Goal: Task Accomplishment & Management: Use online tool/utility

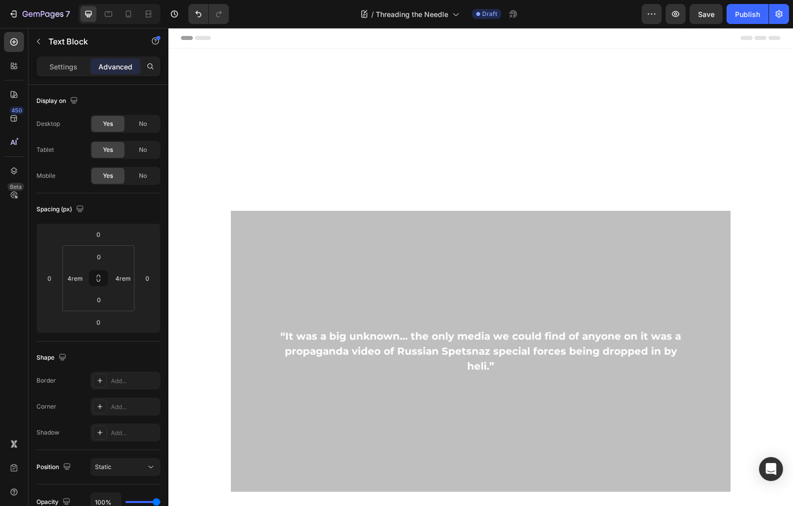
scroll to position [473, 0]
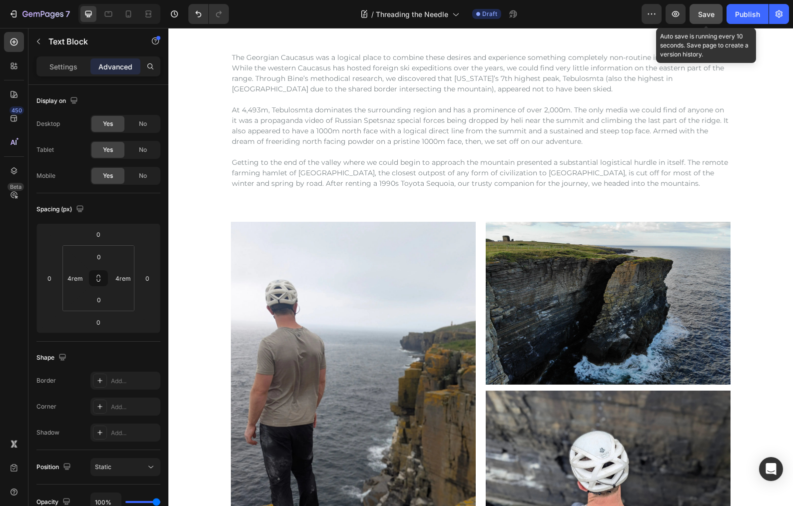
click at [712, 14] on span "Save" at bounding box center [706, 14] width 16 height 8
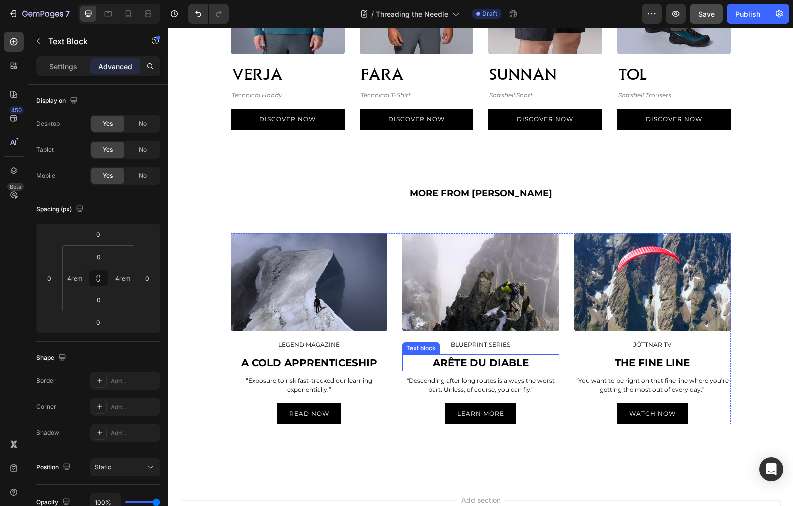
scroll to position [1613, 0]
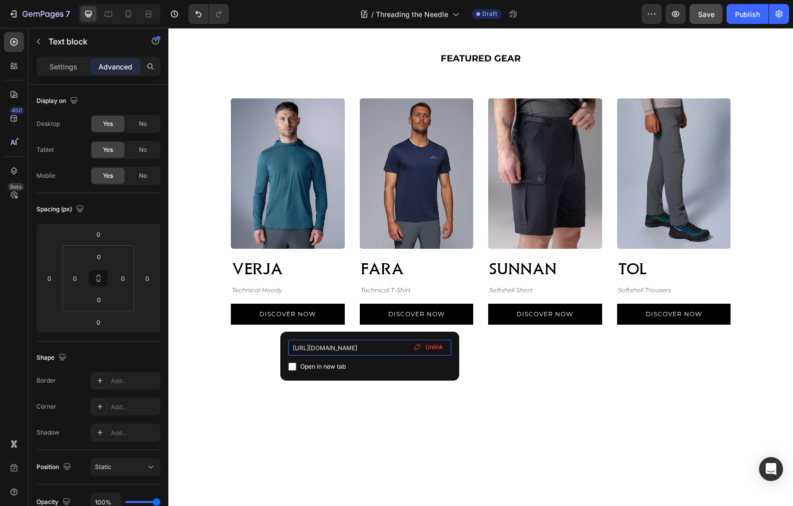
click at [357, 349] on input "[URL][DOMAIN_NAME]" at bounding box center [369, 348] width 163 height 16
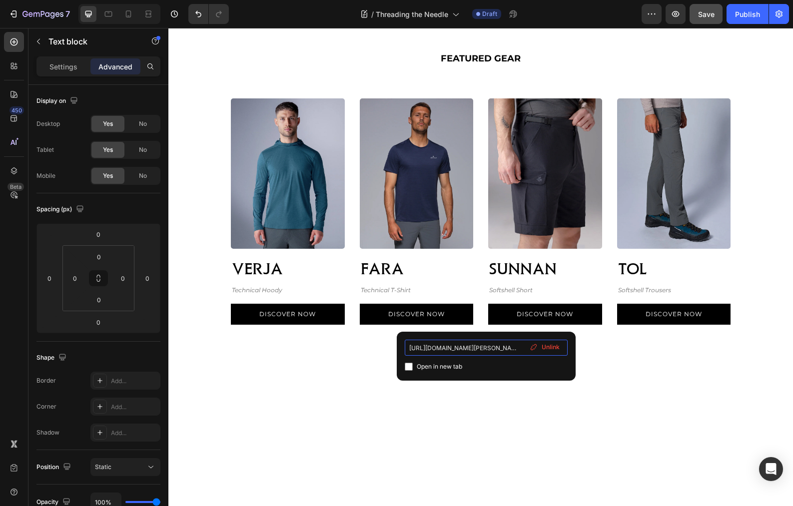
click at [482, 346] on input "[URL][DOMAIN_NAME][PERSON_NAME]" at bounding box center [486, 348] width 163 height 16
drag, startPoint x: 490, startPoint y: 348, endPoint x: 531, endPoint y: 349, distance: 41.0
click at [531, 348] on div "[URL][DOMAIN_NAME][PERSON_NAME] Open in new tab Unlink" at bounding box center [486, 356] width 163 height 33
type input "[URL][DOMAIN_NAME][PERSON_NAME]"
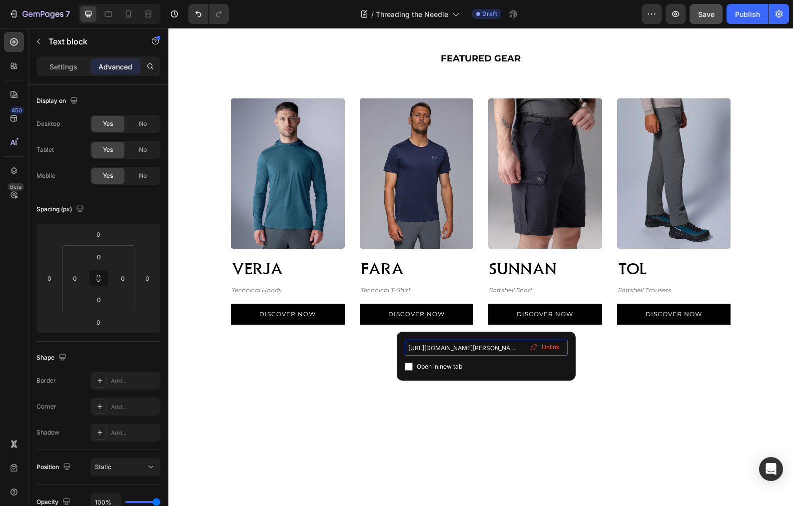
scroll to position [0, 18]
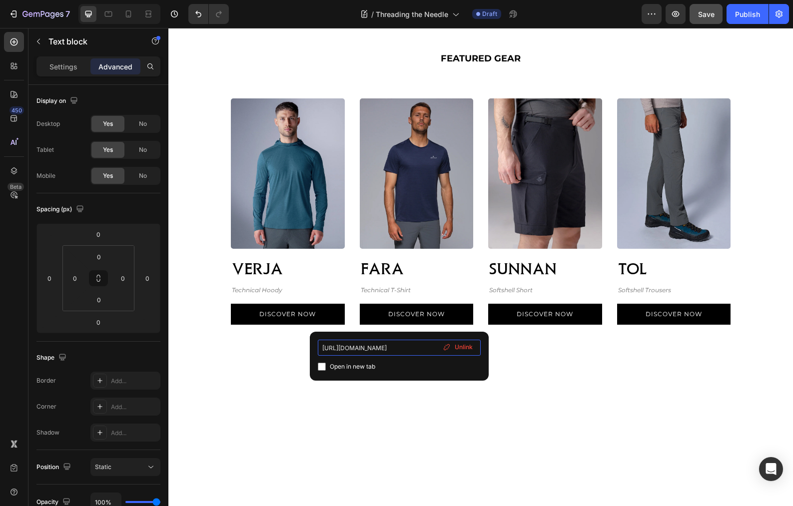
click at [371, 350] on input "[URL][DOMAIN_NAME]" at bounding box center [399, 348] width 163 height 16
drag, startPoint x: 382, startPoint y: 350, endPoint x: 465, endPoint y: 352, distance: 83.0
click at [466, 350] on div "[URL][DOMAIN_NAME] Open in new tab Unlink" at bounding box center [399, 356] width 163 height 33
click at [404, 66] on div "FEATURED GEAR" at bounding box center [481, 58] width 500 height 15
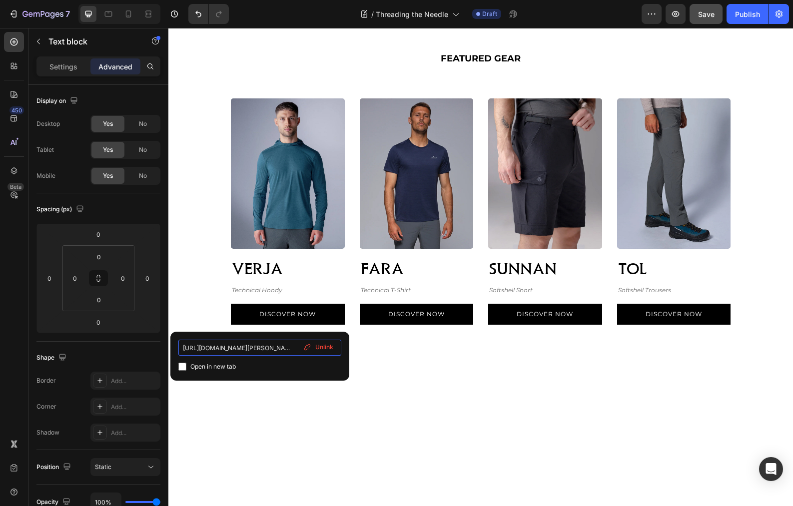
click at [250, 349] on input "[URL][DOMAIN_NAME][PERSON_NAME]" at bounding box center [259, 348] width 163 height 16
drag, startPoint x: 288, startPoint y: 348, endPoint x: 320, endPoint y: 348, distance: 32.5
click at [320, 348] on div "[URL][DOMAIN_NAME][PERSON_NAME] Open in new tab Unlink" at bounding box center [259, 356] width 163 height 33
type input "[URL][DOMAIN_NAME][PERSON_NAME]"
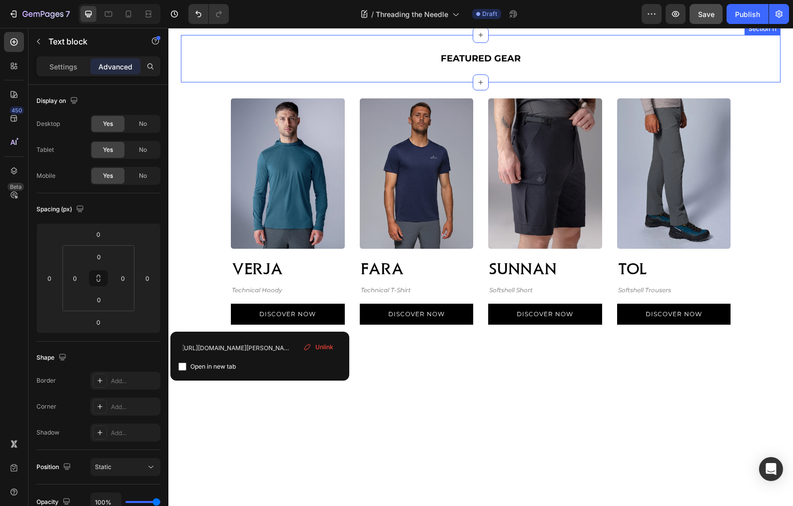
click at [203, 82] on div "FEATURED GEAR Text block Row Section 11" at bounding box center [481, 58] width 600 height 47
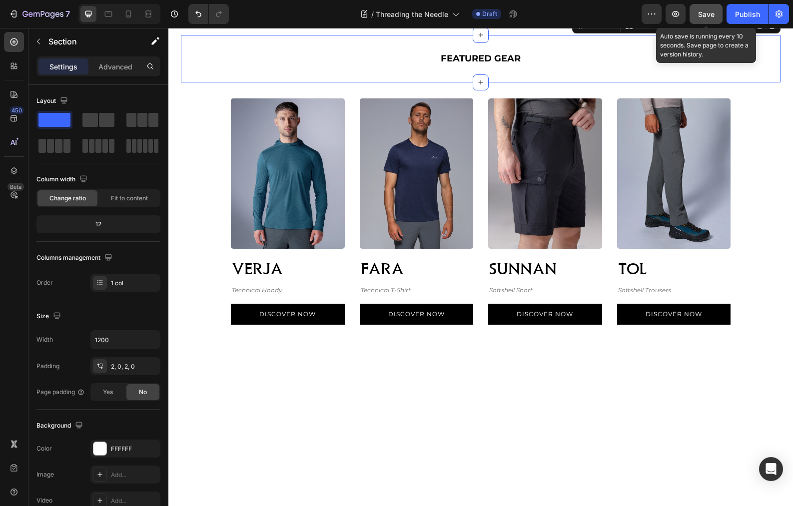
click at [704, 10] on span "Save" at bounding box center [706, 14] width 16 height 8
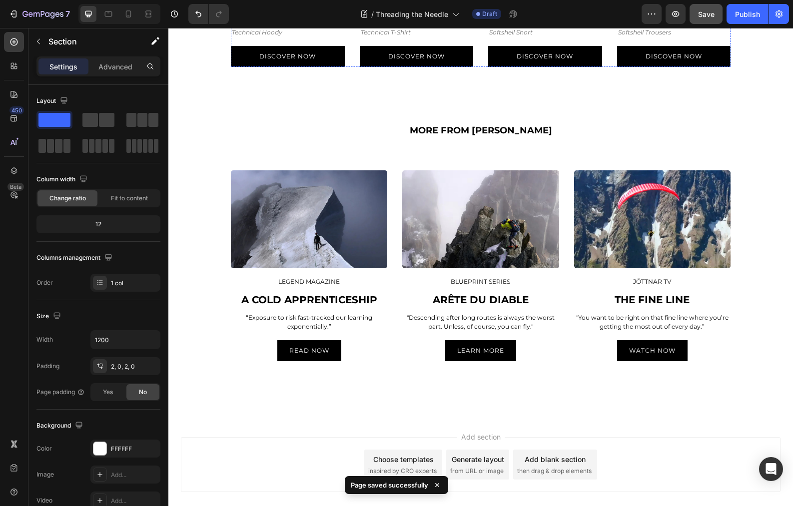
scroll to position [2216, 0]
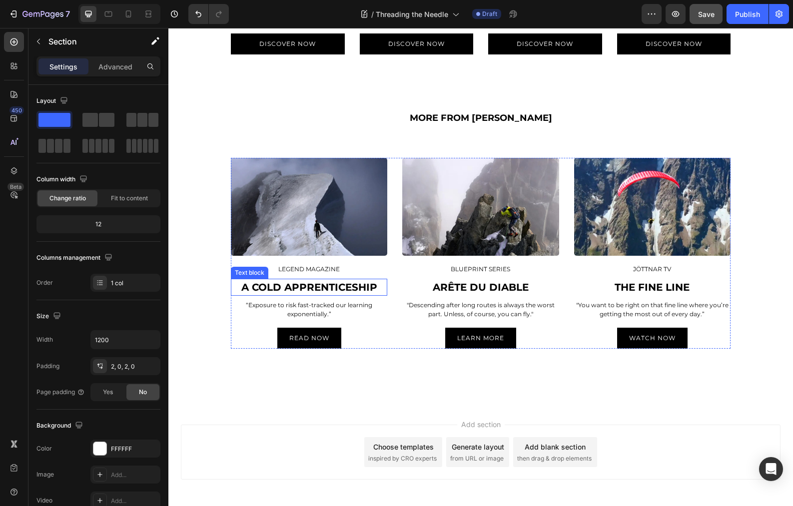
click at [268, 289] on p "A Cold Apprenticeship" at bounding box center [309, 287] width 154 height 15
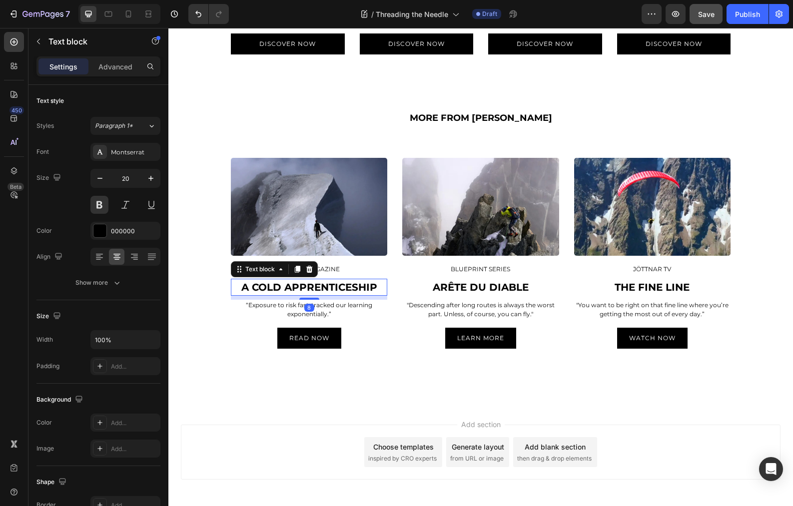
click at [268, 289] on p "A Cold Apprenticeship" at bounding box center [309, 287] width 154 height 15
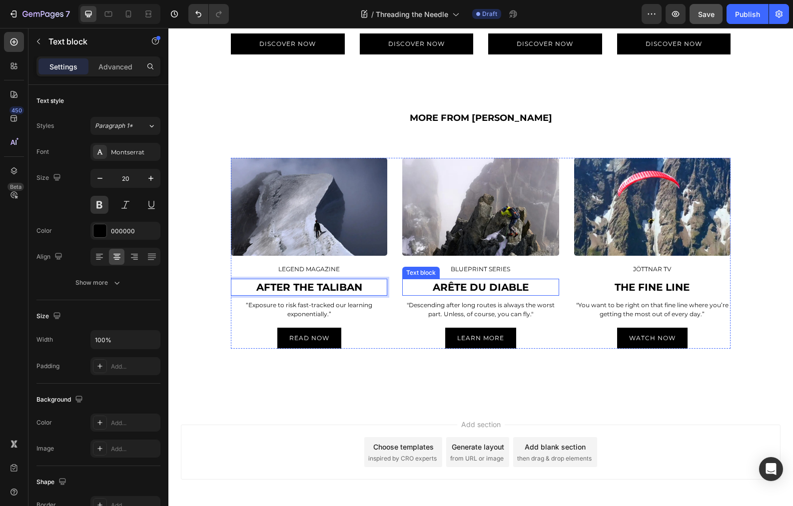
click at [474, 287] on p "Arête du Diable" at bounding box center [480, 287] width 154 height 15
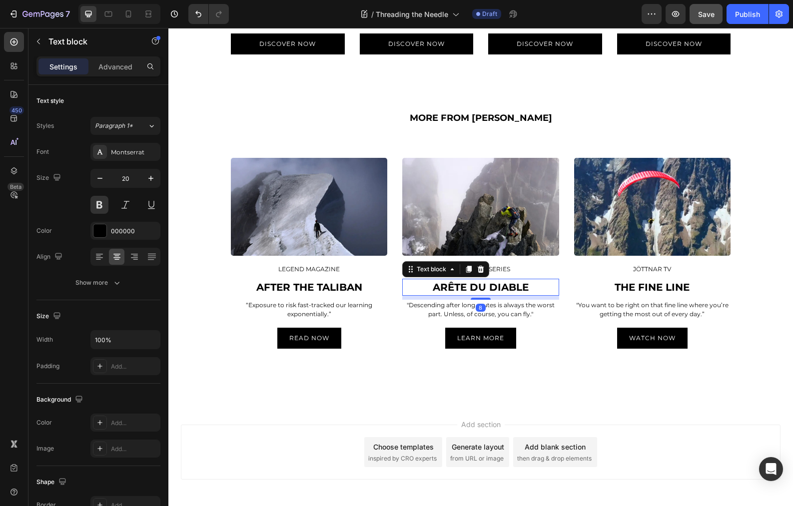
click at [474, 287] on p "Arête du Diable" at bounding box center [480, 287] width 154 height 15
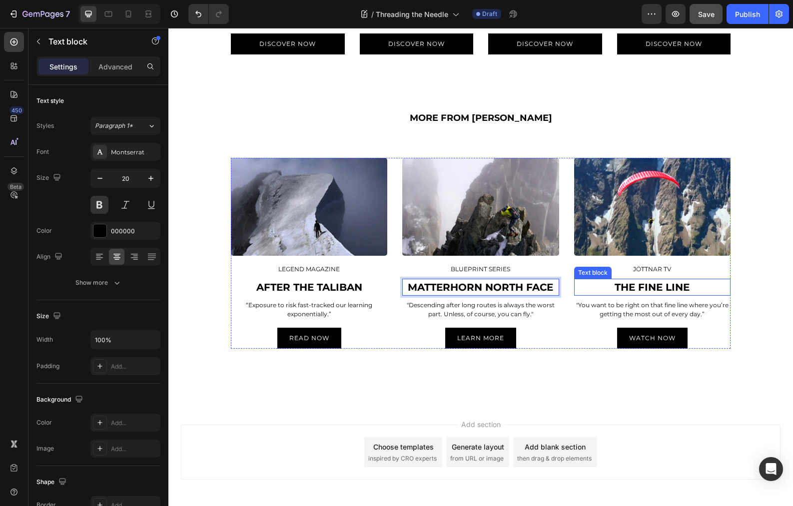
click at [666, 289] on p "THE FINE LINE" at bounding box center [652, 287] width 154 height 15
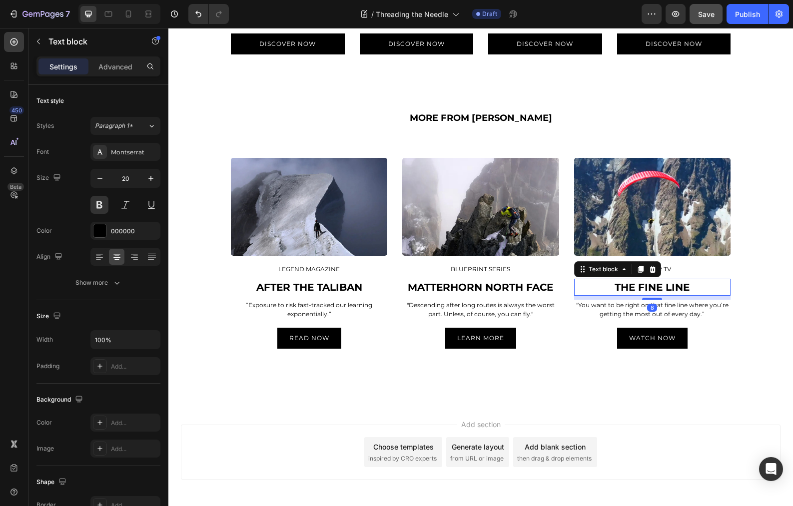
click at [666, 289] on p "THE FINE LINE" at bounding box center [652, 287] width 154 height 15
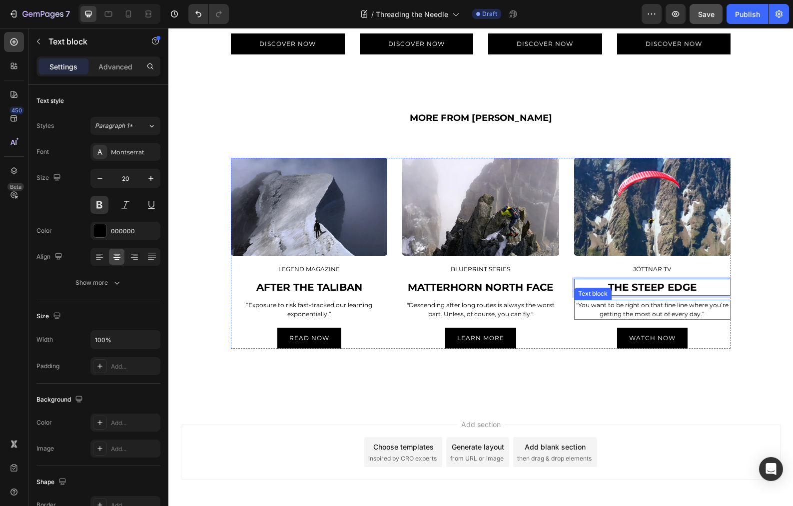
click at [634, 310] on p ""You want to be right on that fine line where you’re getting the most out of ev…" at bounding box center [652, 310] width 154 height 18
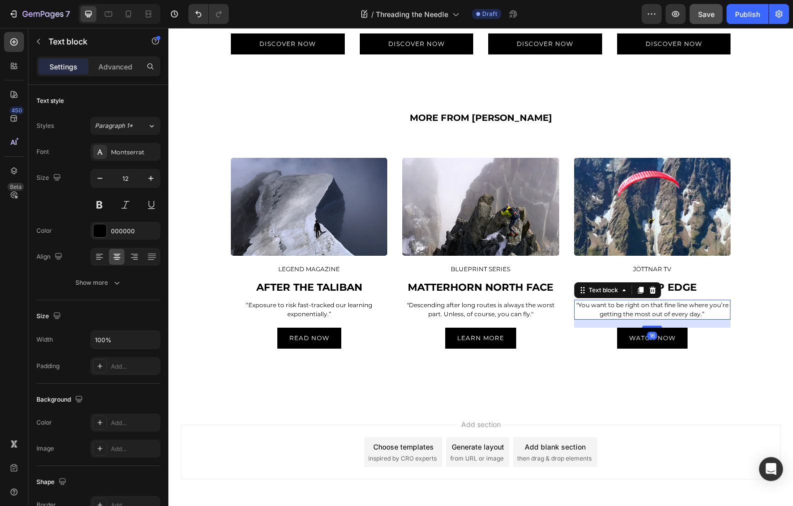
click at [634, 310] on p ""You want to be right on that fine line where you’re getting the most out of ev…" at bounding box center [652, 310] width 154 height 18
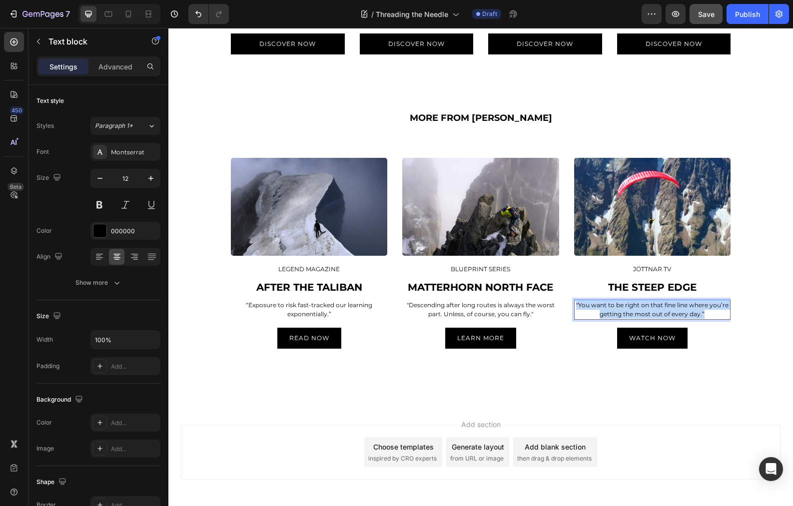
click at [634, 310] on p ""You want to be right on that fine line where you’re getting the most out of ev…" at bounding box center [652, 310] width 154 height 18
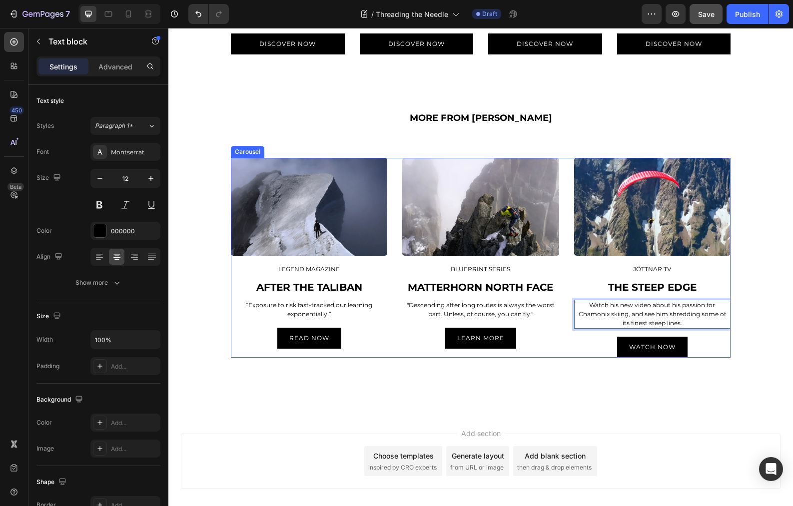
click at [465, 313] on p ""Descending after long routes is always the worst part. Unless, of course, you …" at bounding box center [480, 310] width 154 height 18
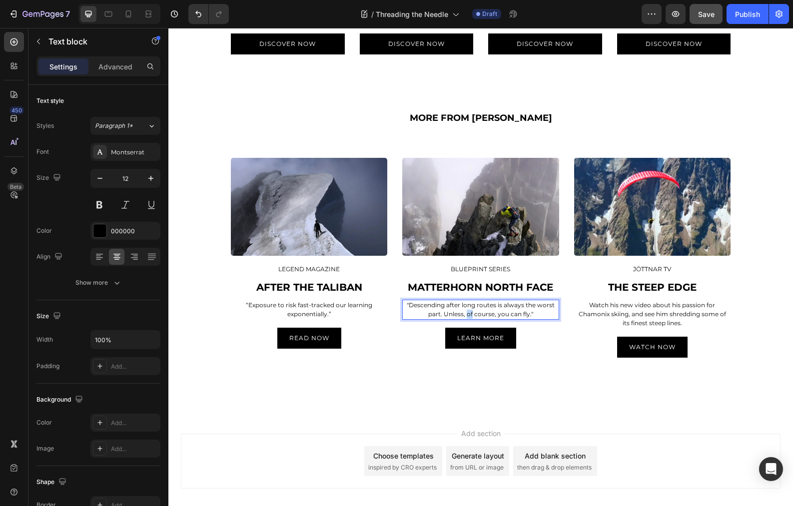
click at [465, 313] on p ""Descending after long routes is always the worst part. Unless, of course, you …" at bounding box center [480, 310] width 154 height 18
click at [302, 305] on p "“Exposure to risk fast-tracked our learning exponentially.”" at bounding box center [309, 310] width 154 height 18
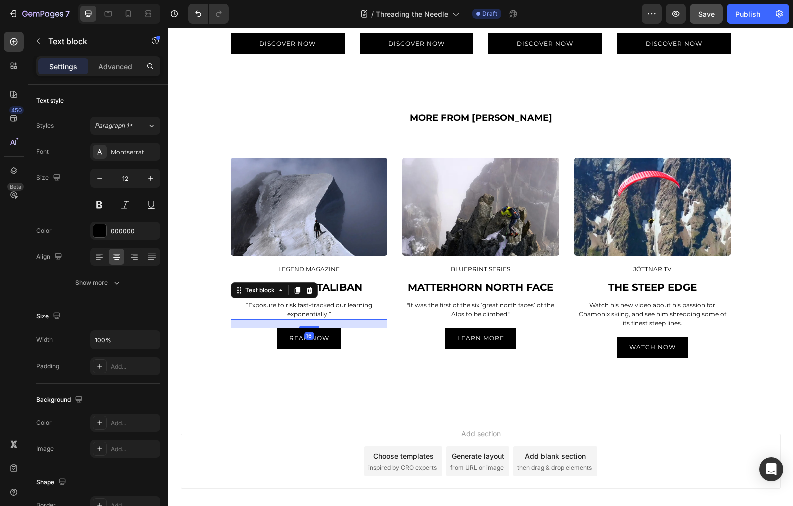
click at [302, 305] on p "“Exposure to risk fast-tracked our learning exponentially.”" at bounding box center [309, 310] width 154 height 18
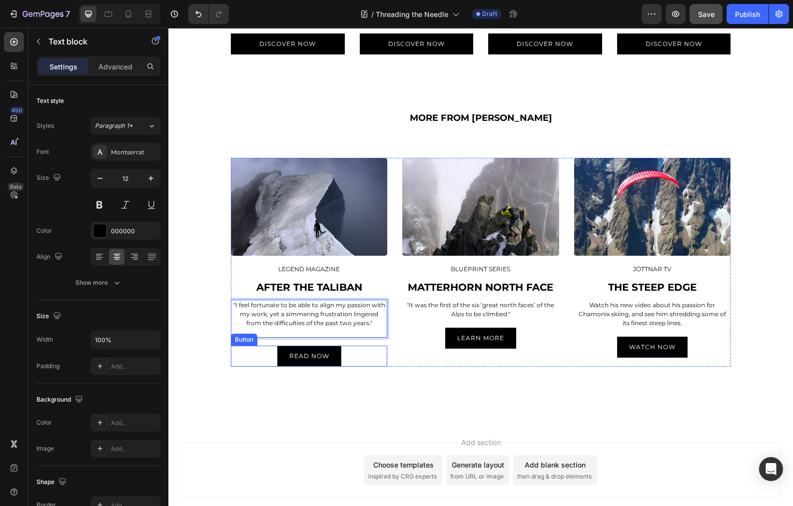
click at [329, 359] on link "READ Now" at bounding box center [309, 356] width 64 height 21
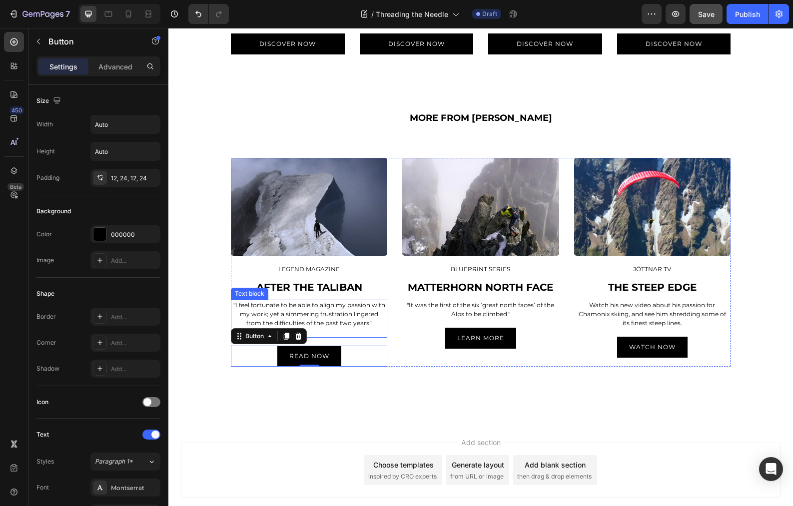
click at [322, 332] on p "Rich Text Editor. Editing area: main" at bounding box center [309, 332] width 154 height 9
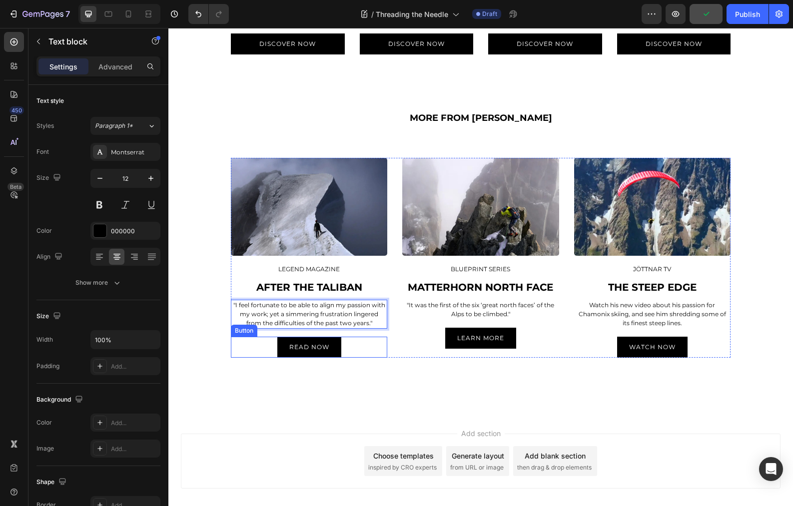
click at [331, 351] on link "READ Now" at bounding box center [309, 347] width 64 height 21
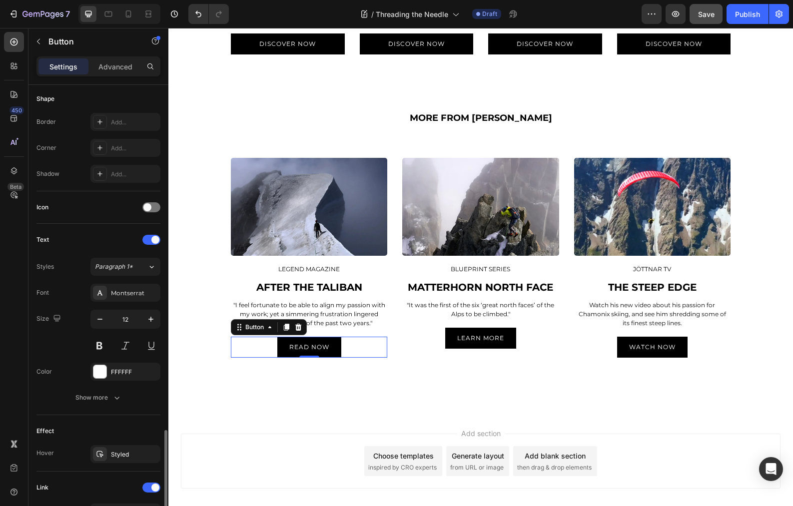
scroll to position [345, 0]
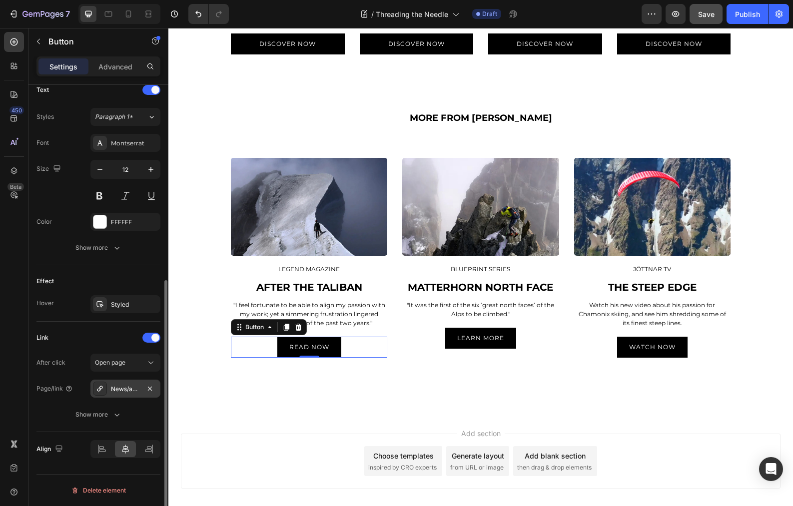
click at [124, 388] on div "News/a-cold-apprenticeship" at bounding box center [125, 389] width 29 height 9
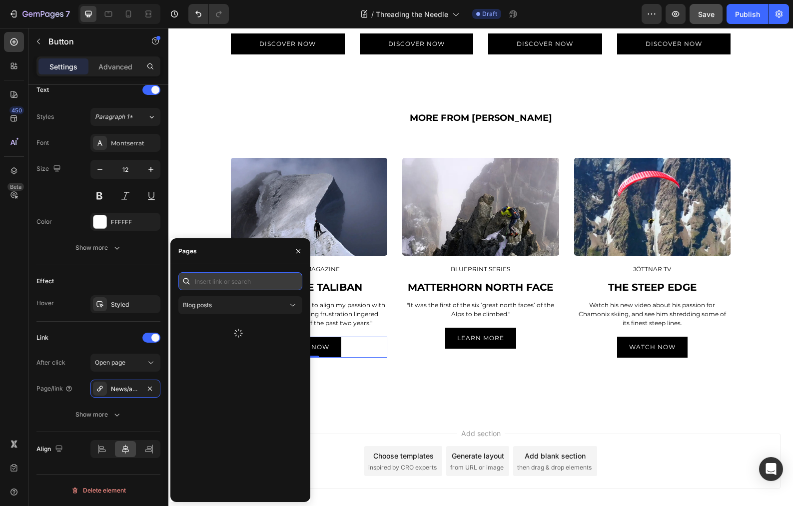
click at [234, 280] on input "text" at bounding box center [240, 281] width 124 height 18
paste input "[URL][DOMAIN_NAME]"
type input "[URL][DOMAIN_NAME]"
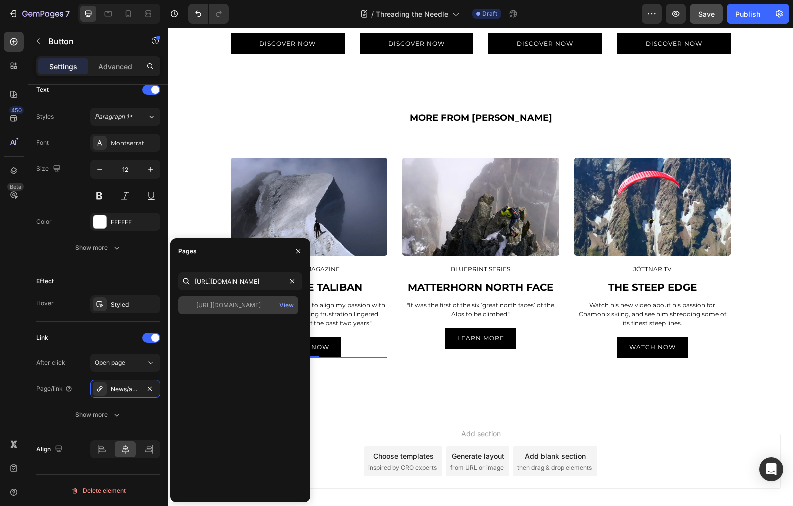
click at [235, 303] on div "[URL][DOMAIN_NAME]" at bounding box center [228, 305] width 64 height 9
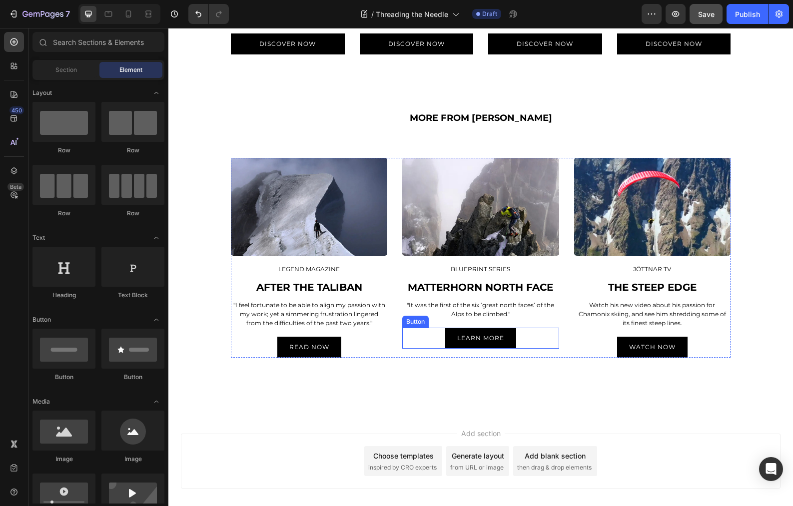
click at [508, 343] on link "LEARN MORE" at bounding box center [480, 338] width 71 height 21
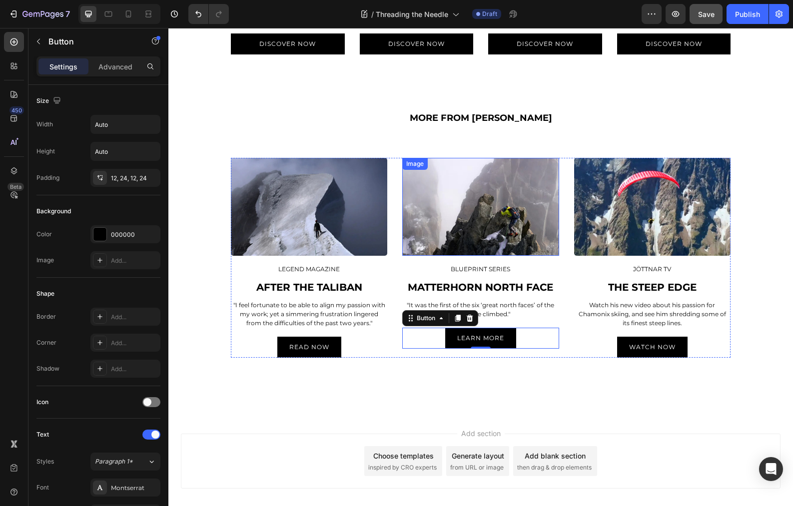
click at [415, 214] on img at bounding box center [480, 207] width 156 height 98
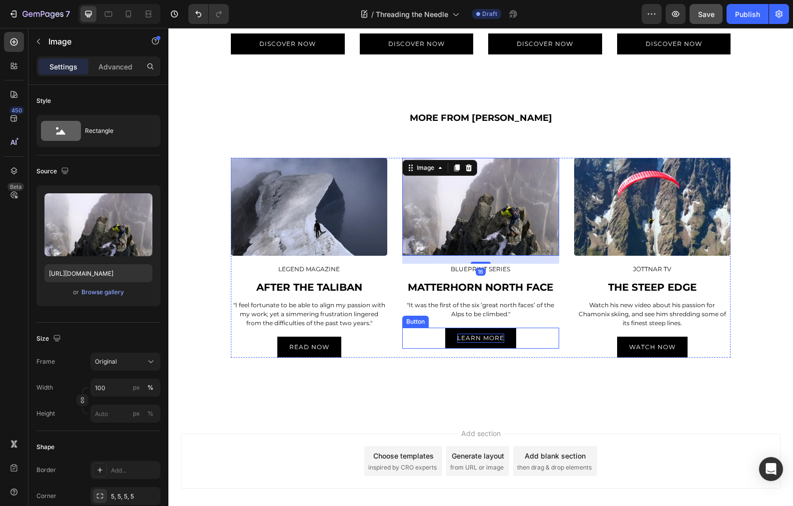
click at [470, 337] on p "LEARN MORE" at bounding box center [480, 338] width 47 height 9
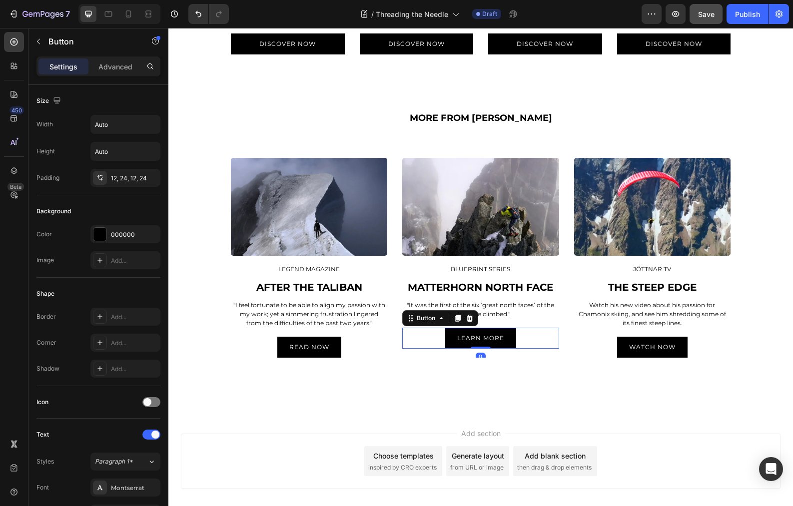
click at [511, 339] on link "LEARN MORE" at bounding box center [480, 338] width 71 height 21
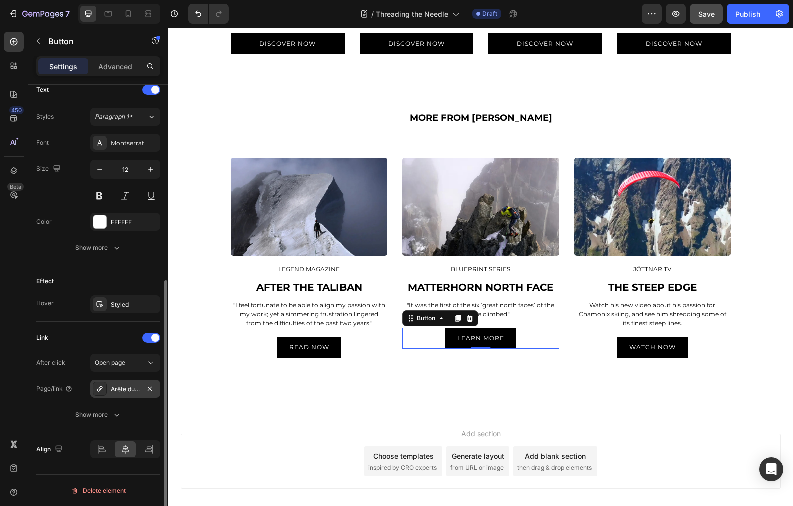
click at [124, 387] on div "Arête du Diable" at bounding box center [125, 389] width 29 height 9
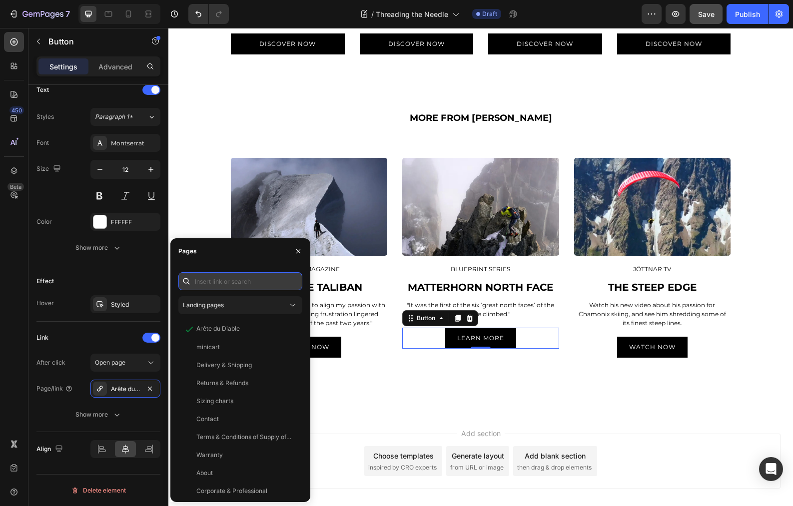
click at [212, 280] on input "text" at bounding box center [240, 281] width 124 height 18
paste input "[URL][DOMAIN_NAME]"
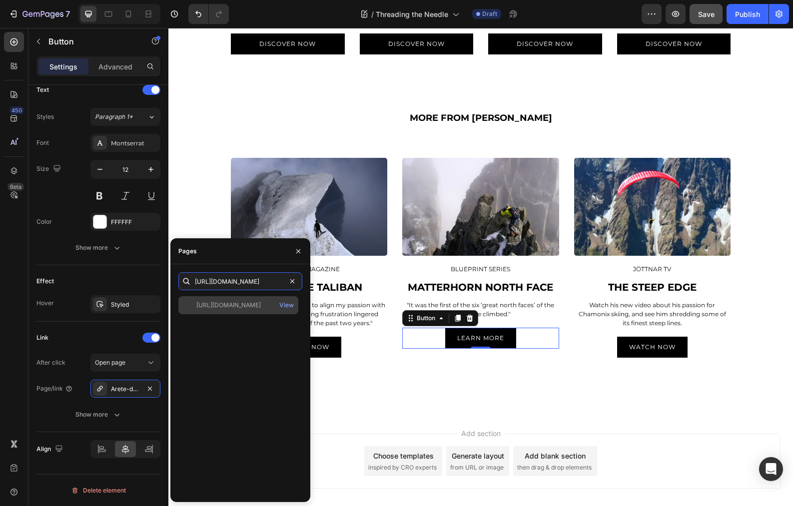
type input "[URL][DOMAIN_NAME]"
click at [218, 306] on div "[URL][DOMAIN_NAME]" at bounding box center [228, 305] width 64 height 9
drag, startPoint x: 382, startPoint y: 411, endPoint x: 348, endPoint y: 342, distance: 77.1
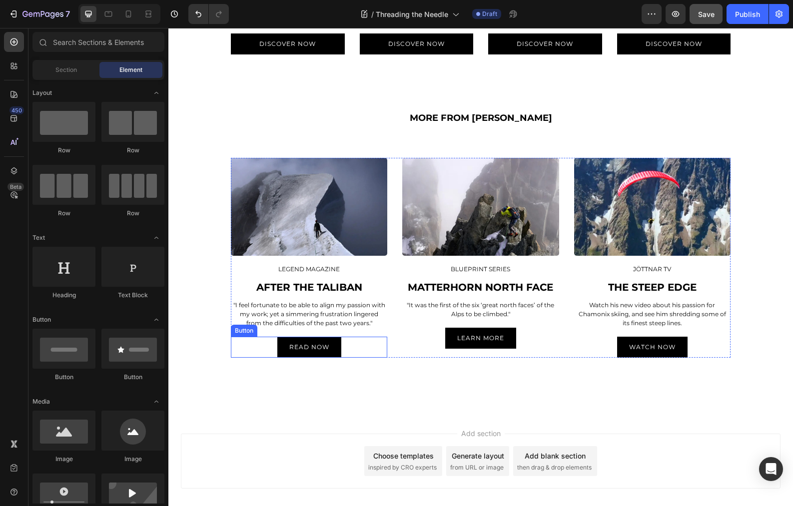
click at [335, 351] on link "READ Now" at bounding box center [309, 347] width 64 height 21
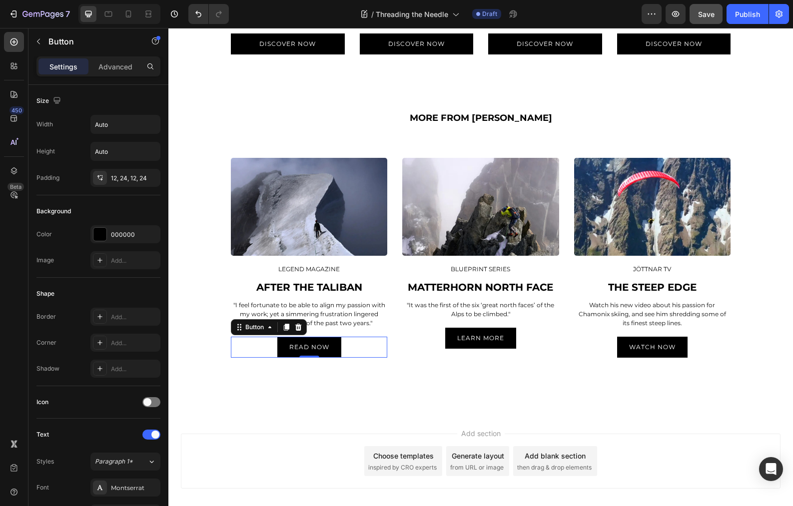
scroll to position [345, 0]
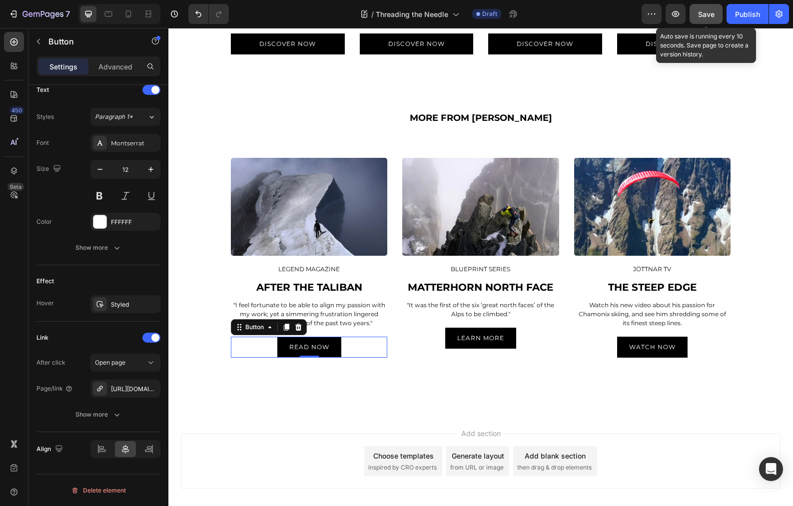
click at [705, 14] on span "Save" at bounding box center [706, 14] width 16 height 8
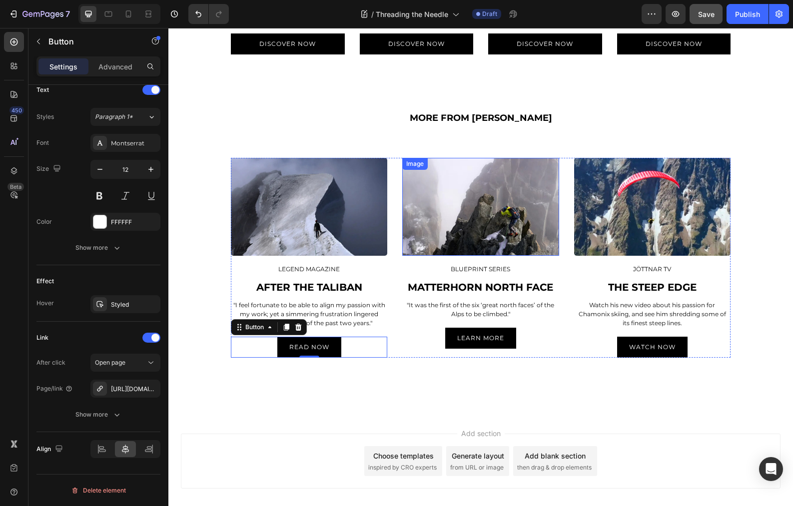
click at [526, 223] on img at bounding box center [480, 207] width 156 height 98
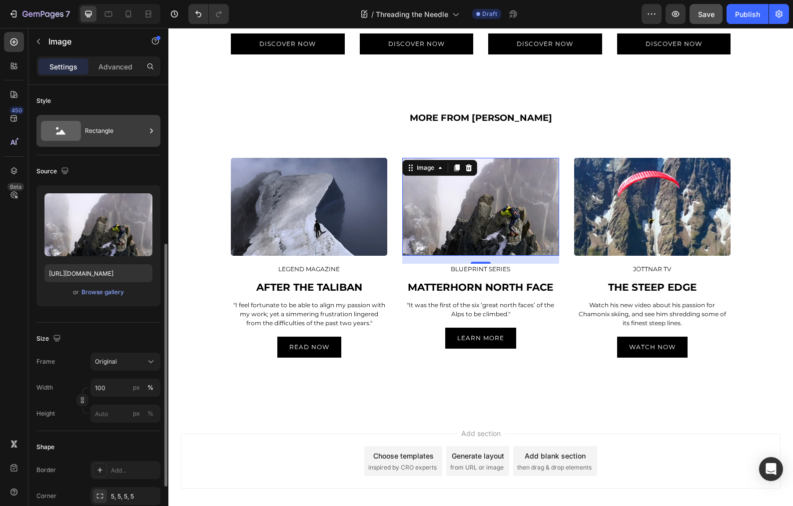
scroll to position [383, 0]
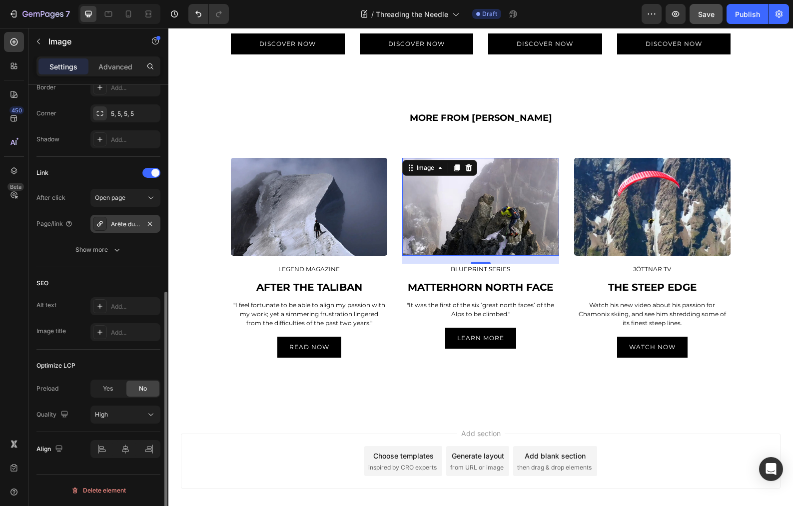
click at [123, 226] on div "Arête du Diable" at bounding box center [125, 224] width 29 height 9
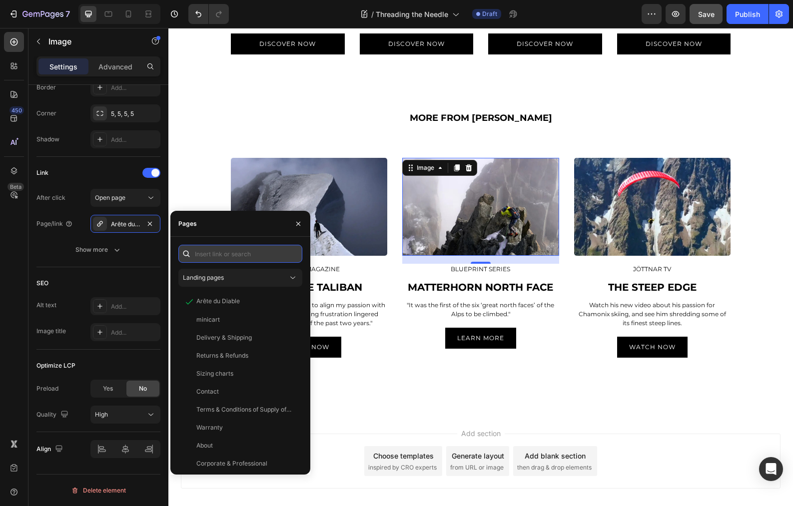
click at [218, 255] on input "text" at bounding box center [240, 254] width 124 height 18
paste input "[URL][DOMAIN_NAME]"
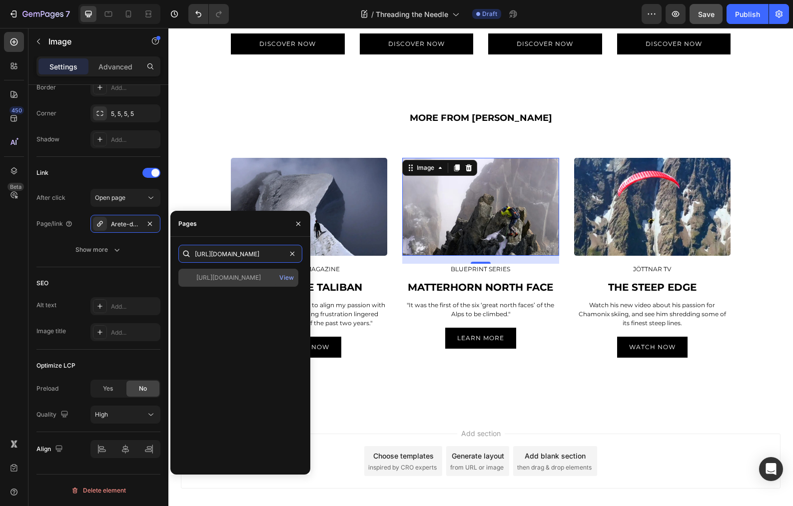
type input "[URL][DOMAIN_NAME]"
click at [226, 278] on div "[URL][DOMAIN_NAME]" at bounding box center [228, 277] width 64 height 9
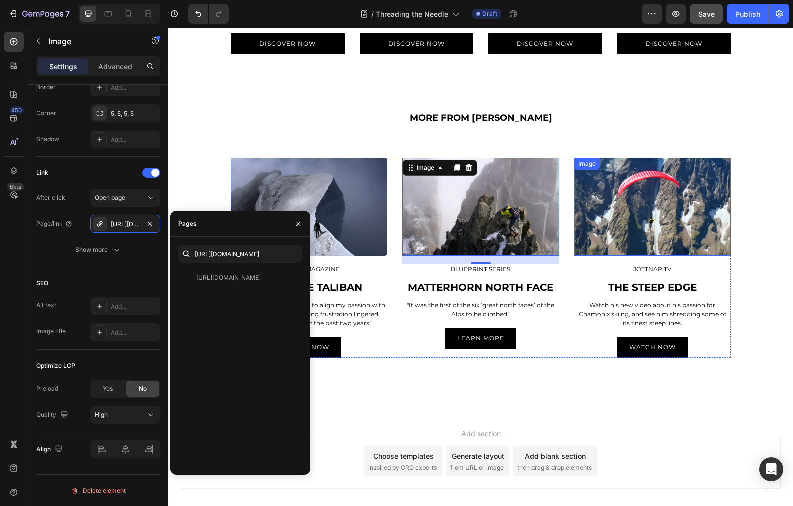
click at [659, 213] on img at bounding box center [652, 207] width 156 height 98
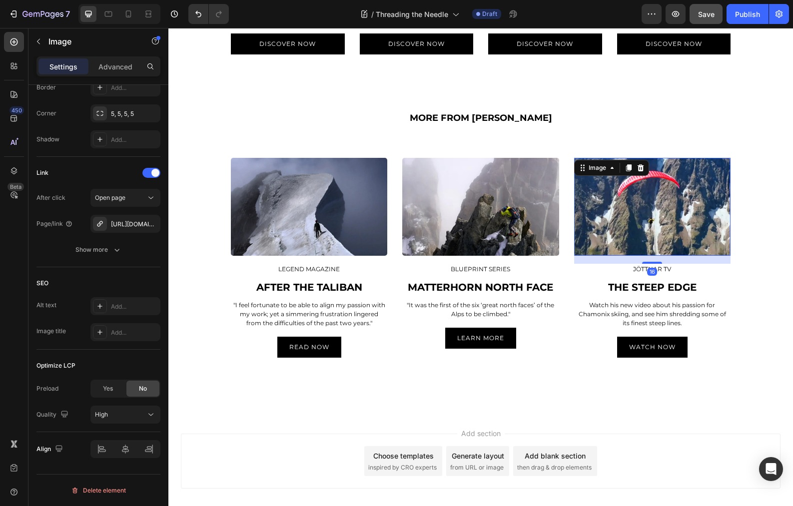
click at [619, 226] on img at bounding box center [652, 207] width 156 height 98
click at [121, 221] on div "[URL][DOMAIN_NAME]" at bounding box center [125, 224] width 29 height 9
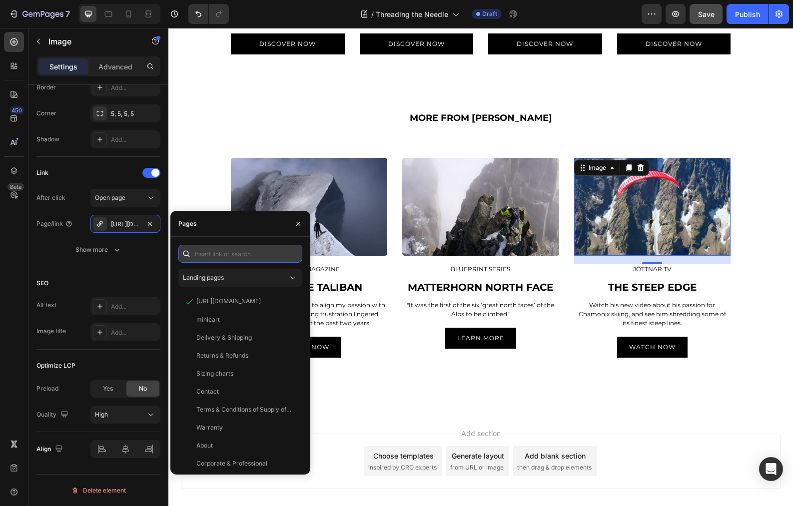
click at [213, 257] on input "text" at bounding box center [240, 254] width 124 height 18
paste input "[URL][DOMAIN_NAME]"
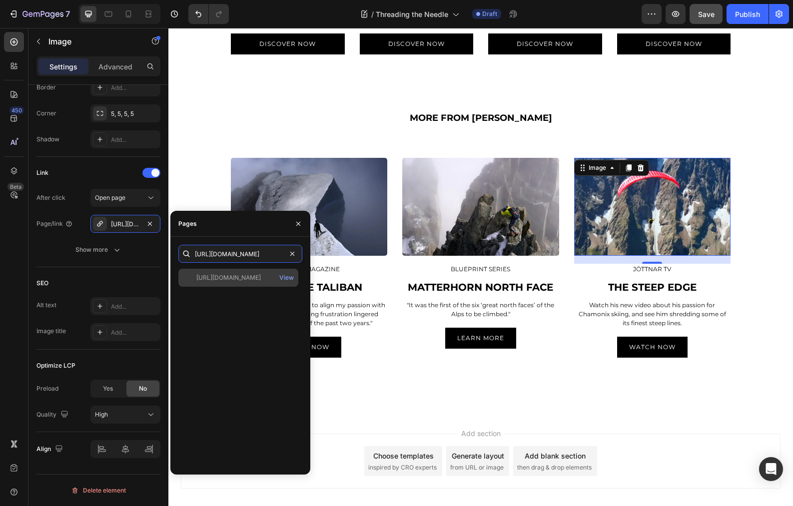
type input "[URL][DOMAIN_NAME]"
click at [229, 280] on div "[URL][DOMAIN_NAME]" at bounding box center [228, 277] width 64 height 9
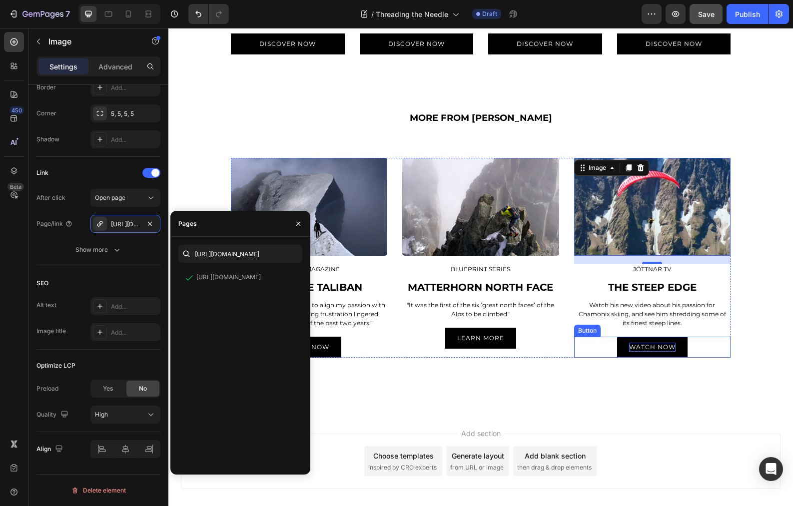
click at [670, 348] on p "WATCH Now" at bounding box center [652, 347] width 46 height 9
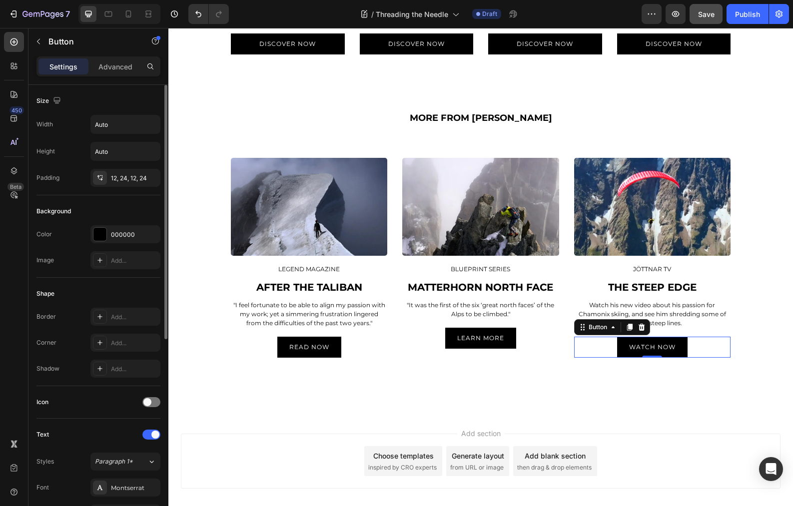
click at [677, 351] on link "WATCH Now" at bounding box center [652, 347] width 70 height 21
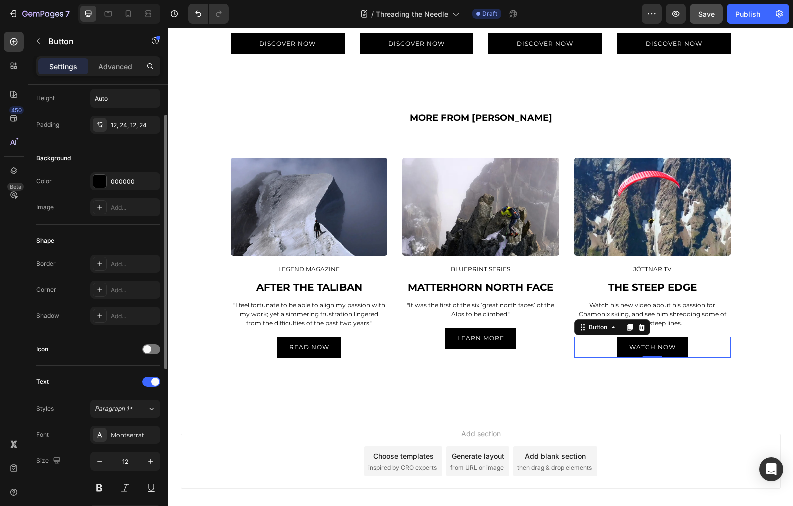
scroll to position [345, 0]
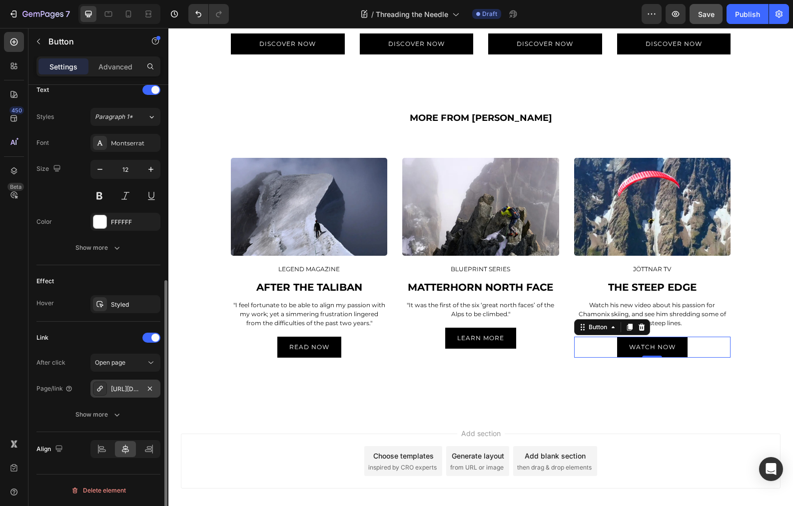
click at [127, 389] on div "[URL][DOMAIN_NAME]" at bounding box center [125, 389] width 29 height 9
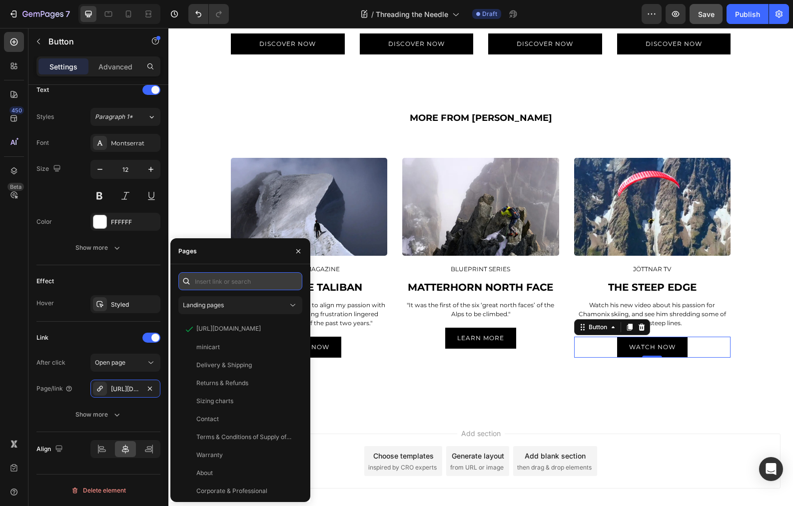
click at [245, 284] on input "text" at bounding box center [240, 281] width 124 height 18
paste input "[URL][DOMAIN_NAME]"
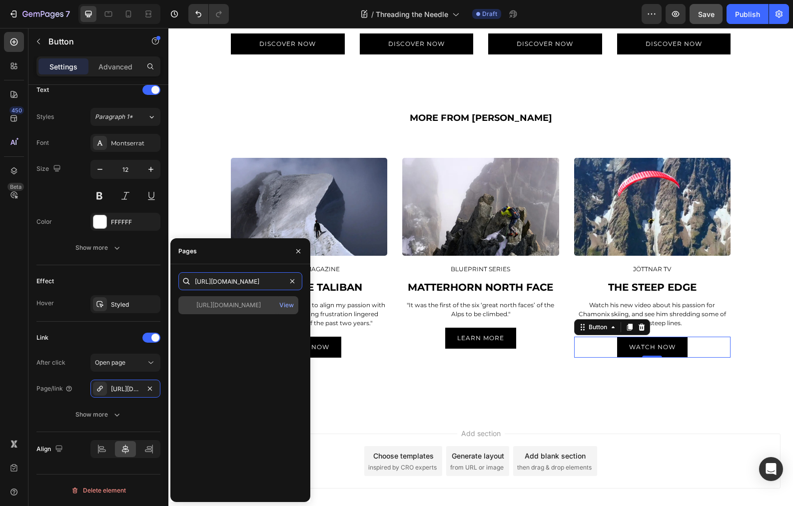
type input "[URL][DOMAIN_NAME]"
click at [236, 305] on div "[URL][DOMAIN_NAME]" at bounding box center [228, 305] width 64 height 9
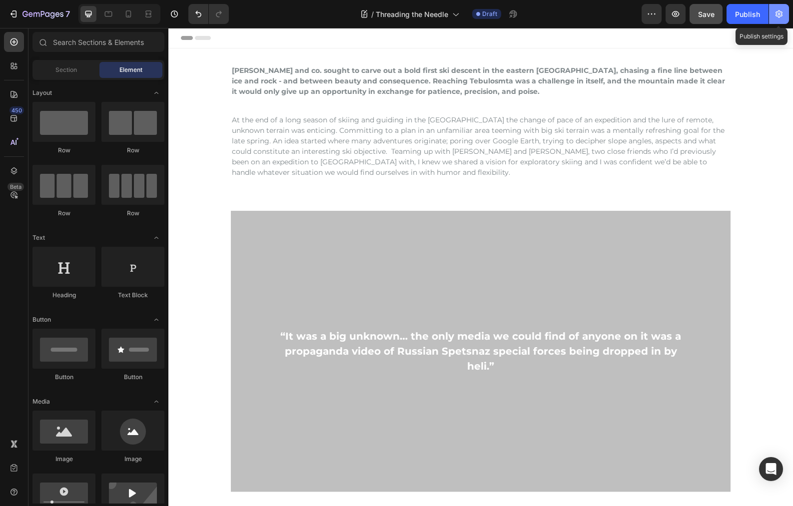
click at [777, 14] on icon "button" at bounding box center [779, 14] width 10 height 10
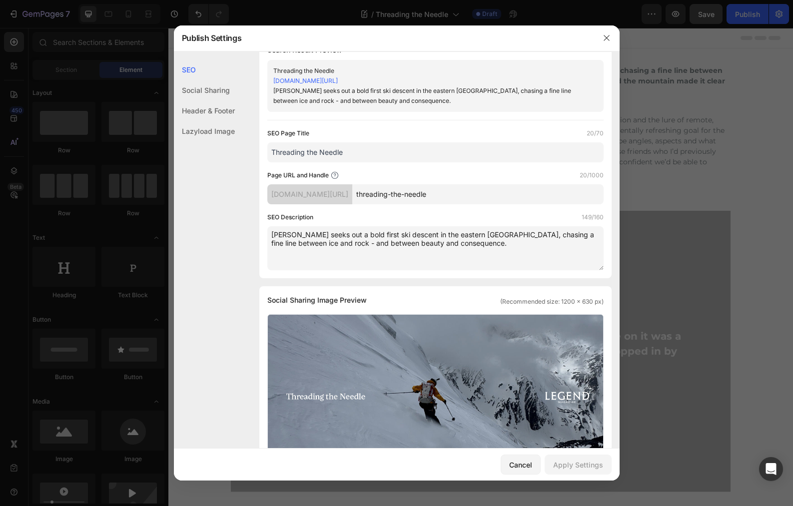
scroll to position [88, 0]
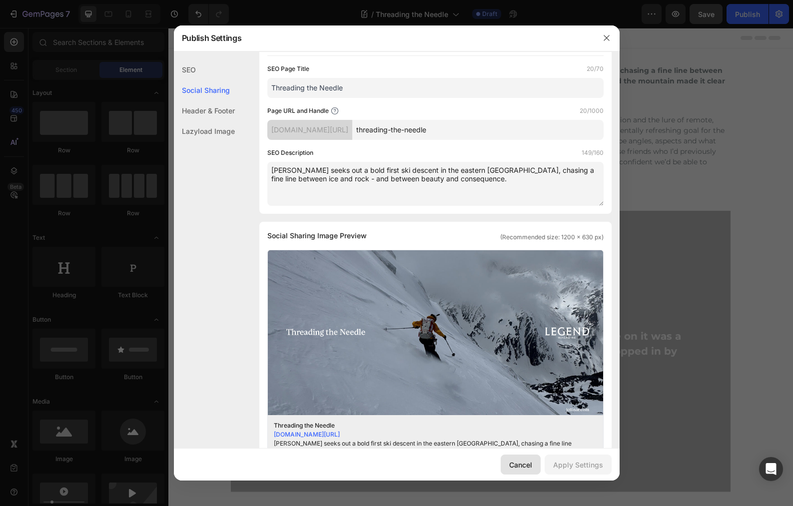
click at [523, 464] on div "Cancel" at bounding box center [520, 465] width 23 height 10
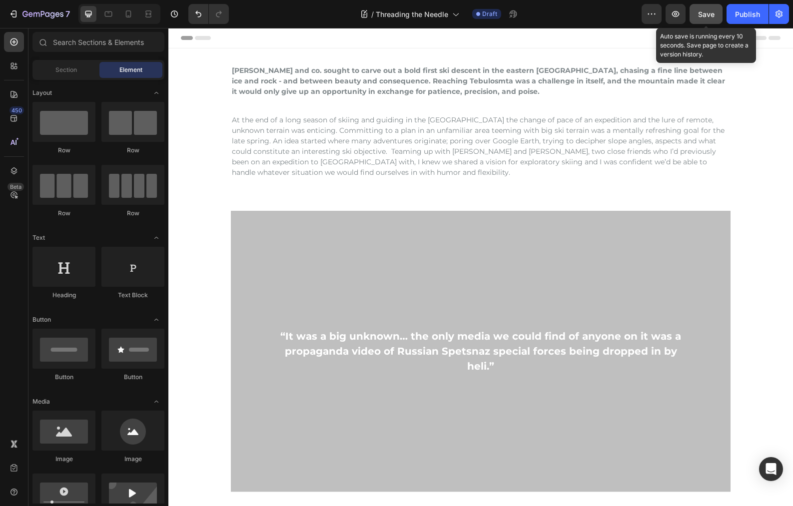
click at [707, 12] on span "Save" at bounding box center [706, 14] width 16 height 8
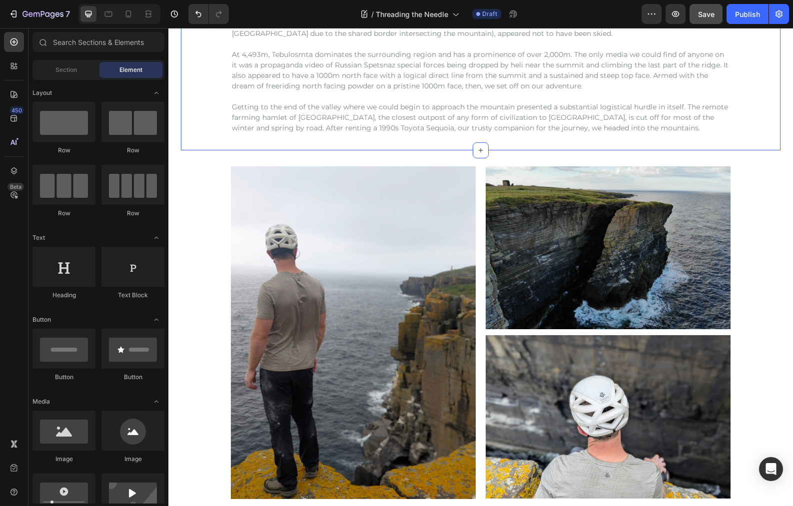
scroll to position [574, 0]
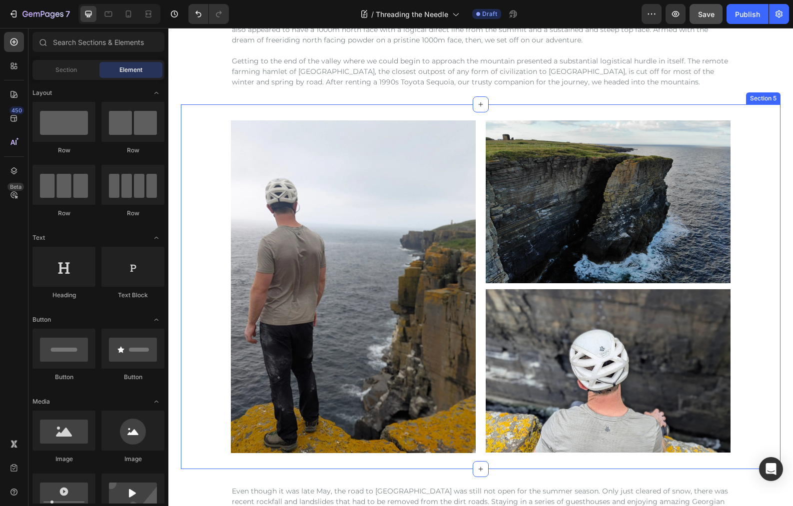
click at [769, 219] on div "Image Image Image Row Row" at bounding box center [481, 286] width 600 height 333
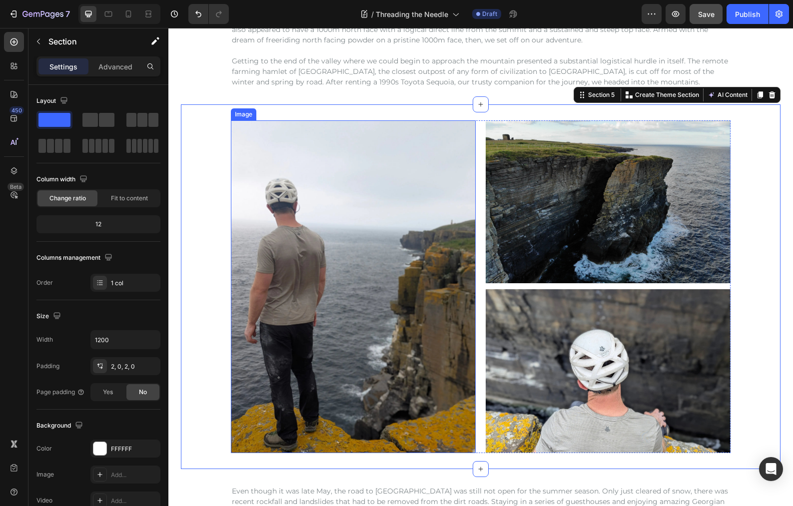
click at [608, 212] on img at bounding box center [608, 201] width 245 height 163
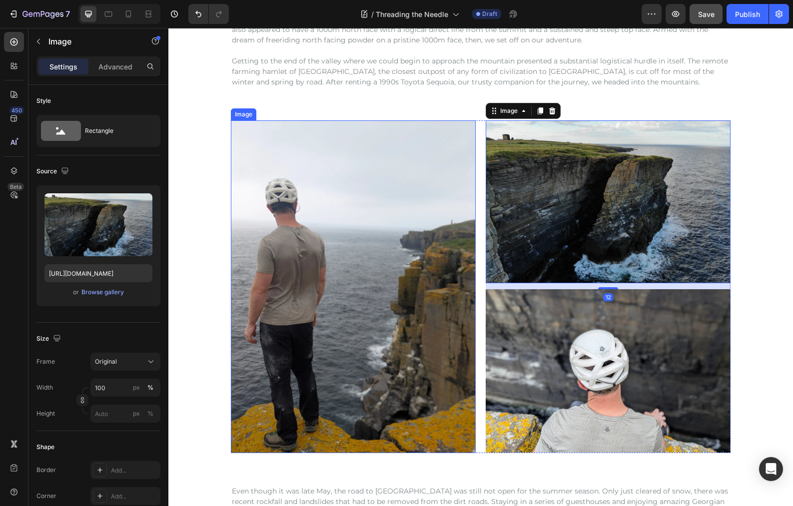
click at [412, 214] on img at bounding box center [353, 286] width 245 height 333
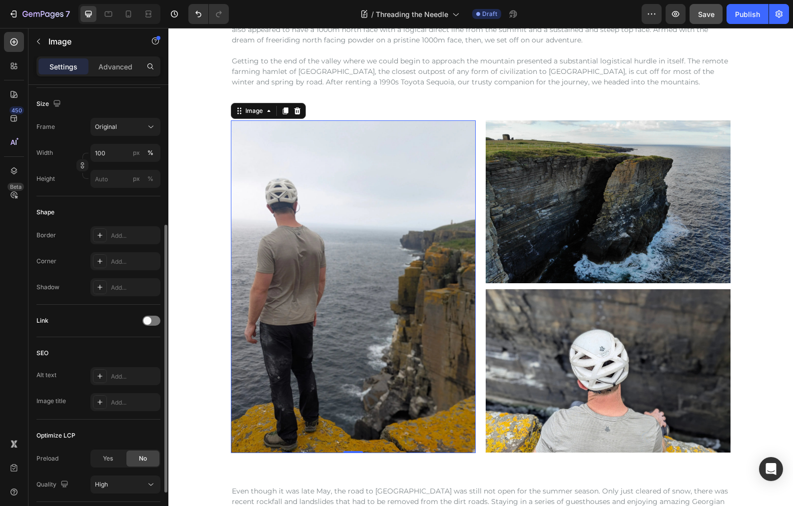
click at [584, 217] on img at bounding box center [608, 201] width 245 height 163
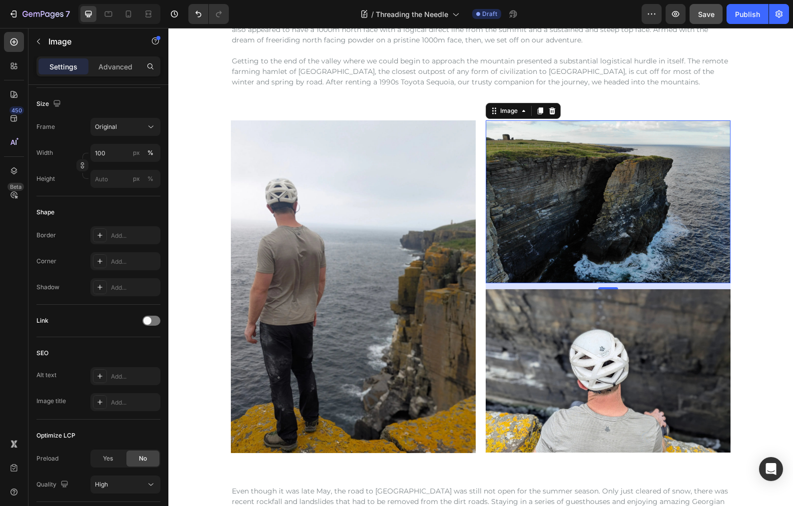
click at [531, 188] on img at bounding box center [608, 201] width 245 height 163
click at [537, 190] on img at bounding box center [608, 201] width 245 height 163
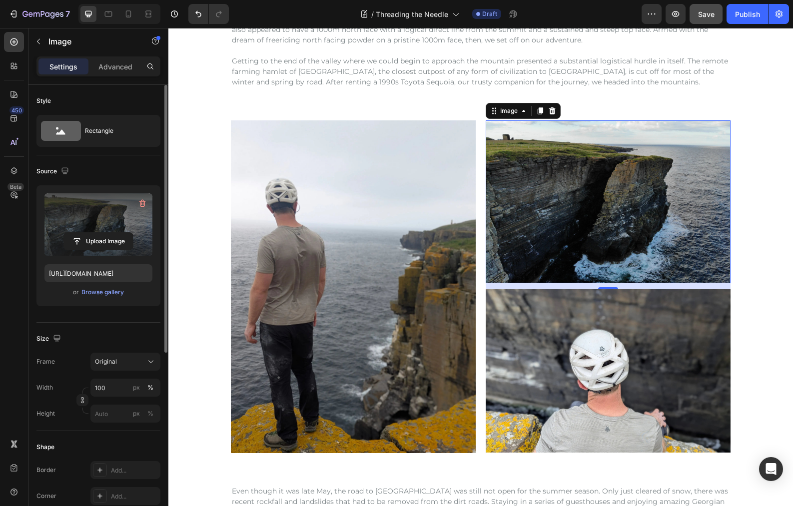
click at [100, 216] on label at bounding box center [98, 224] width 108 height 63
click at [100, 233] on input "file" at bounding box center [98, 241] width 69 height 17
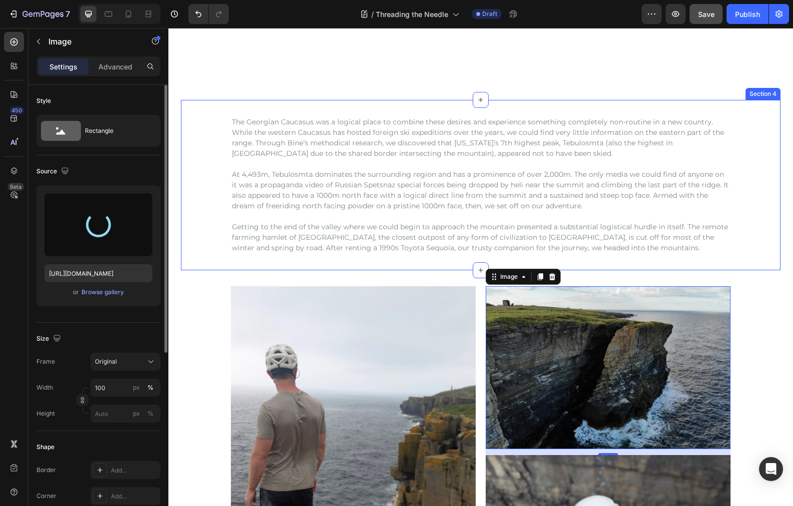
scroll to position [638, 0]
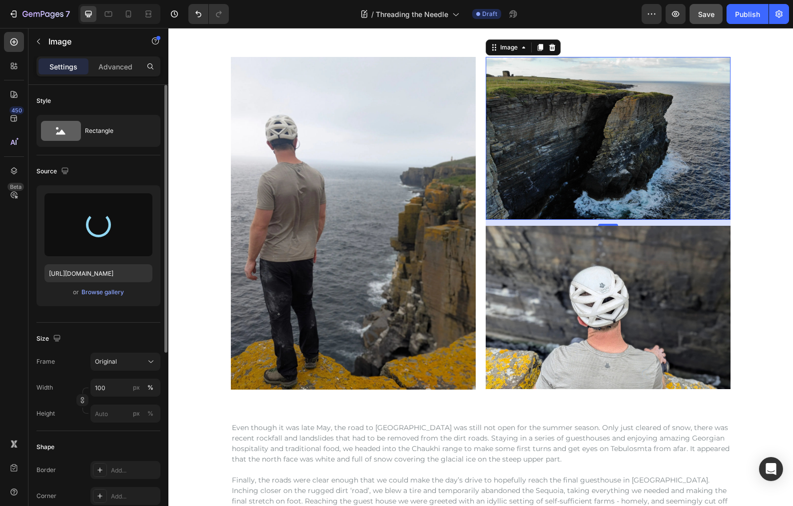
type input "[URL][DOMAIN_NAME]"
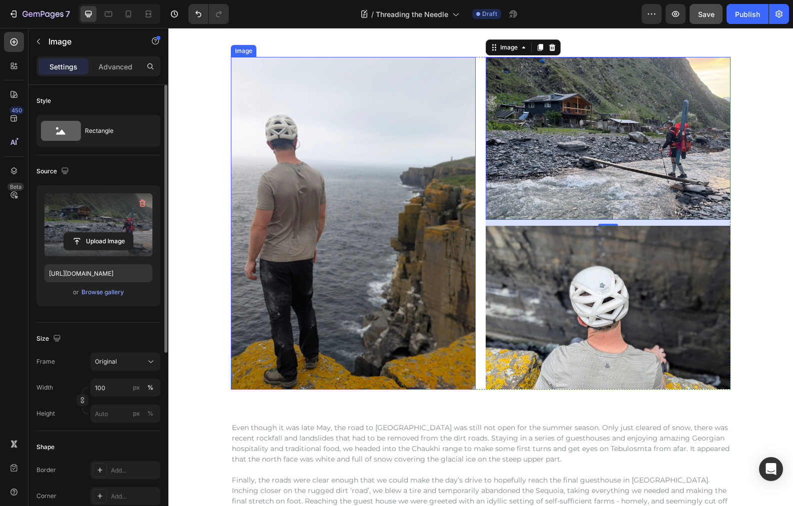
click at [262, 207] on img at bounding box center [353, 223] width 245 height 333
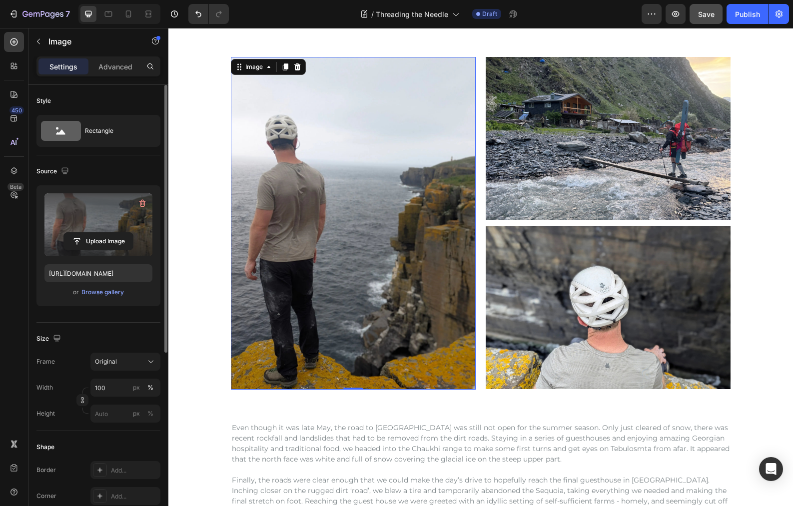
click at [84, 212] on label at bounding box center [98, 224] width 108 height 63
click at [84, 233] on input "file" at bounding box center [98, 241] width 69 height 17
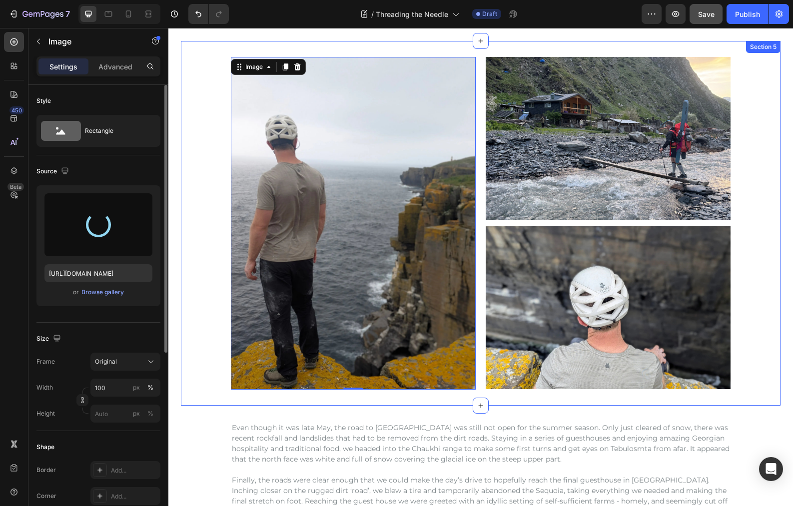
type input "[URL][DOMAIN_NAME]"
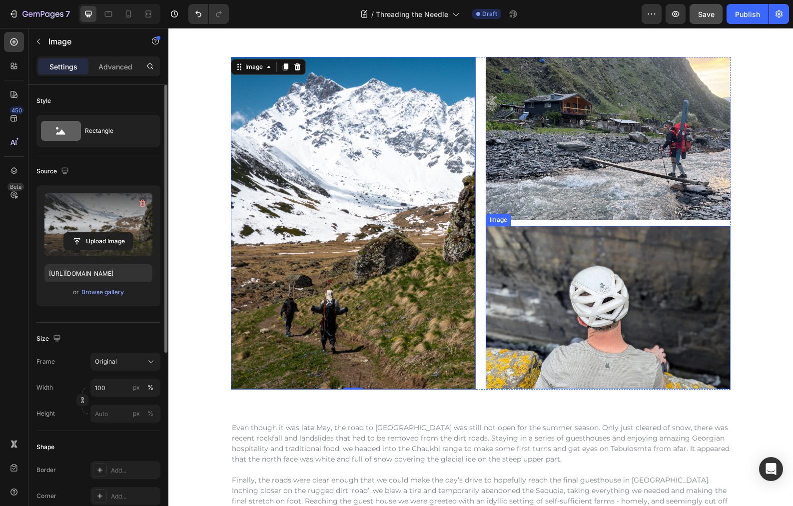
click at [616, 286] on img at bounding box center [608, 307] width 245 height 163
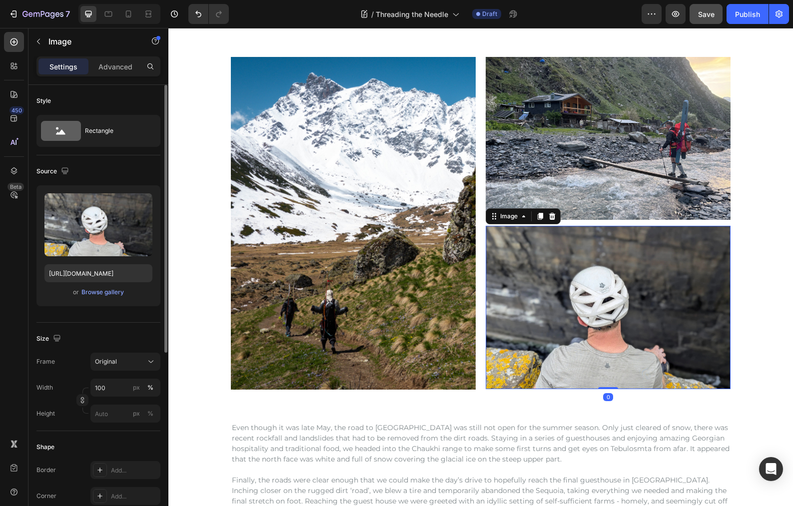
click at [583, 287] on img at bounding box center [608, 307] width 245 height 163
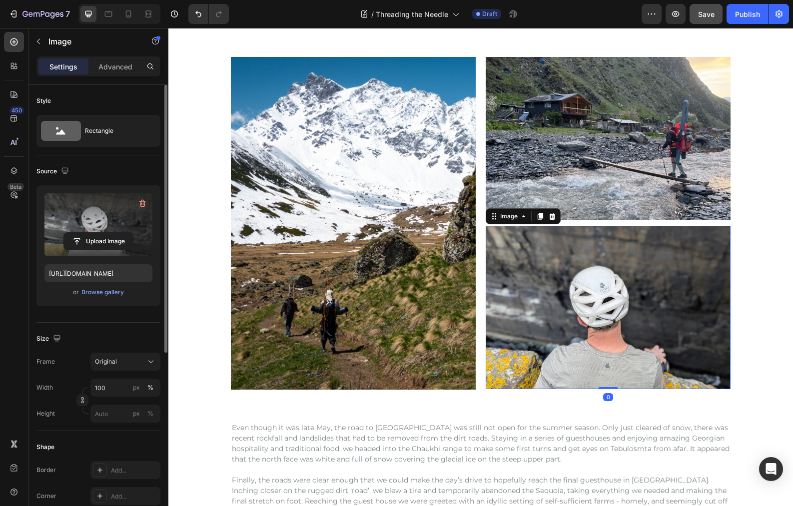
click at [82, 216] on label at bounding box center [98, 224] width 108 height 63
click at [82, 233] on input "file" at bounding box center [98, 241] width 69 height 17
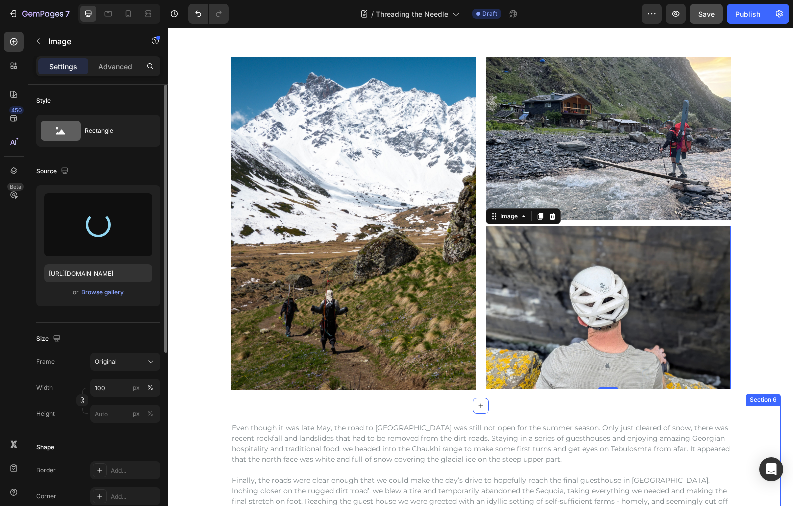
type input "[URL][DOMAIN_NAME]"
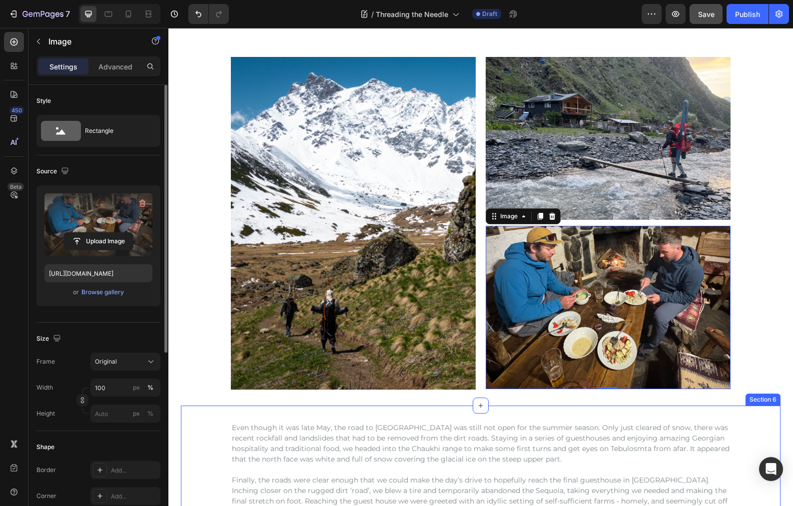
click at [190, 439] on div "Even though it was late May, the road to [GEOGRAPHIC_DATA] was still not open f…" at bounding box center [481, 470] width 600 height 96
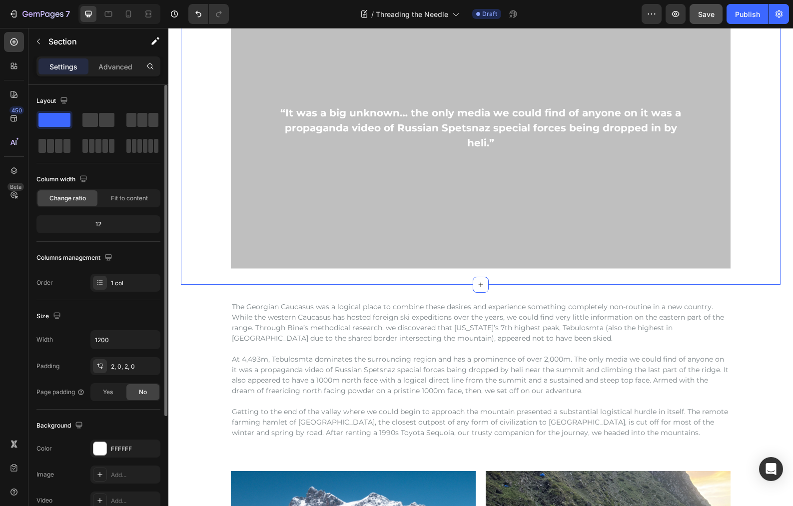
scroll to position [226, 0]
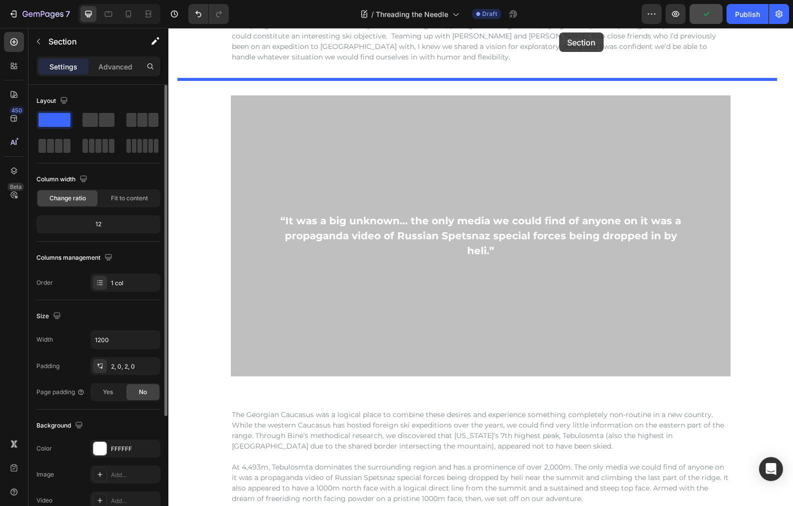
scroll to position [0, 0]
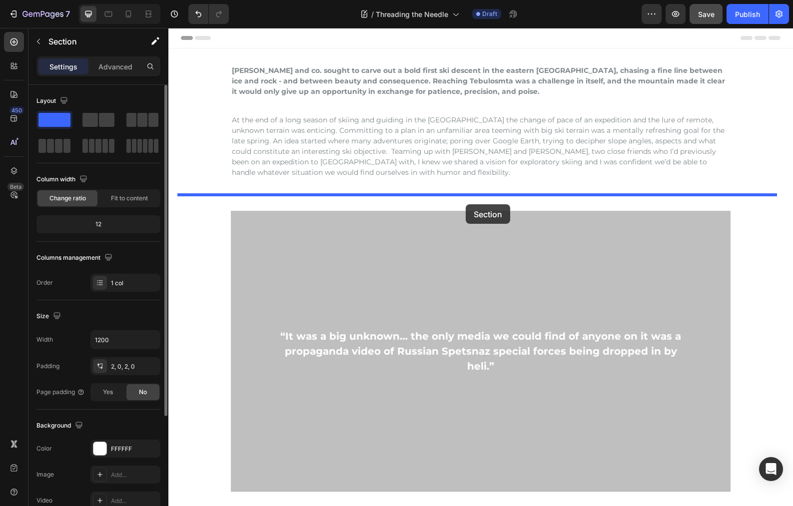
drag, startPoint x: 578, startPoint y: 443, endPoint x: 466, endPoint y: 204, distance: 263.6
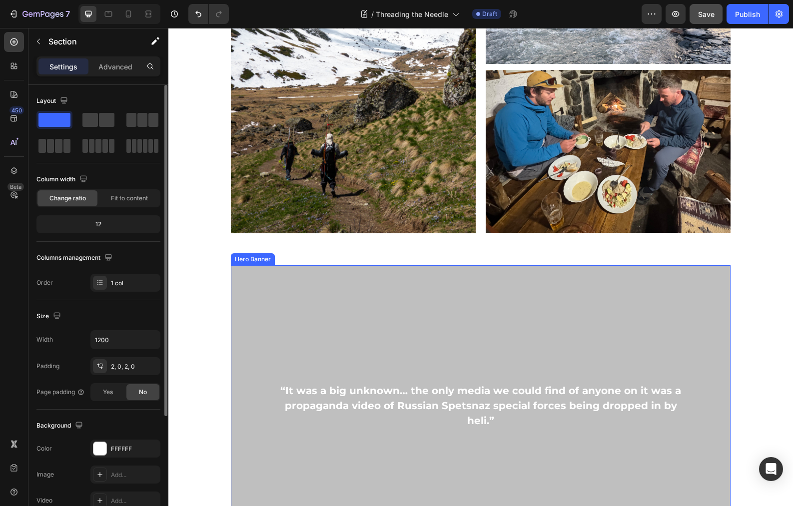
scroll to position [311, 0]
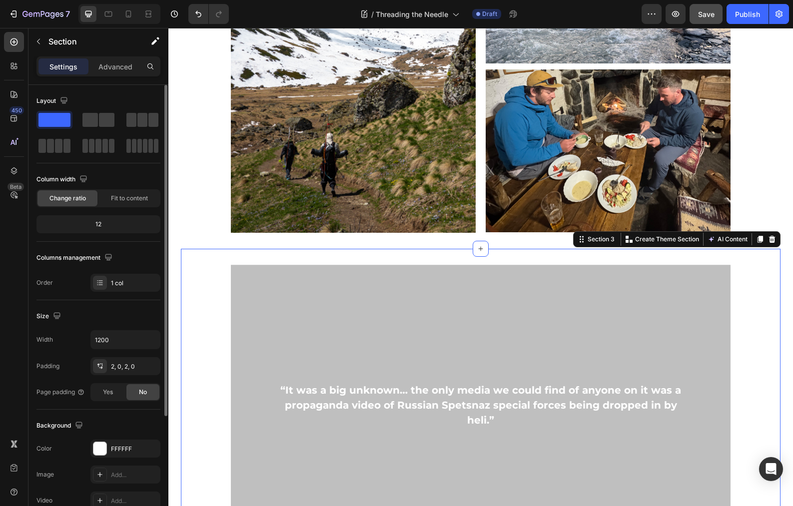
click at [209, 269] on div "“It was a big unknown… the only media we could find of anyone on it was a propa…" at bounding box center [481, 405] width 600 height 281
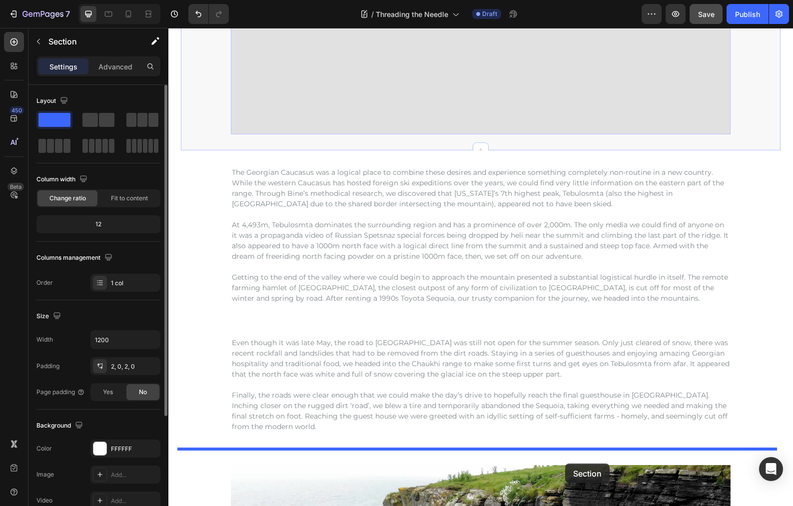
scroll to position [740, 0]
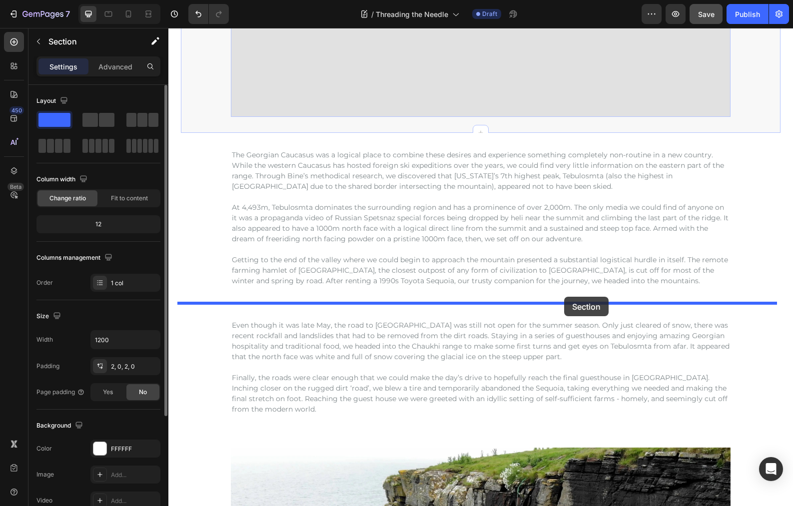
drag, startPoint x: 577, startPoint y: 241, endPoint x: 564, endPoint y: 297, distance: 57.0
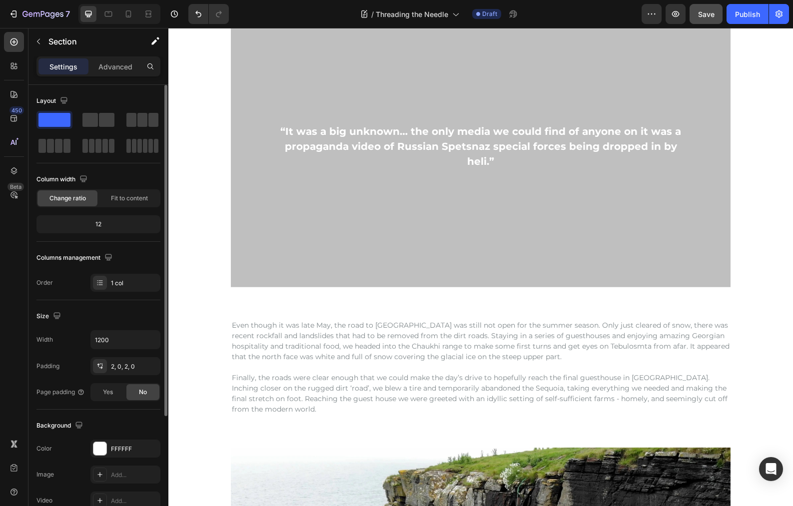
scroll to position [427, 0]
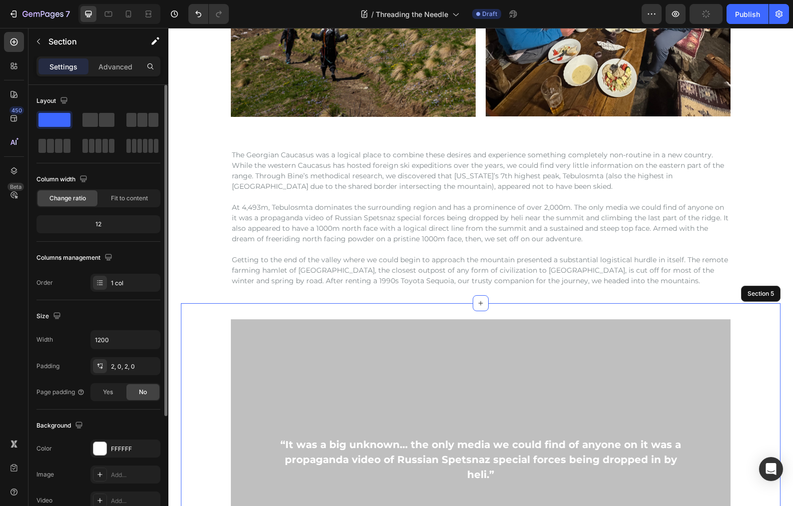
click at [763, 366] on div "“It was a big unknown… the only media we could find of anyone on it was a propa…" at bounding box center [481, 459] width 600 height 281
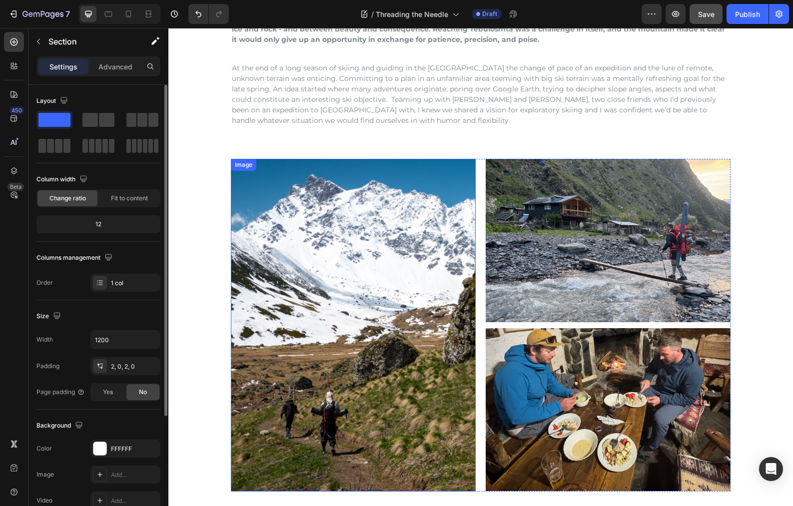
scroll to position [88, 0]
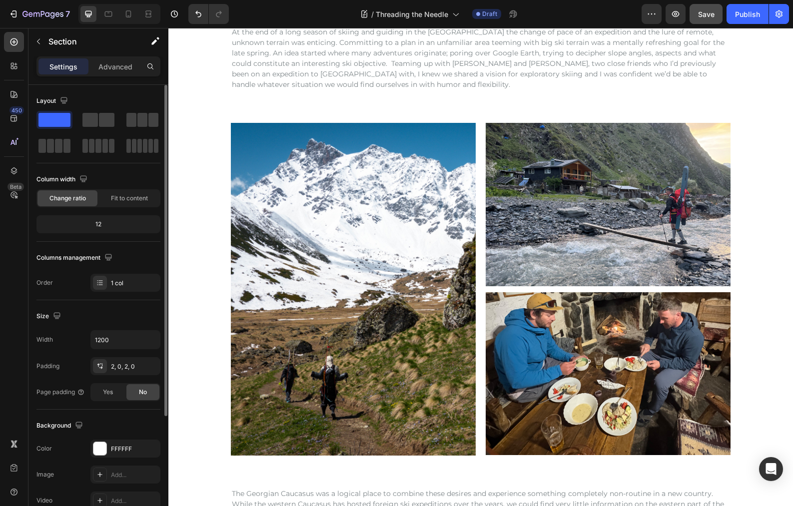
click at [234, 113] on div "Image Image Image Row Row Section 2" at bounding box center [481, 289] width 600 height 365
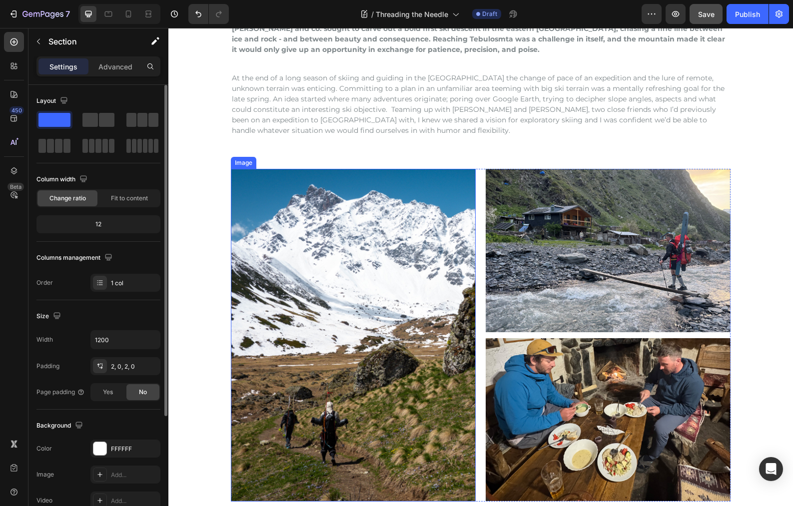
scroll to position [0, 0]
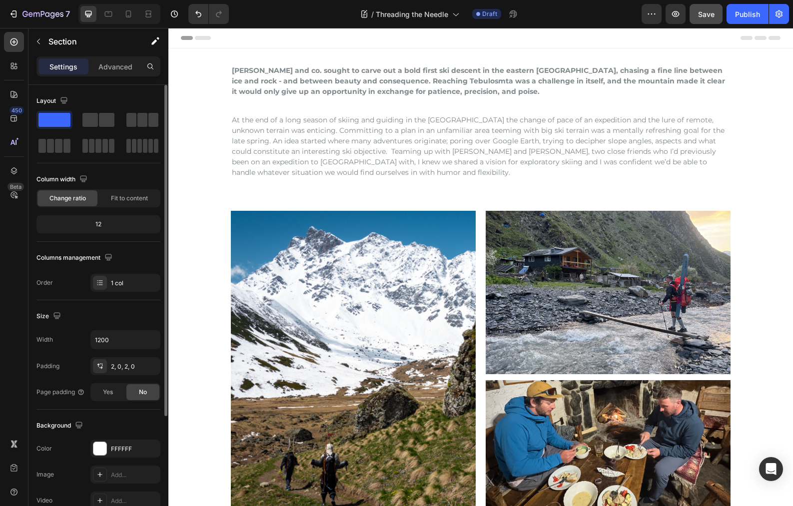
click at [321, 201] on div "Image Image Image Row Row Section 2" at bounding box center [481, 377] width 600 height 365
click at [301, 236] on img at bounding box center [353, 377] width 245 height 333
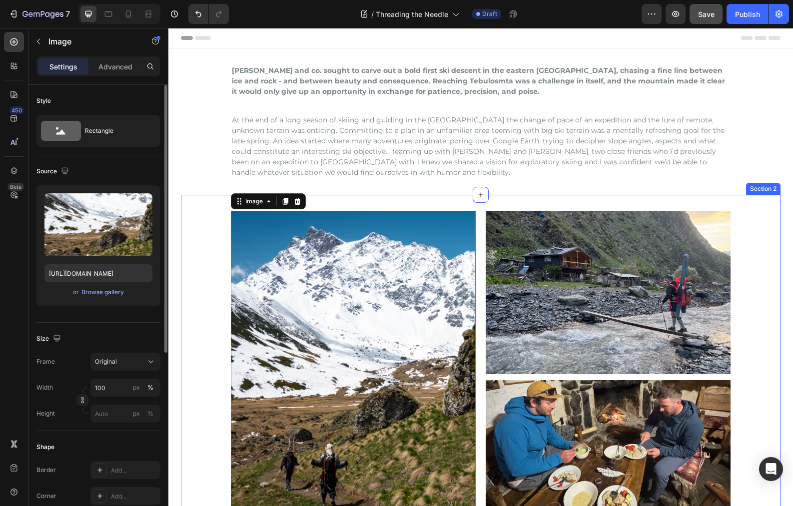
click at [398, 203] on div "Image 0 Image Image Row Row Section 2" at bounding box center [481, 377] width 600 height 365
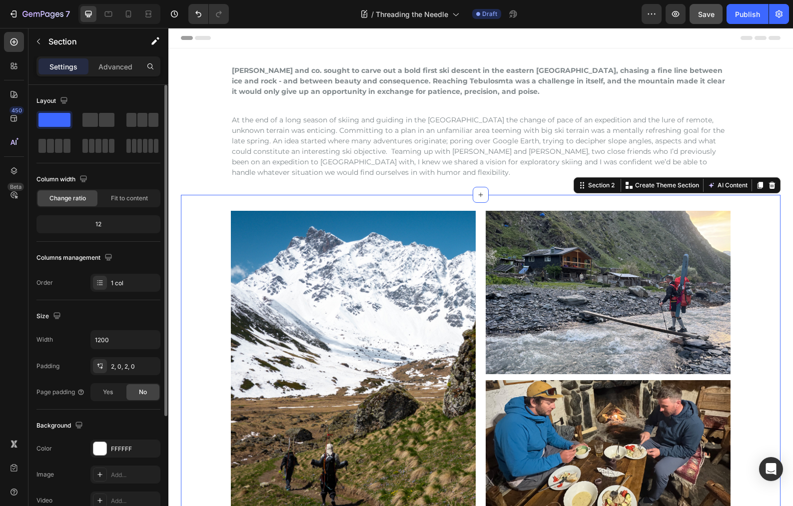
click at [528, 201] on div "Image Image Image Row Row Section 2 Create Theme Section AI Content Write with …" at bounding box center [481, 377] width 600 height 365
click at [530, 204] on div "Image Image Image Row Row Section 2 Create Theme Section AI Content Write with …" at bounding box center [481, 377] width 600 height 365
click at [758, 185] on icon at bounding box center [760, 185] width 5 height 7
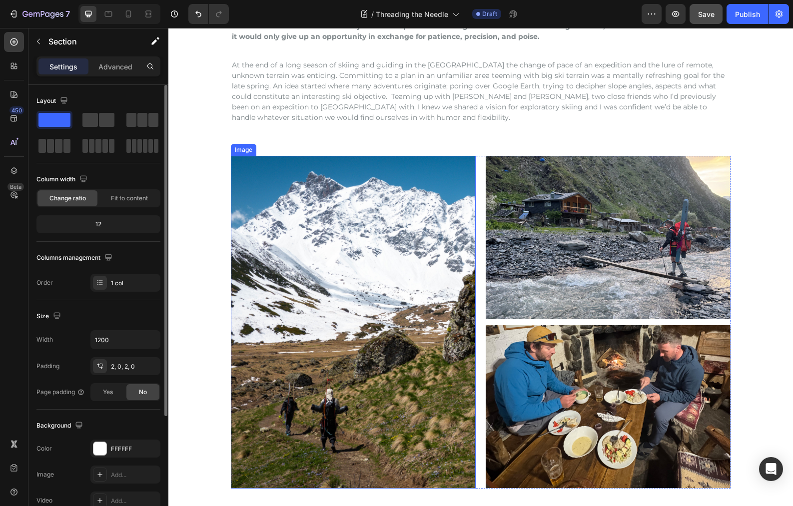
scroll to position [92, 0]
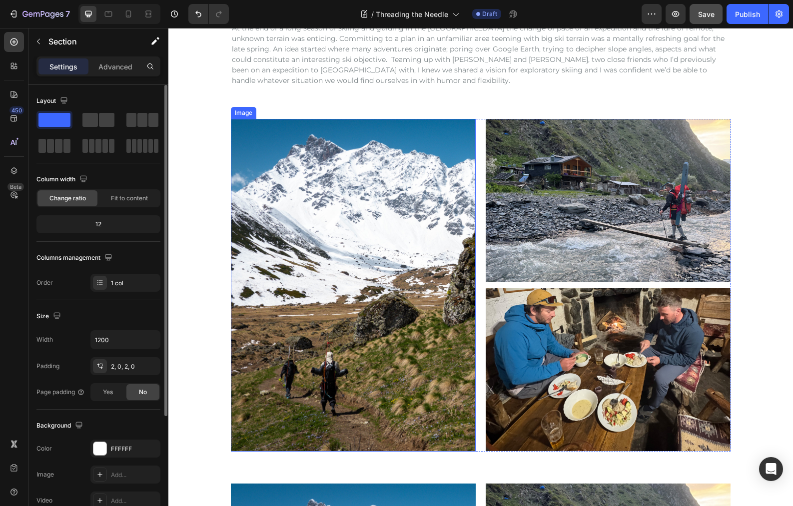
click at [385, 236] on img at bounding box center [353, 285] width 245 height 333
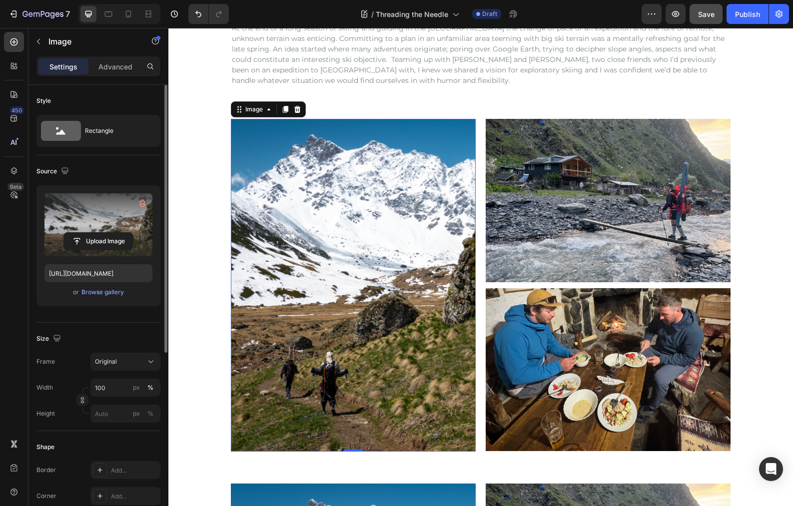
click at [97, 228] on label at bounding box center [98, 224] width 108 height 63
click at [97, 233] on input "file" at bounding box center [98, 241] width 69 height 17
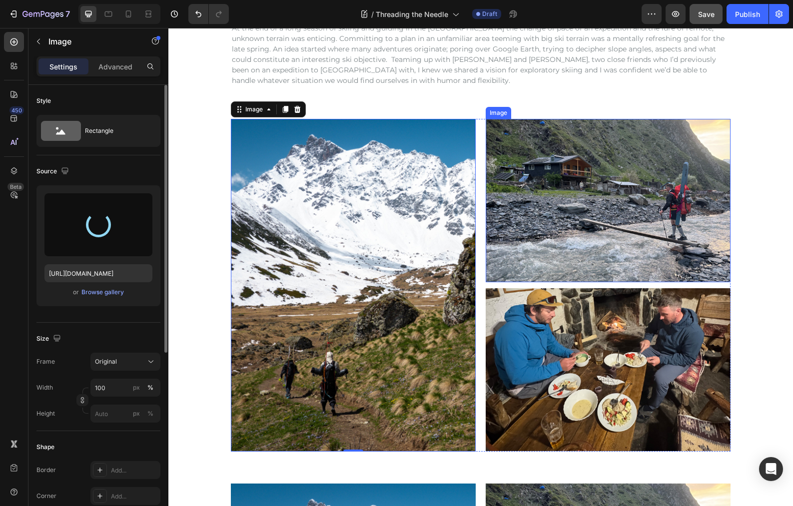
type input "[URL][DOMAIN_NAME]"
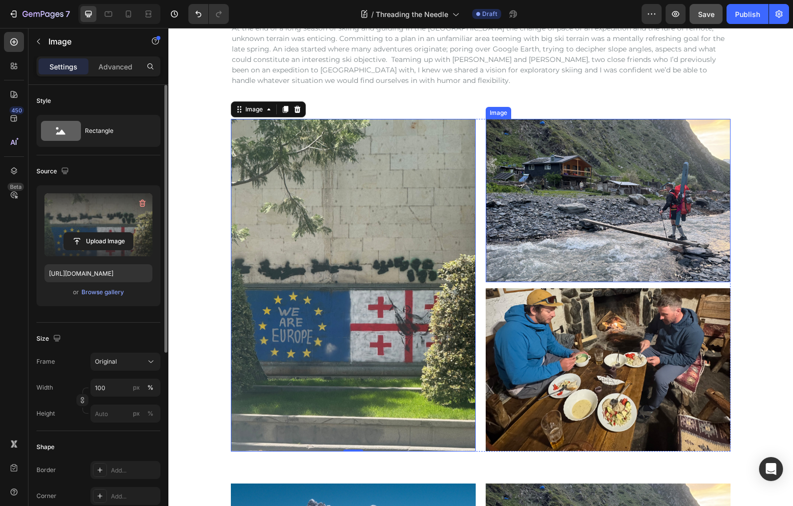
click at [512, 165] on img at bounding box center [608, 200] width 245 height 163
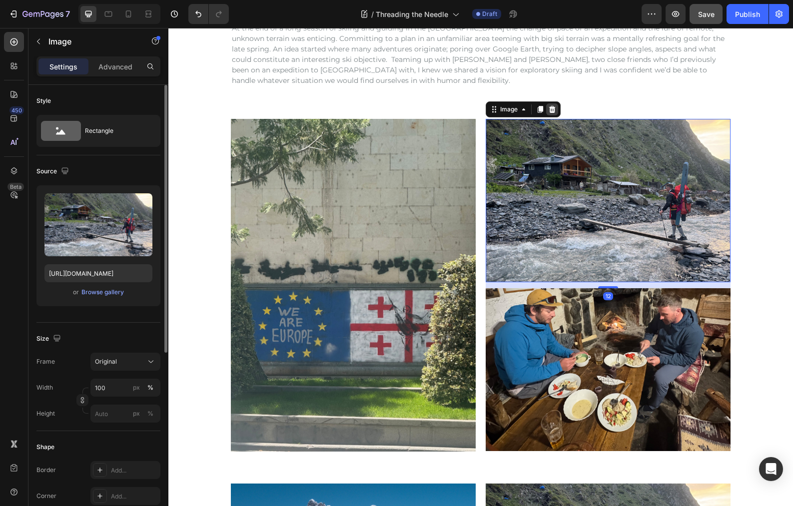
click at [549, 110] on icon at bounding box center [552, 109] width 6 height 7
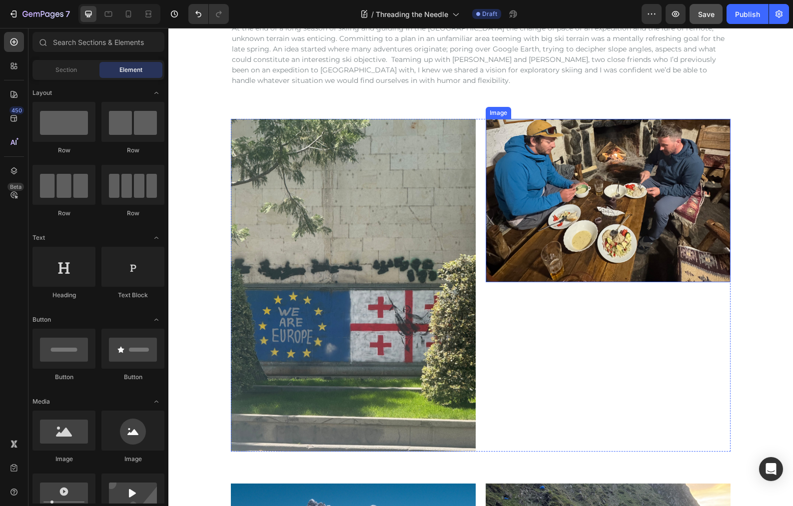
click at [572, 216] on img at bounding box center [608, 200] width 245 height 163
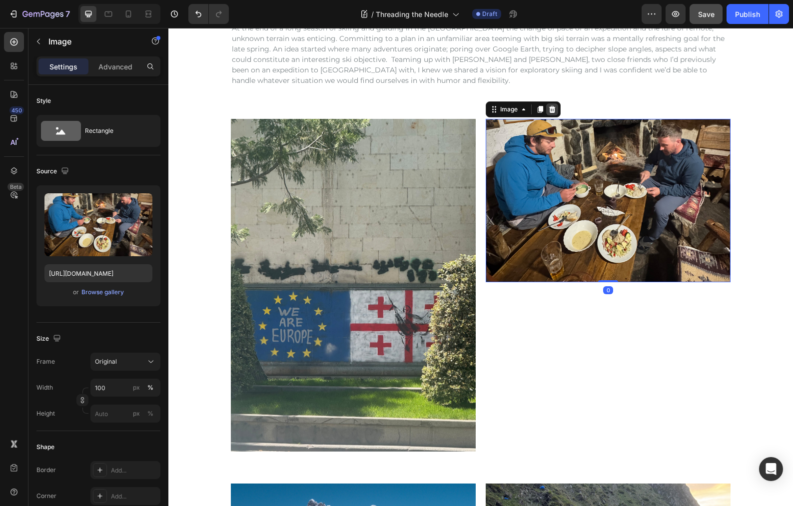
click at [550, 111] on icon at bounding box center [552, 109] width 6 height 7
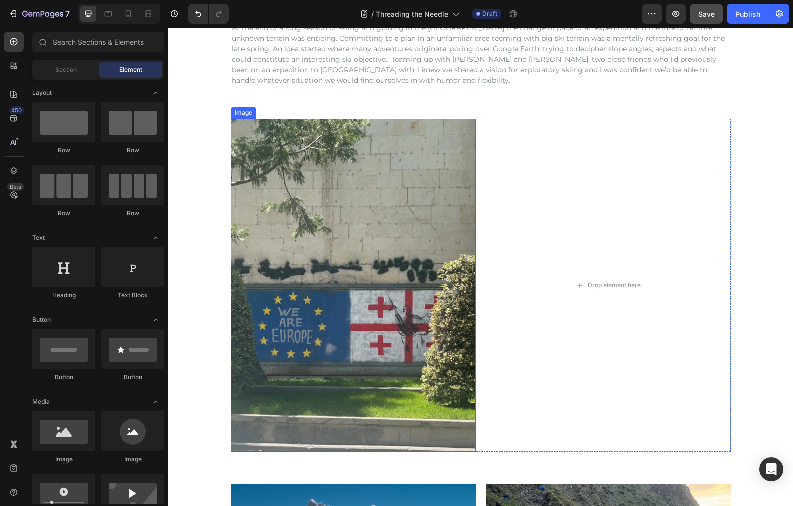
click at [402, 177] on img at bounding box center [353, 285] width 245 height 333
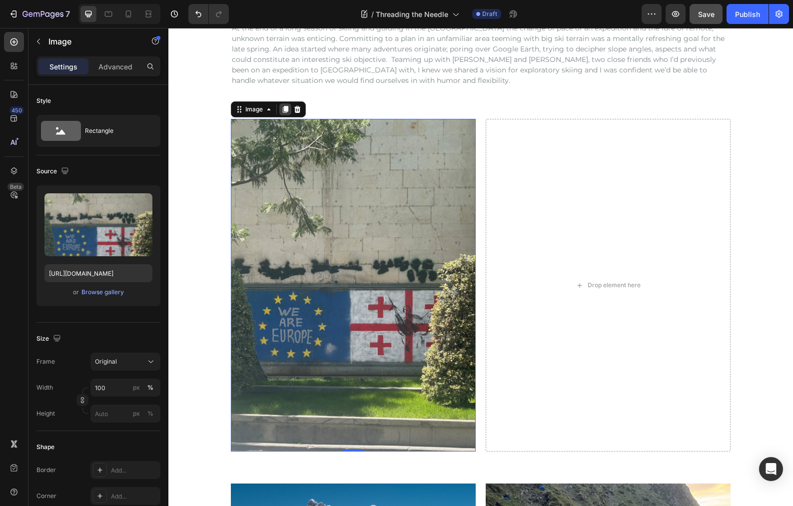
click at [283, 110] on icon at bounding box center [285, 109] width 5 height 7
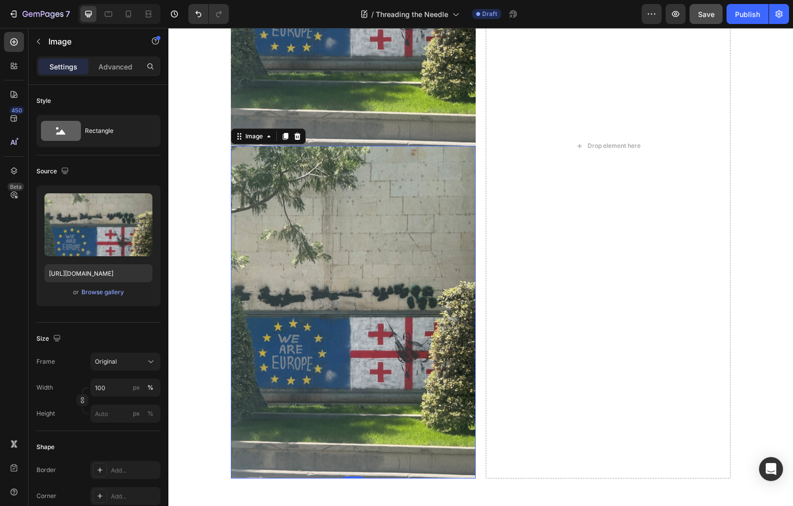
scroll to position [86, 0]
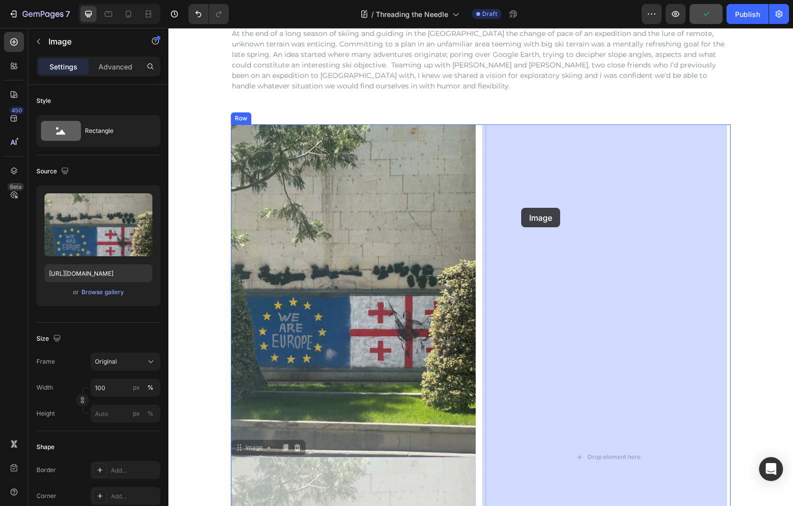
drag, startPoint x: 234, startPoint y: 448, endPoint x: 521, endPoint y: 208, distance: 374.4
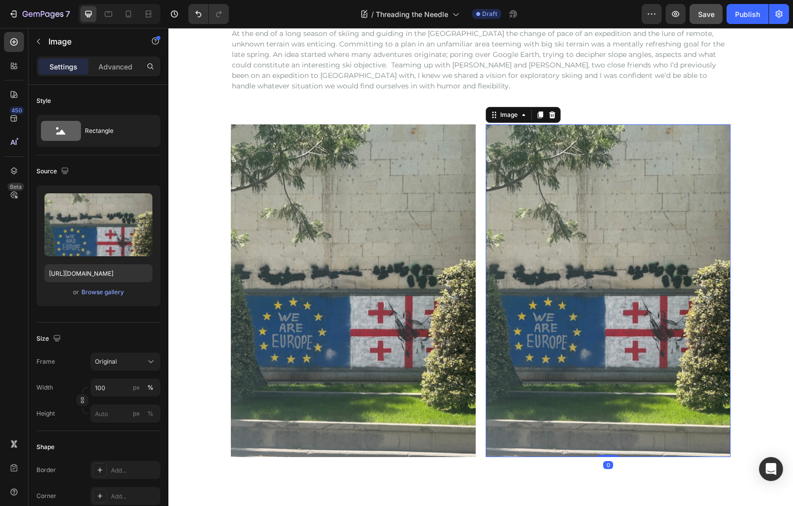
click at [535, 233] on img at bounding box center [608, 290] width 245 height 333
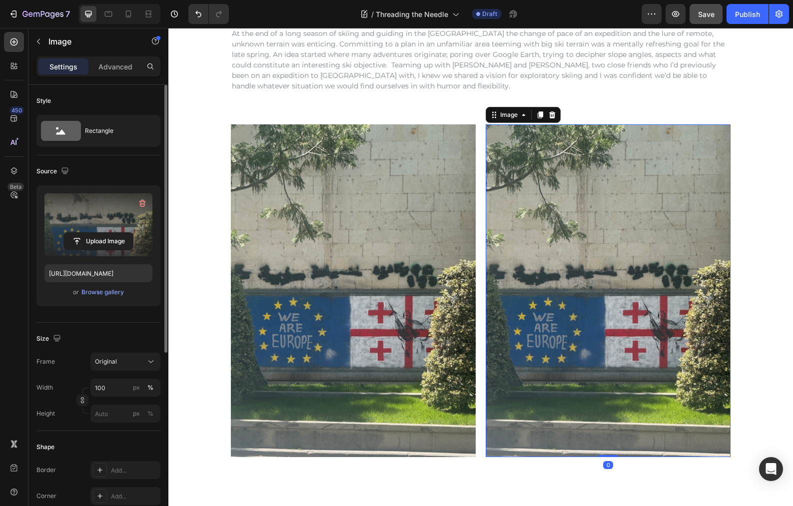
click at [82, 224] on label at bounding box center [98, 224] width 108 height 63
click at [82, 233] on input "file" at bounding box center [98, 241] width 69 height 17
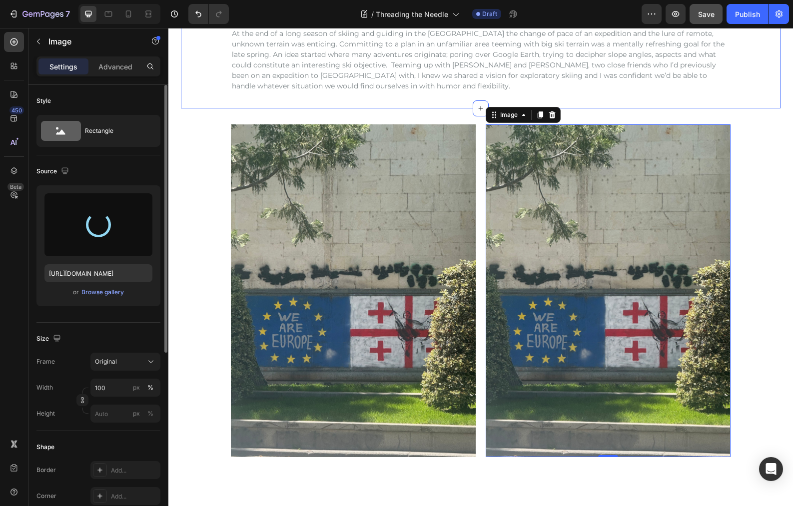
type input "[URL][DOMAIN_NAME]"
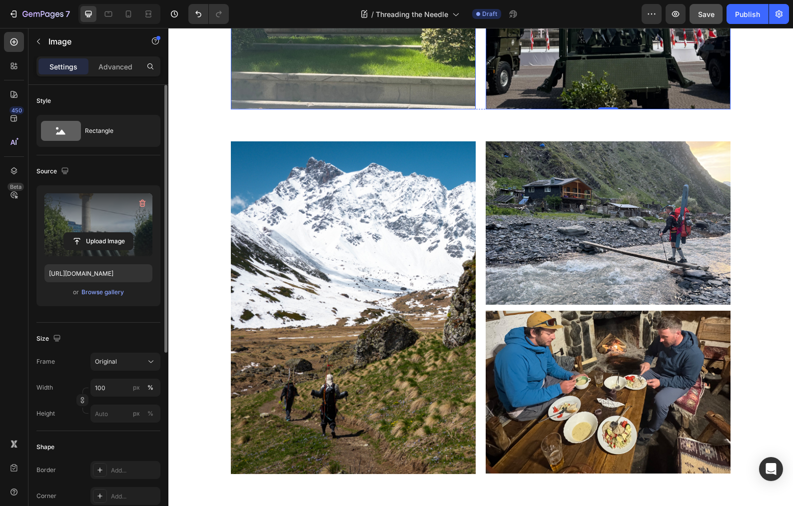
scroll to position [503, 0]
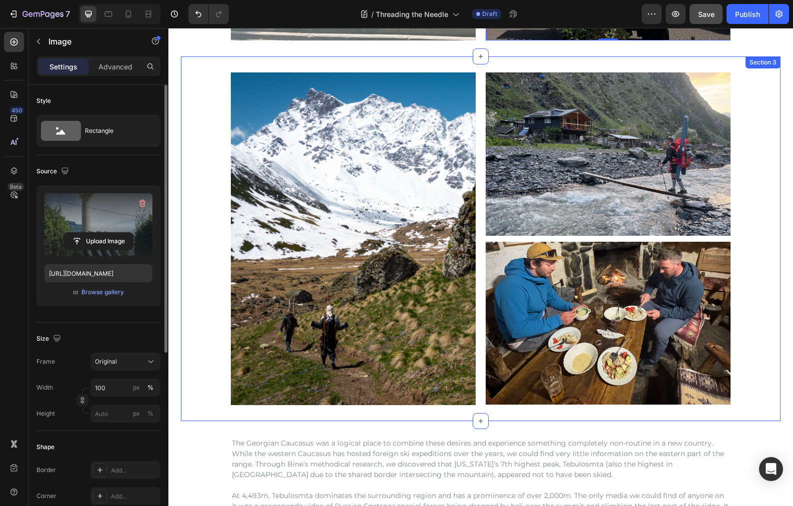
click at [210, 128] on div "Image Image Image Row Row" at bounding box center [481, 238] width 600 height 333
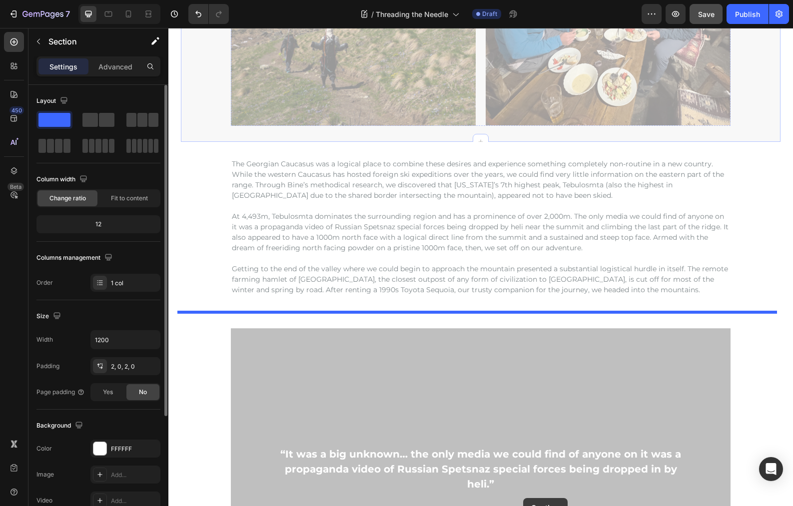
scroll to position [795, 0]
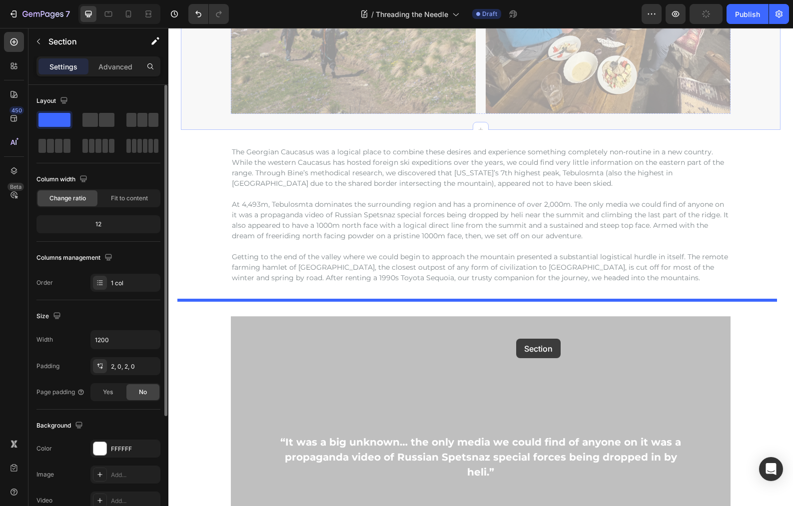
drag, startPoint x: 578, startPoint y: 67, endPoint x: 516, endPoint y: 339, distance: 278.4
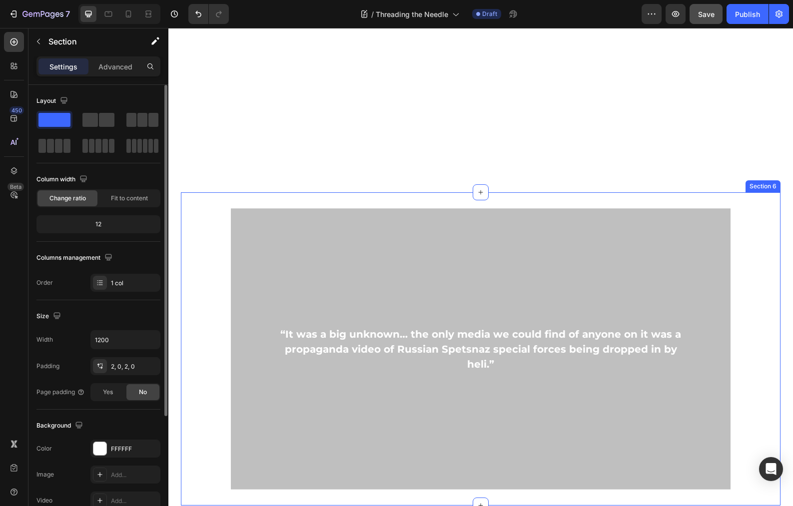
scroll to position [1109, 0]
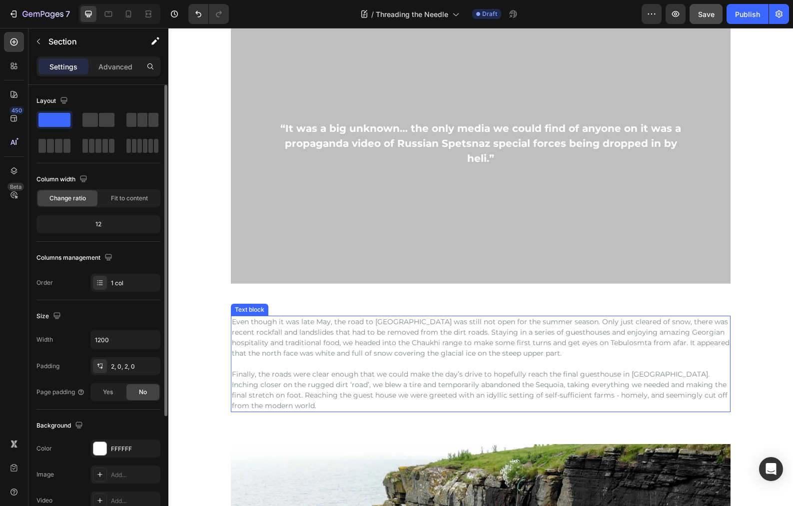
click at [403, 338] on p "Even though it was late May, the road to [GEOGRAPHIC_DATA] was still not open f…" at bounding box center [481, 338] width 498 height 42
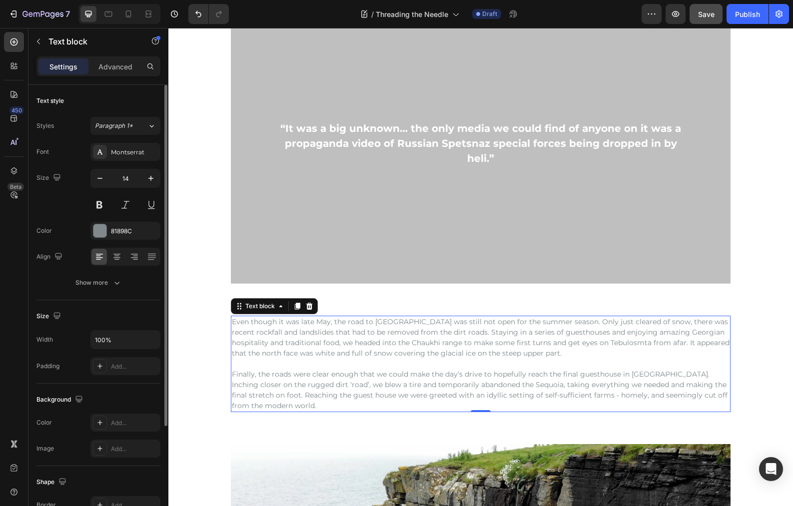
click at [512, 355] on p "Even though it was late May, the road to [GEOGRAPHIC_DATA] was still not open f…" at bounding box center [481, 338] width 498 height 42
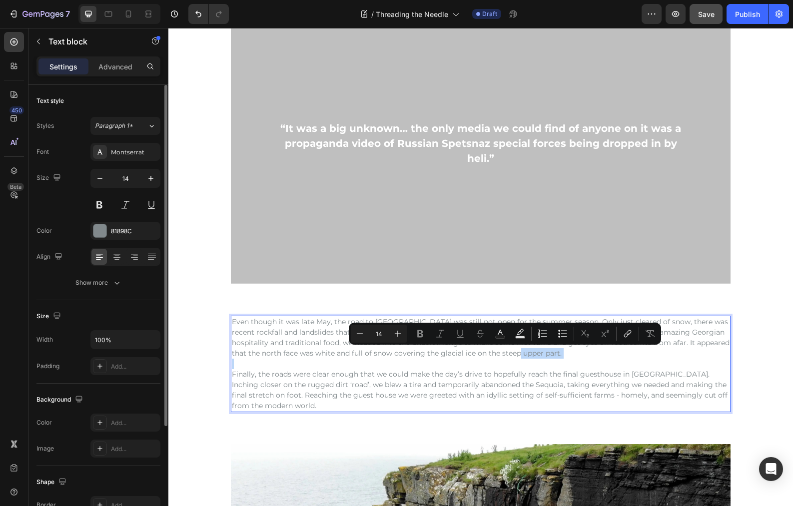
click at [502, 357] on p "Even though it was late May, the road to [GEOGRAPHIC_DATA] was still not open f…" at bounding box center [481, 338] width 498 height 42
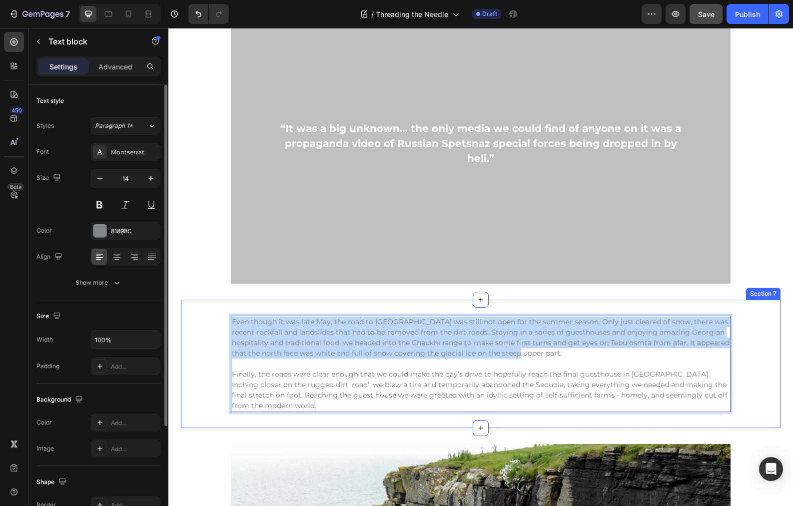
drag, startPoint x: 508, startPoint y: 354, endPoint x: 219, endPoint y: 323, distance: 290.0
click at [219, 323] on div "Even though it was late May, the road to [GEOGRAPHIC_DATA] was still not open f…" at bounding box center [481, 364] width 600 height 96
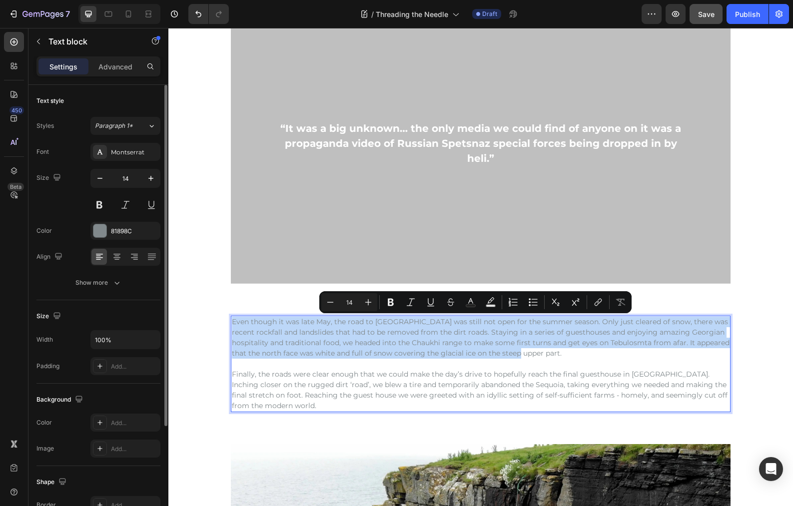
copy p "Even though it was late May, the road to [GEOGRAPHIC_DATA] was still not open f…"
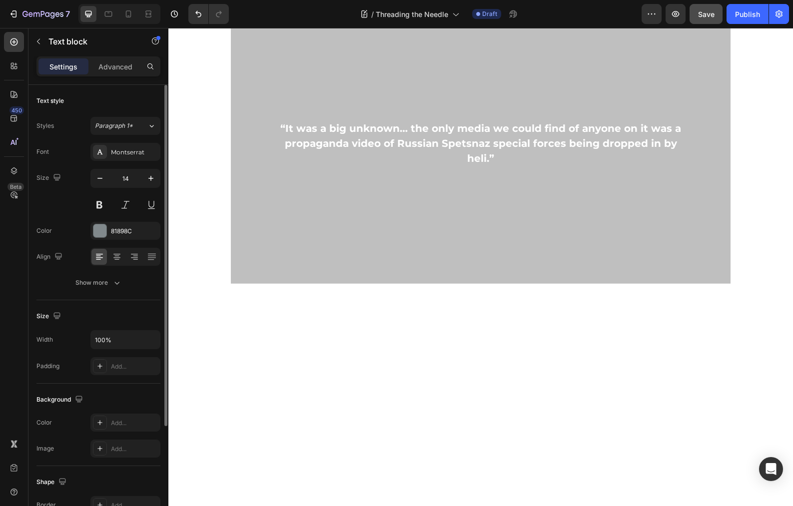
type input "16"
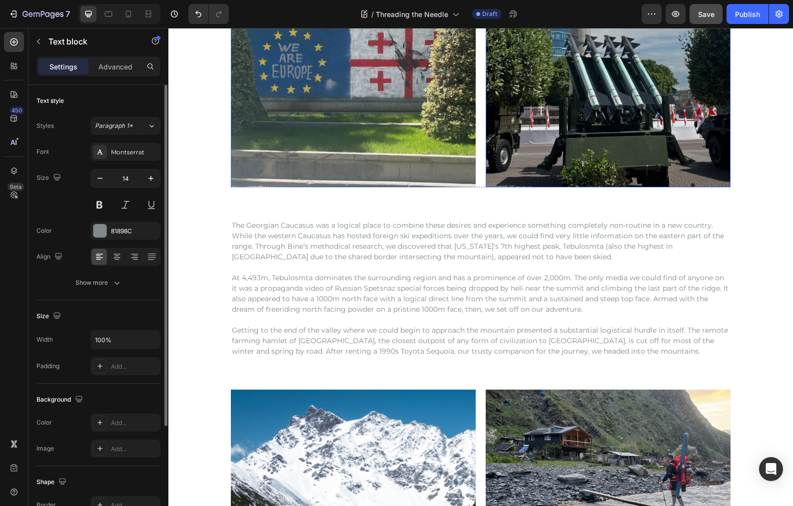
scroll to position [358, 0]
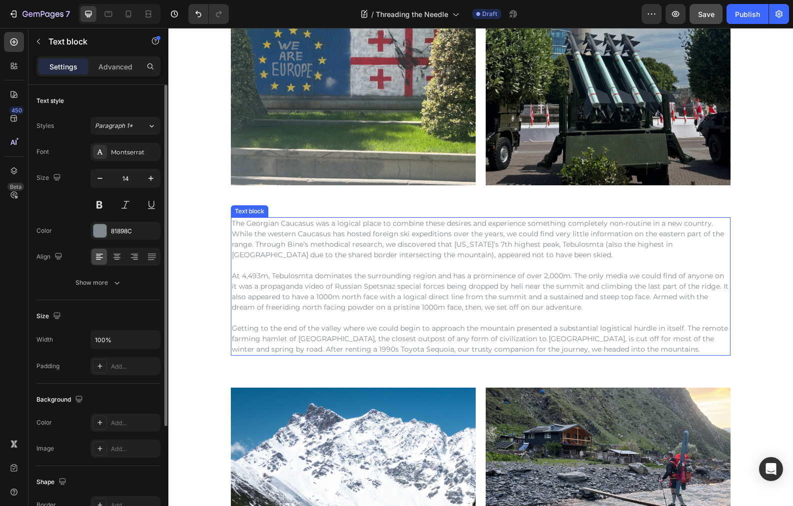
click at [605, 347] on p "Getting to the end of the valley where we could begin to approach the mountain …" at bounding box center [481, 338] width 498 height 31
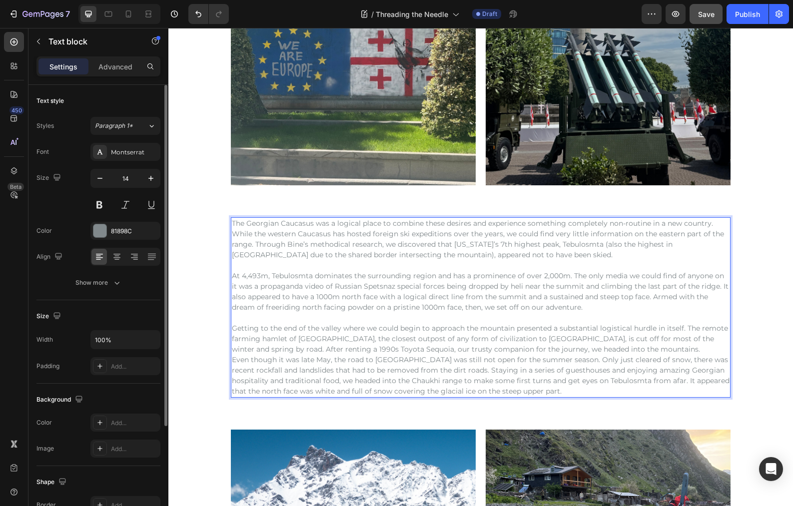
click at [613, 349] on p "Getting to the end of the valley where we could begin to approach the mountain …" at bounding box center [481, 338] width 498 height 31
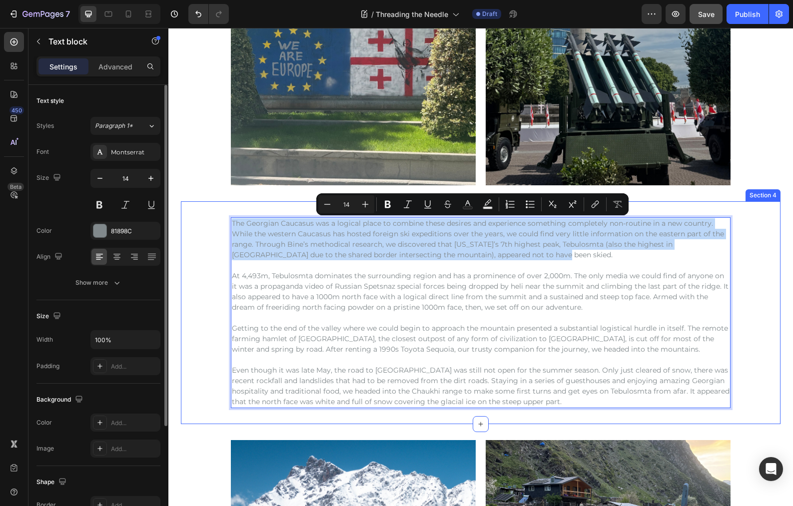
drag, startPoint x: 452, startPoint y: 255, endPoint x: 218, endPoint y: 224, distance: 235.5
click at [218, 224] on div "The Georgian Caucasus was a logical place to combine these desires and experien…" at bounding box center [481, 312] width 600 height 191
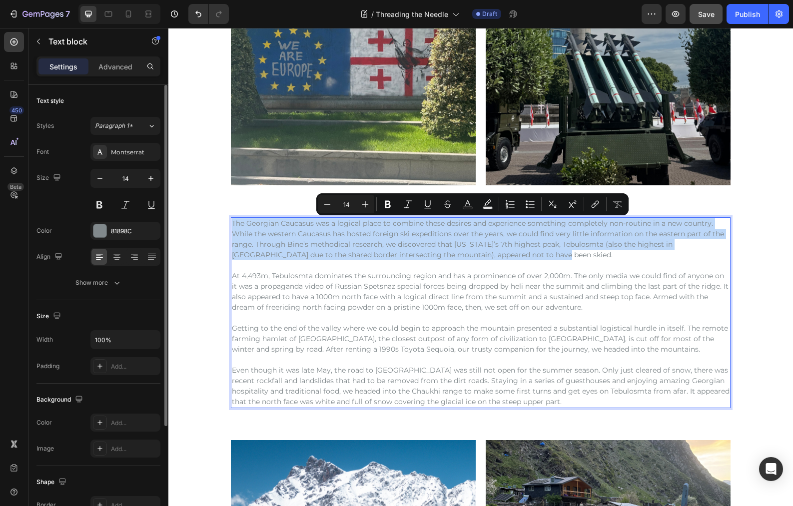
copy p "The Georgian Caucasus was a logical place to combine these desires and experien…"
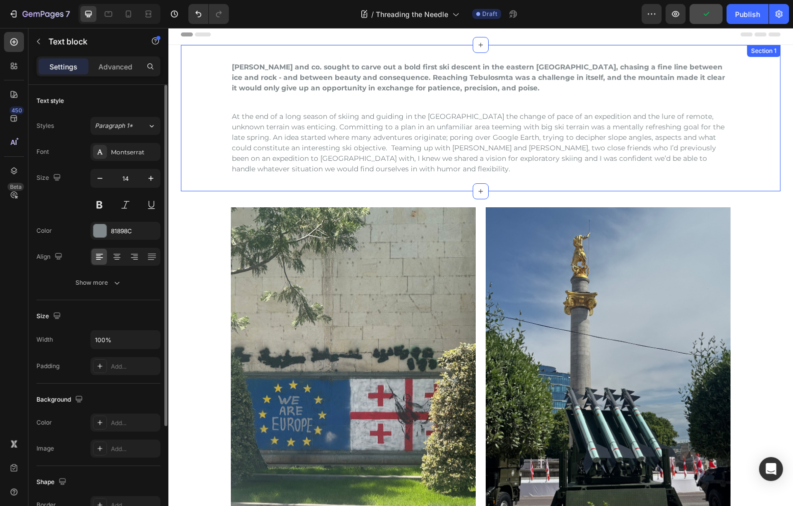
scroll to position [4, 0]
click at [379, 173] on p "At the end of a long season of skiing and guiding in the [GEOGRAPHIC_DATA] the …" at bounding box center [481, 142] width 498 height 63
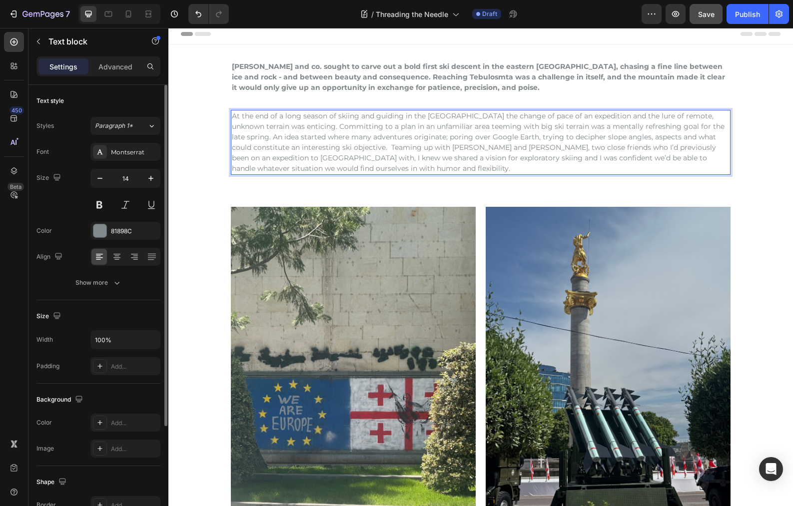
click at [375, 171] on p "At the end of a long season of skiing and guiding in the [GEOGRAPHIC_DATA] the …" at bounding box center [481, 142] width 498 height 63
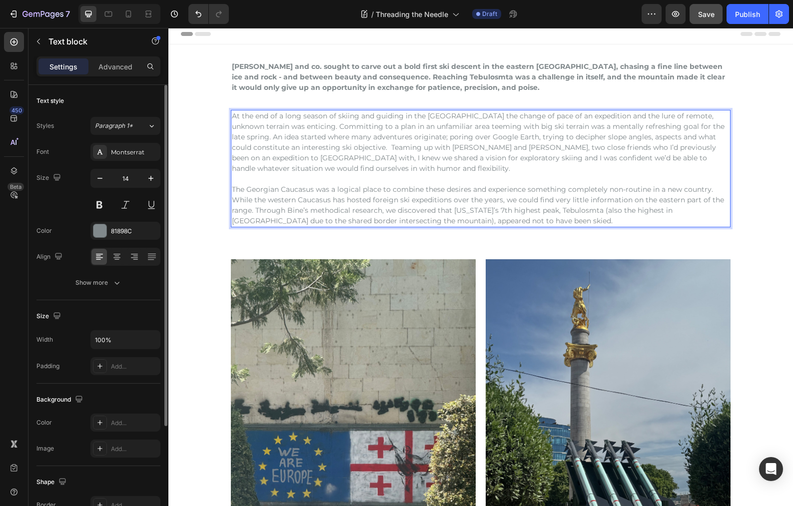
click at [181, 287] on div "Image Image Row Row" at bounding box center [481, 425] width 600 height 333
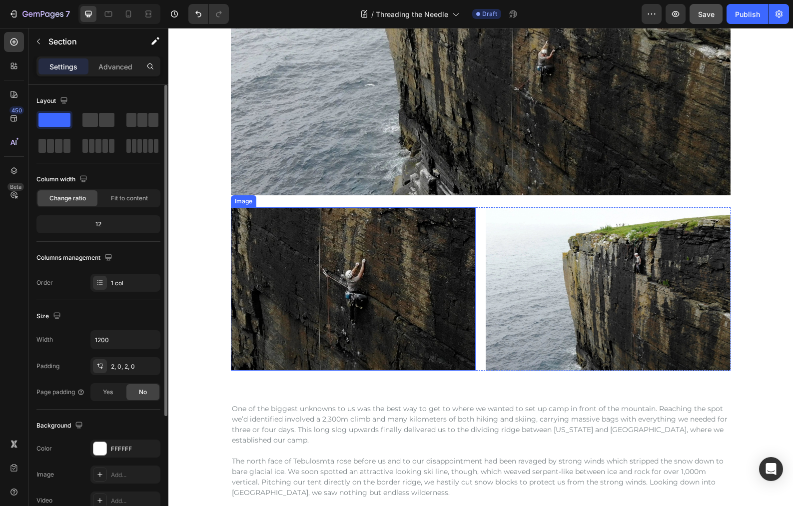
scroll to position [1964, 0]
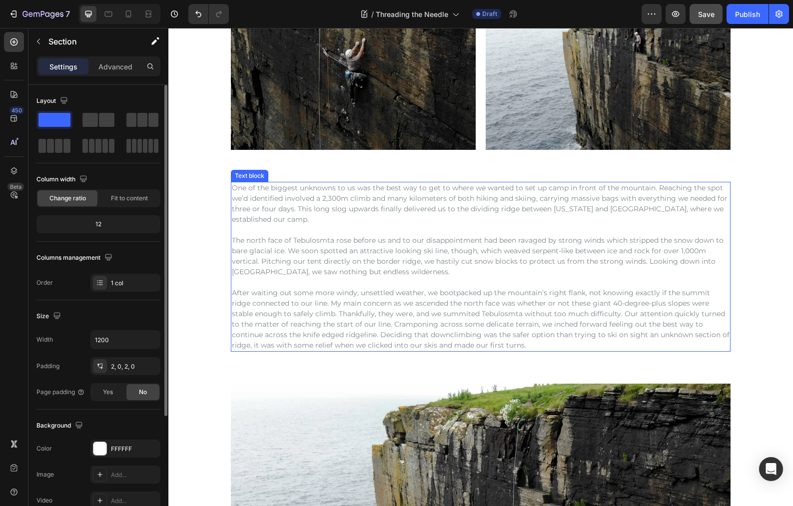
click at [267, 209] on p "One of the biggest unknowns to us was the best way to get to where we wanted to…" at bounding box center [481, 204] width 498 height 42
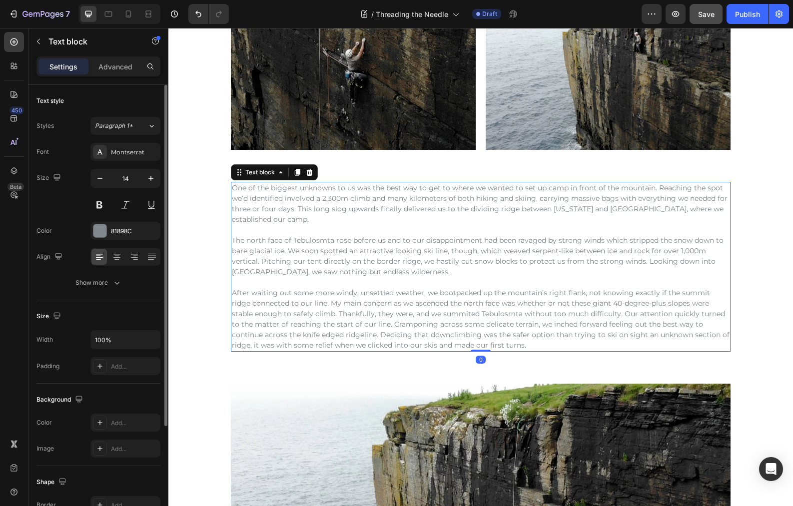
click at [267, 209] on p "One of the biggest unknowns to us was the best way to get to where we wanted to…" at bounding box center [481, 204] width 498 height 42
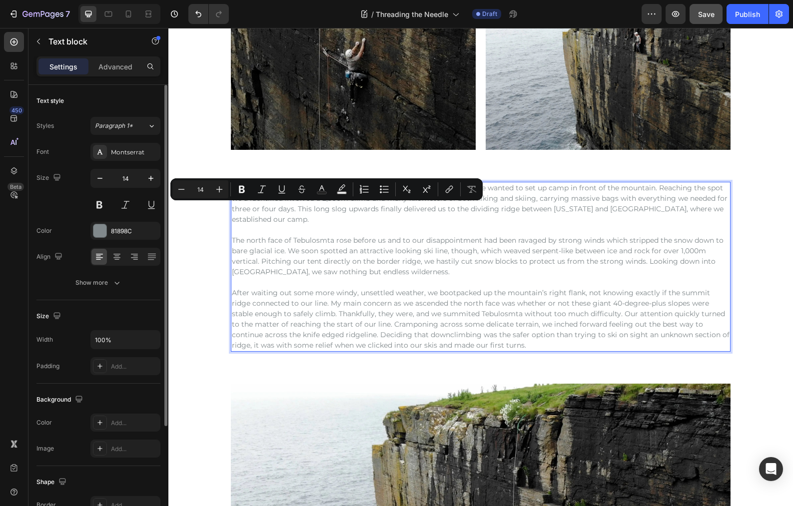
click at [278, 220] on p "One of the biggest unknowns to us was the best way to get to where we wanted to…" at bounding box center [481, 204] width 498 height 42
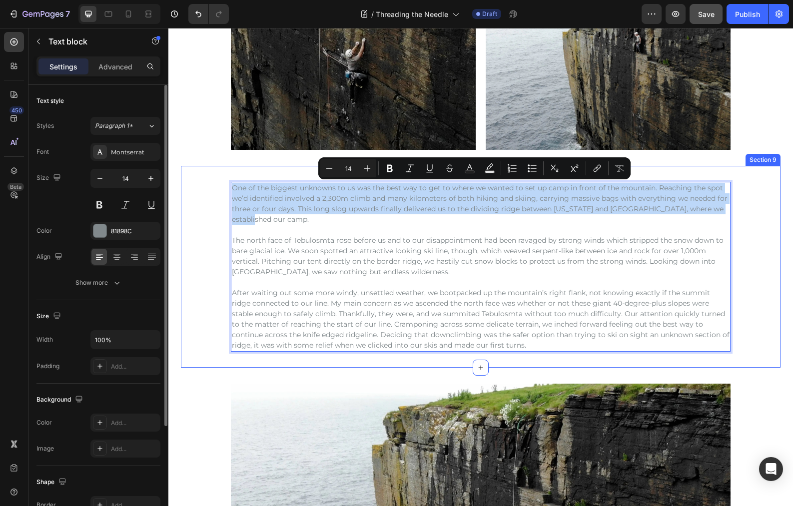
drag, startPoint x: 270, startPoint y: 220, endPoint x: 205, endPoint y: 188, distance: 72.9
click at [205, 188] on div "One of the biggest unknowns to us was the best way to get to where we wanted to…" at bounding box center [481, 267] width 600 height 170
copy p "One of the biggest unknowns to us was the best way to get to where we wanted to…"
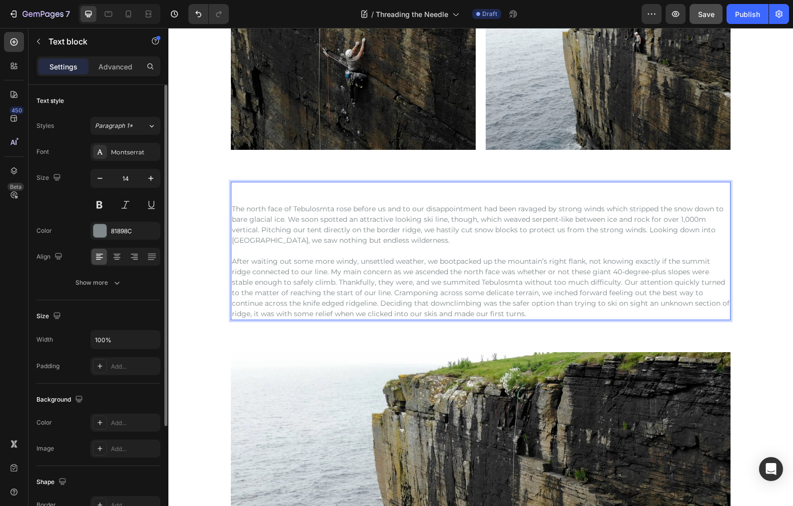
click at [232, 208] on p "The north face of Tebulosmta rose before us and to our disappointment had been …" at bounding box center [481, 225] width 498 height 42
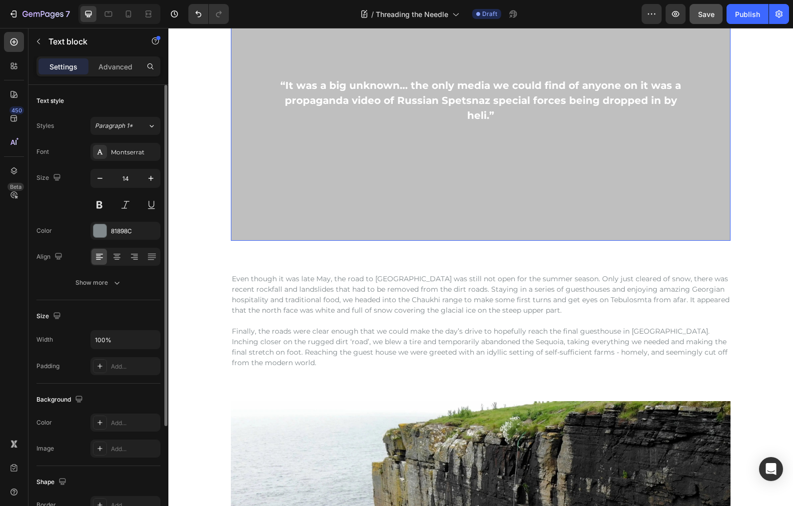
scroll to position [1287, 0]
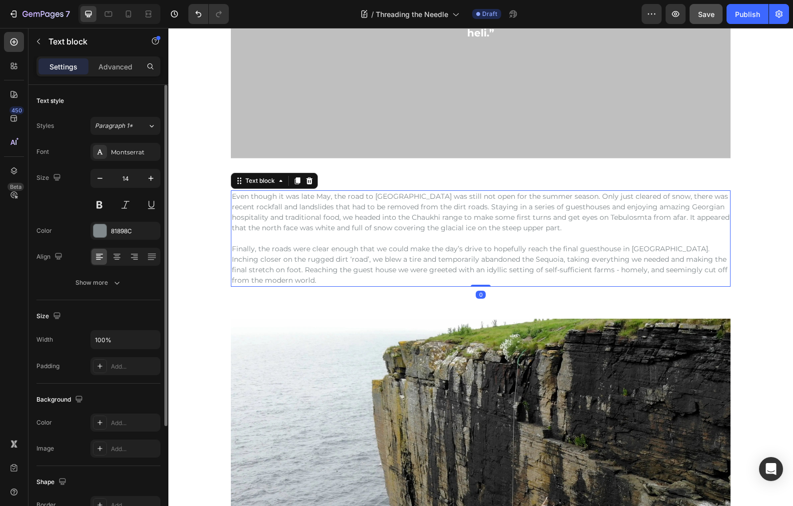
click at [294, 276] on p "Finally, the roads were clear enough that we could make the day’s drive to hope…" at bounding box center [481, 265] width 498 height 42
click at [300, 280] on p "Finally, the roads were clear enough that we could make the day’s drive to hope…" at bounding box center [481, 265] width 498 height 42
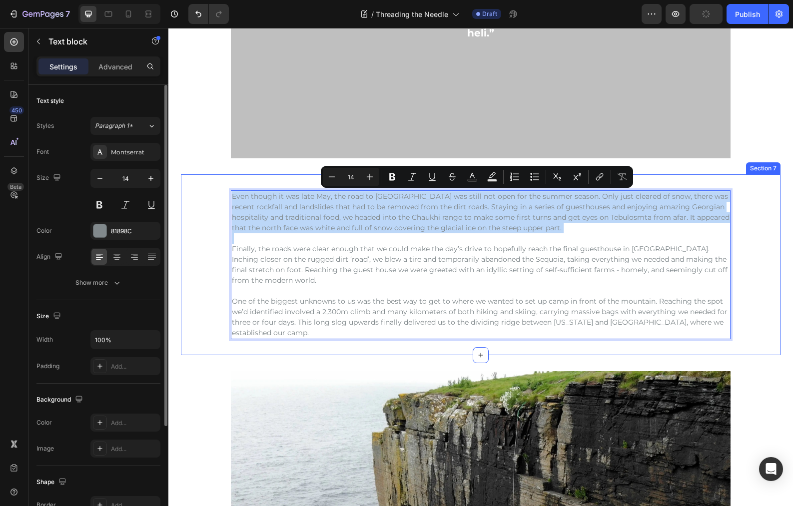
drag, startPoint x: 228, startPoint y: 249, endPoint x: 220, endPoint y: 189, distance: 60.0
click at [220, 189] on div "Even though it was late May, the road to [GEOGRAPHIC_DATA] was still not open f…" at bounding box center [481, 264] width 600 height 181
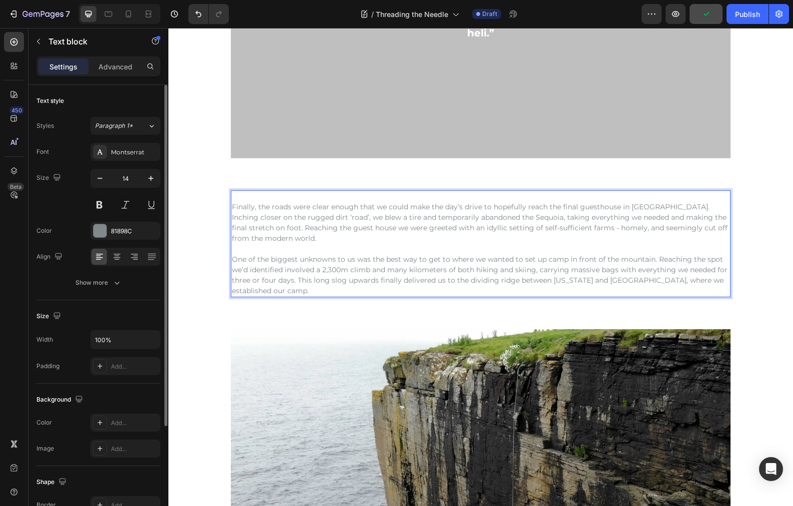
click at [232, 208] on p "Finally, the roads were clear enough that we could make the day’s drive to hope…" at bounding box center [481, 223] width 498 height 42
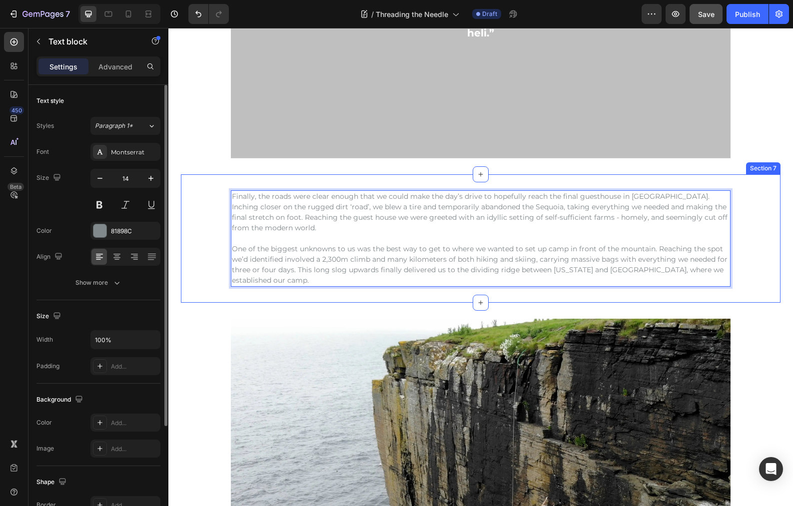
click at [209, 299] on div "Finally, the roads were clear enough that we could make the day’s drive to hope…" at bounding box center [481, 238] width 600 height 128
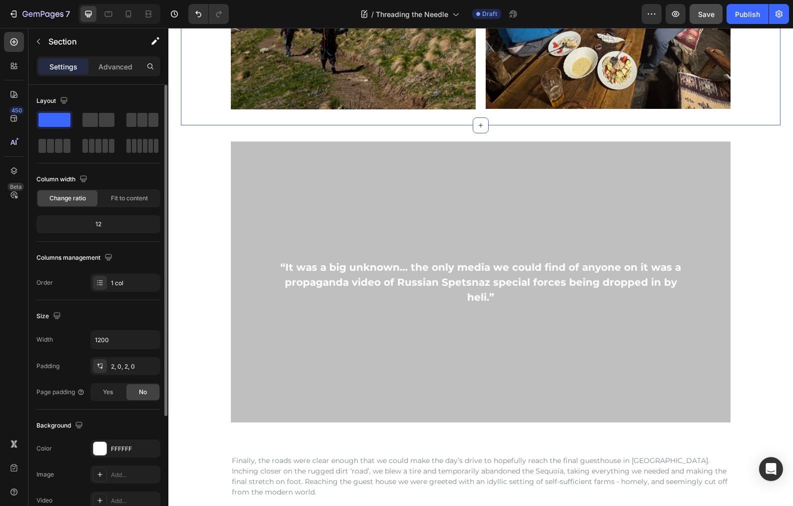
scroll to position [1024, 0]
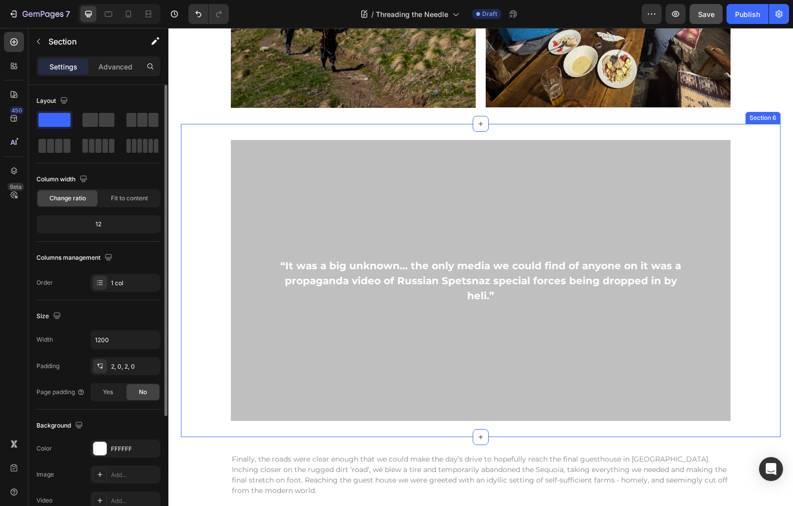
click at [209, 152] on div "“It was a big unknown… the only media we could find of anyone on it was a propa…" at bounding box center [481, 280] width 600 height 281
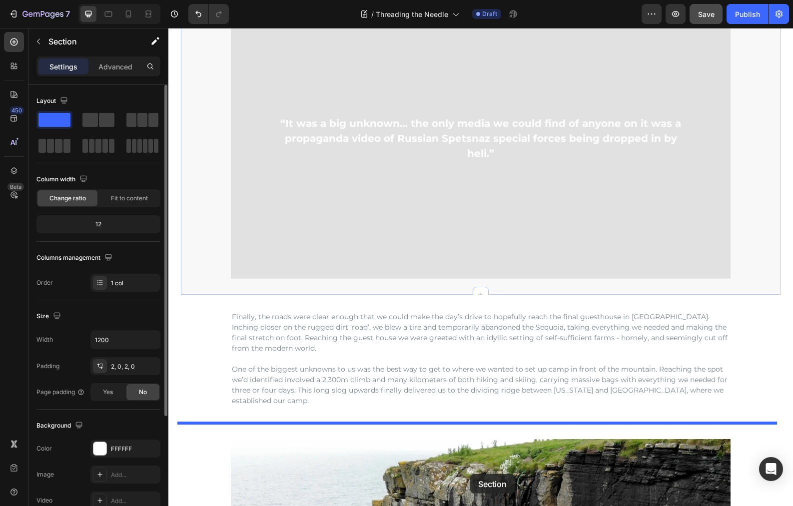
scroll to position [1182, 0]
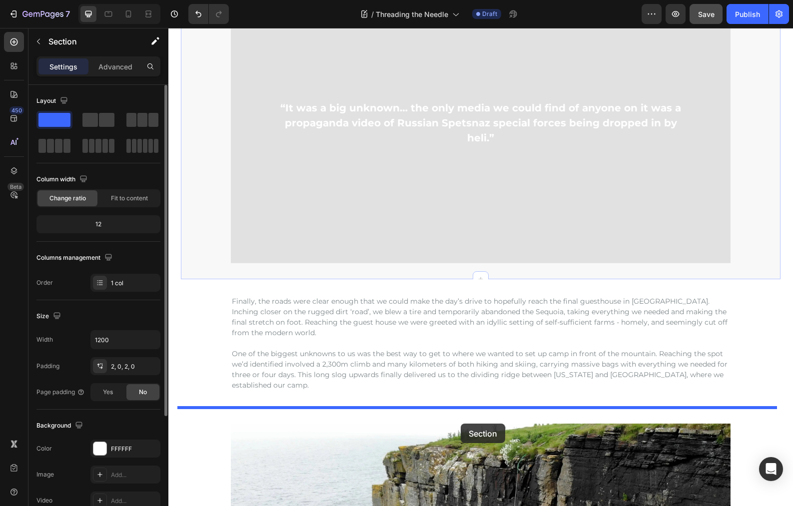
drag, startPoint x: 577, startPoint y: 49, endPoint x: 461, endPoint y: 424, distance: 391.9
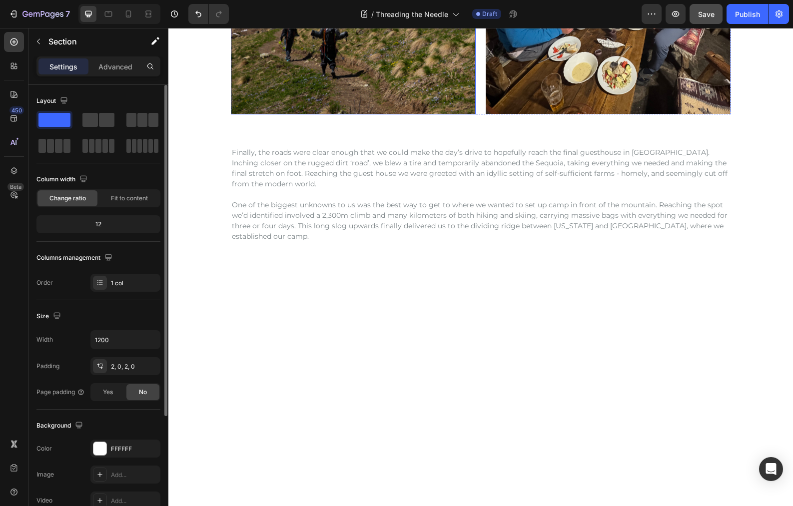
scroll to position [674, 0]
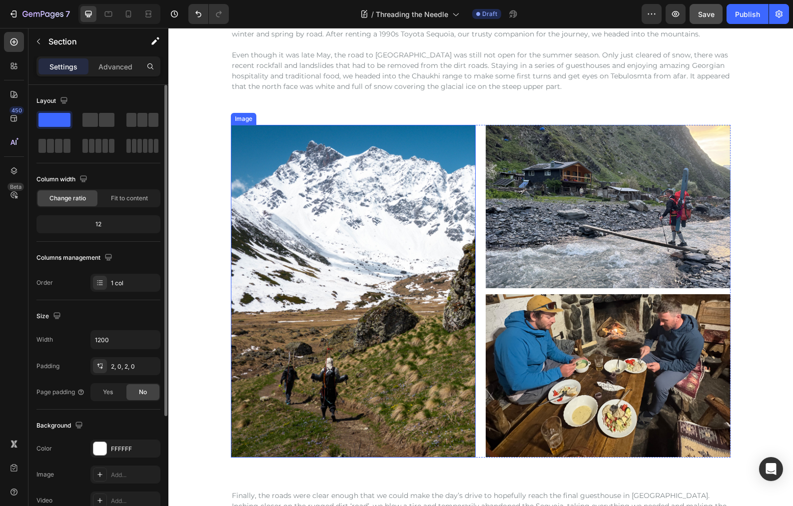
click at [356, 264] on img at bounding box center [353, 291] width 245 height 333
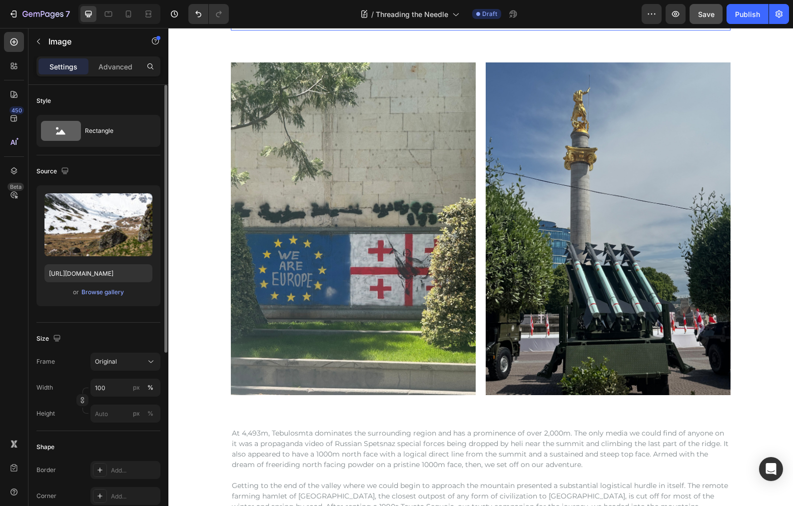
scroll to position [205, 0]
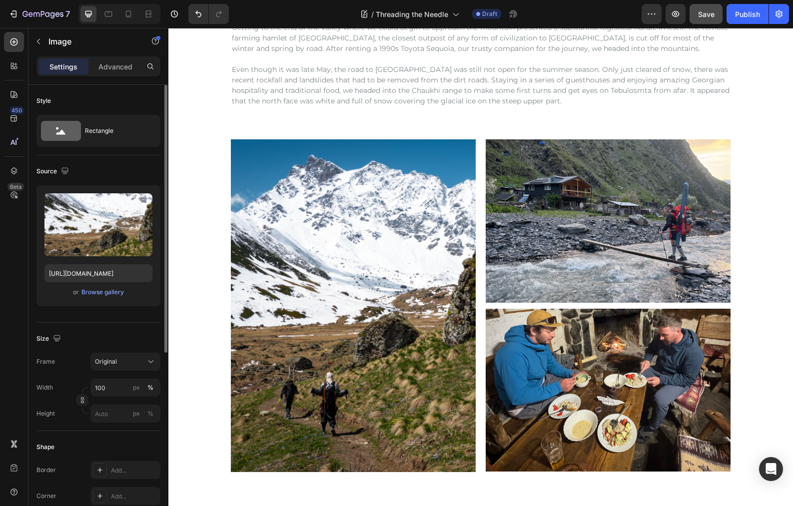
click at [446, 216] on img at bounding box center [353, 305] width 245 height 333
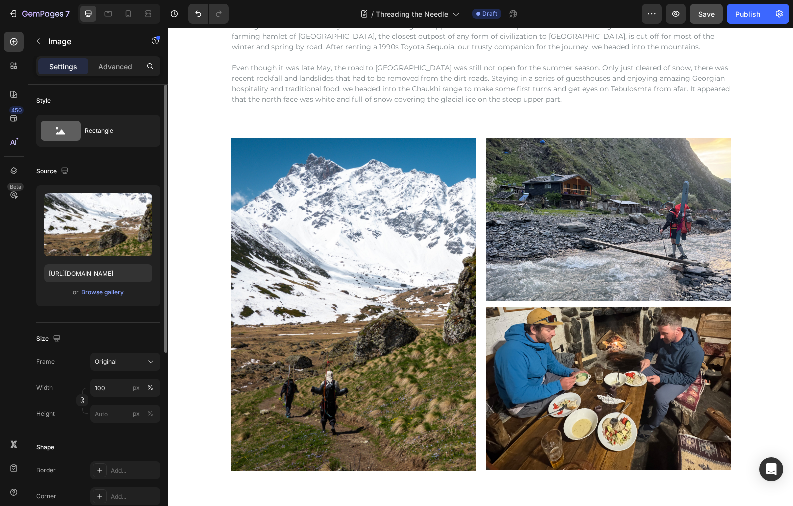
scroll to position [661, 0]
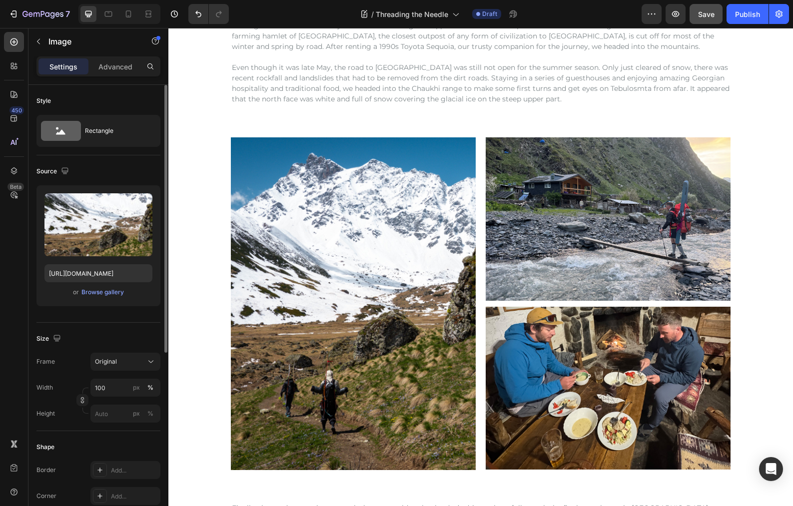
click at [406, 217] on img at bounding box center [353, 303] width 245 height 333
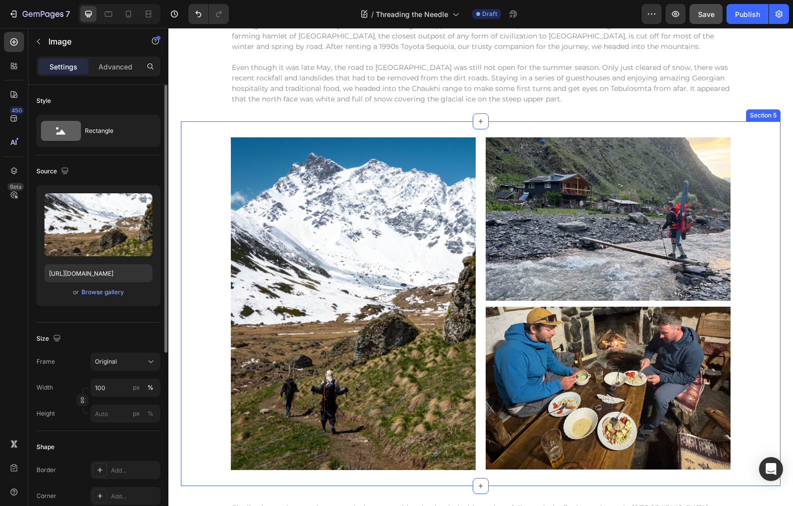
click at [759, 228] on div "Image Image Image Row Row" at bounding box center [481, 303] width 600 height 333
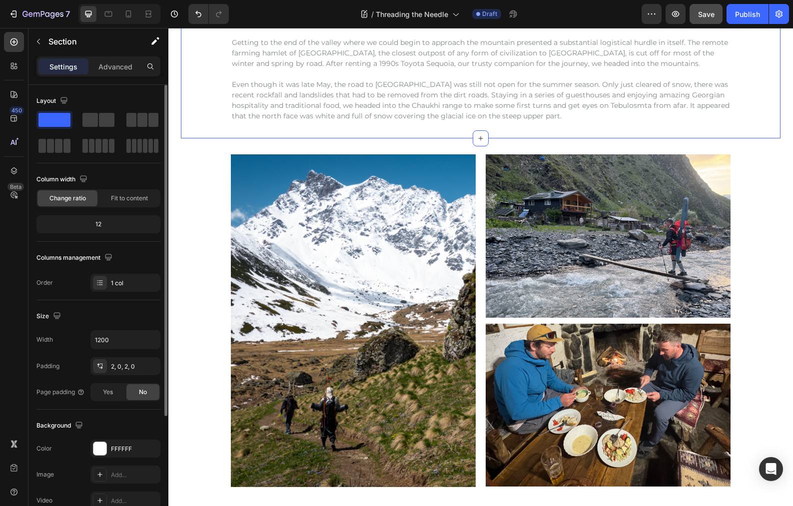
scroll to position [696, 0]
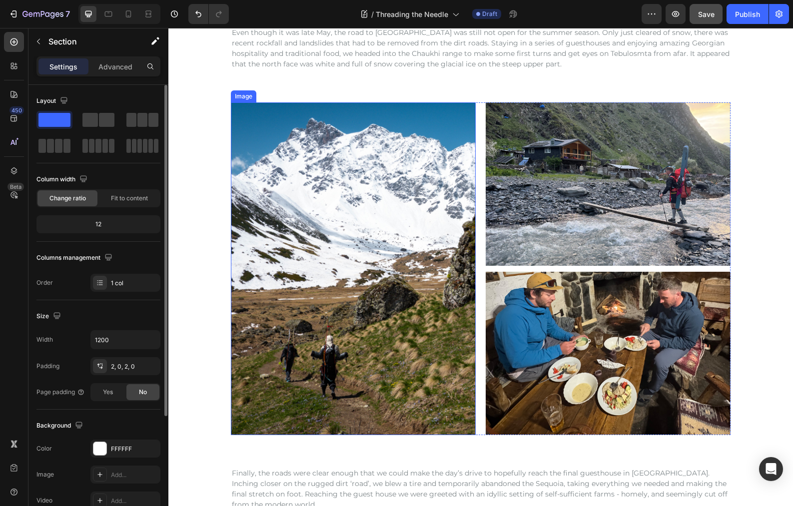
click at [263, 304] on img at bounding box center [353, 268] width 245 height 333
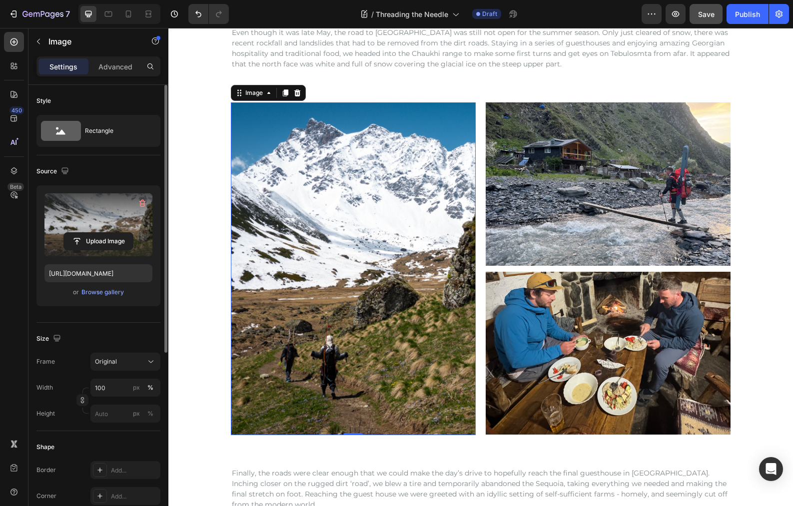
click at [113, 217] on label at bounding box center [98, 224] width 108 height 63
click at [113, 233] on input "file" at bounding box center [98, 241] width 69 height 17
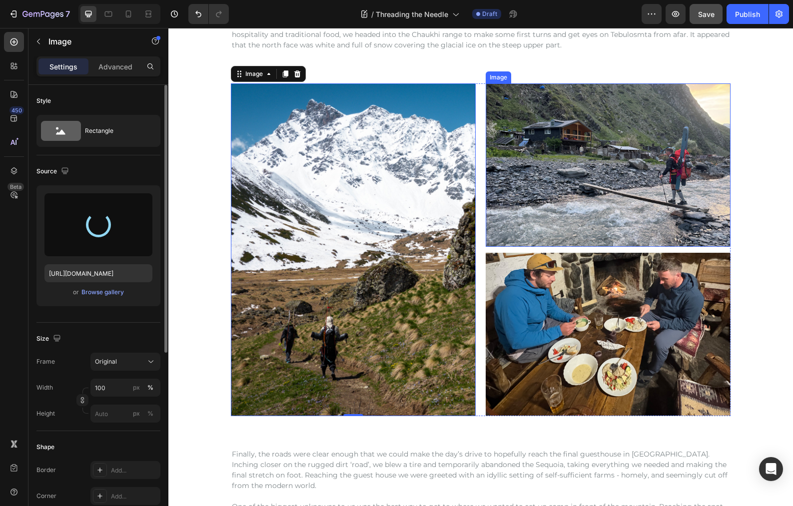
type input "[URL][DOMAIN_NAME]"
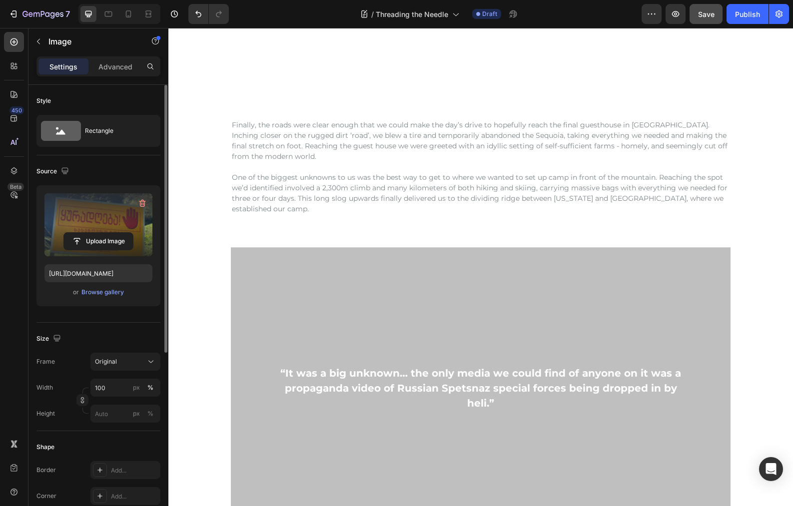
scroll to position [1157, 0]
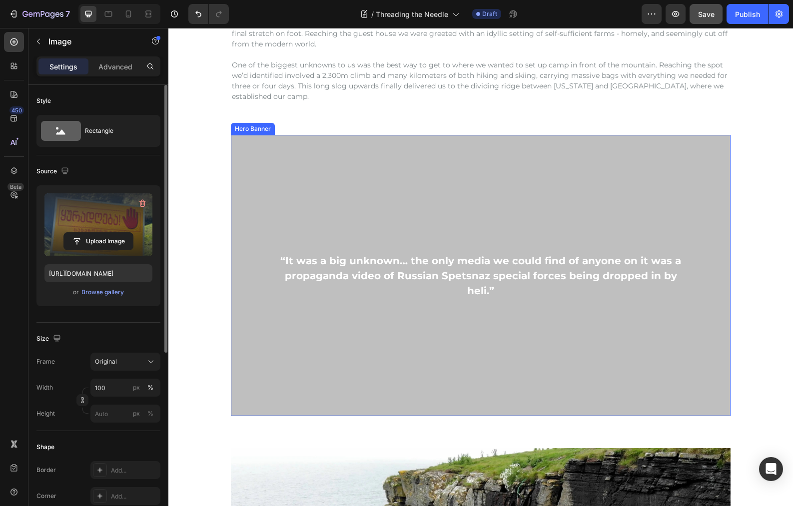
click at [478, 234] on div "Overlay" at bounding box center [481, 275] width 500 height 281
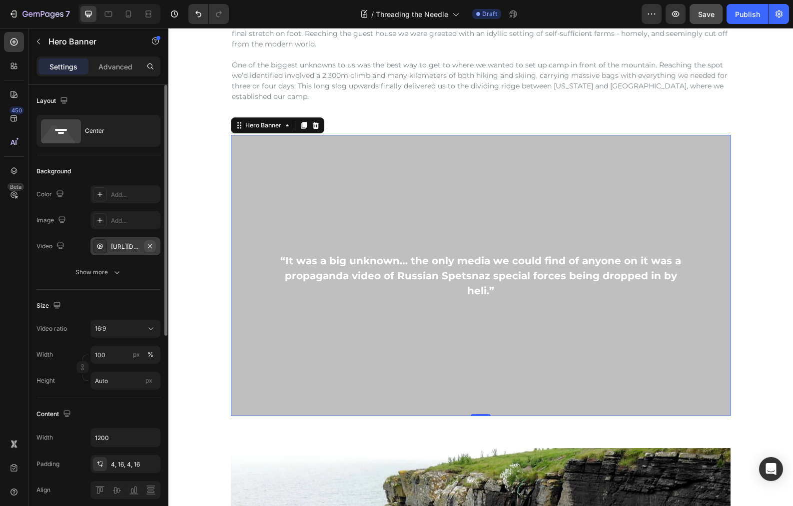
click at [150, 246] on icon "button" at bounding box center [150, 246] width 8 height 8
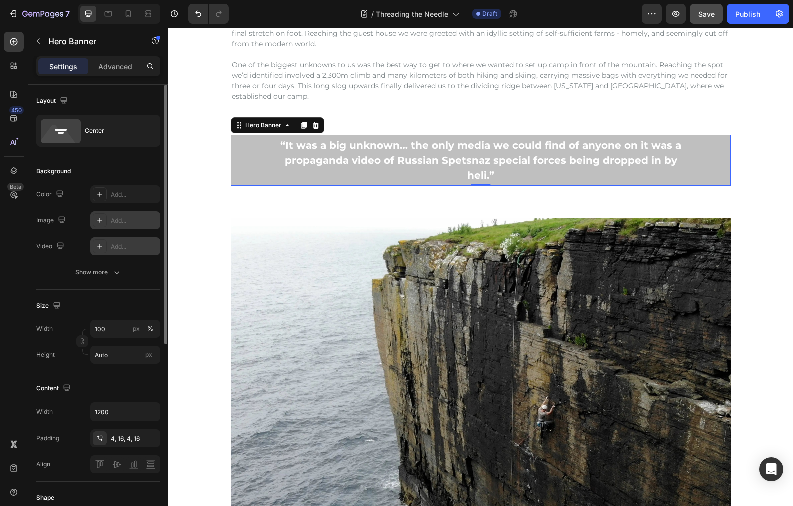
click at [111, 220] on div "Add..." at bounding box center [134, 220] width 47 height 9
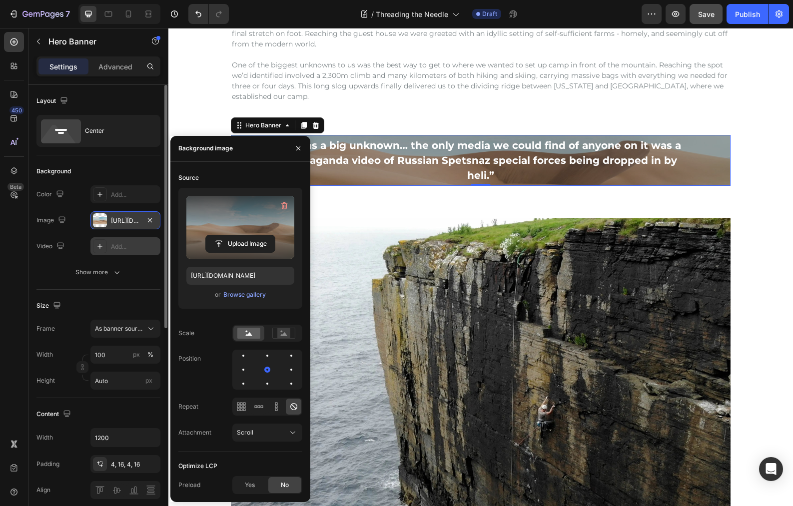
click at [224, 222] on label at bounding box center [240, 227] width 108 height 63
click at [224, 235] on input "file" at bounding box center [240, 243] width 69 height 17
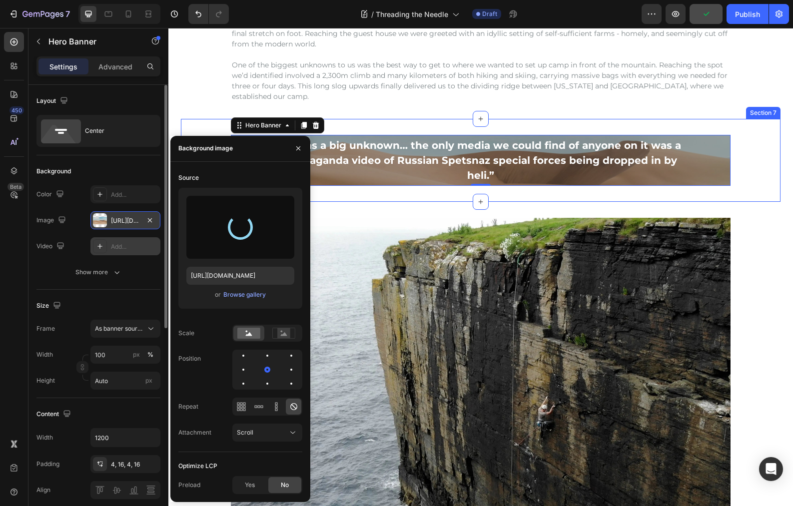
type input "[URL][DOMAIN_NAME]"
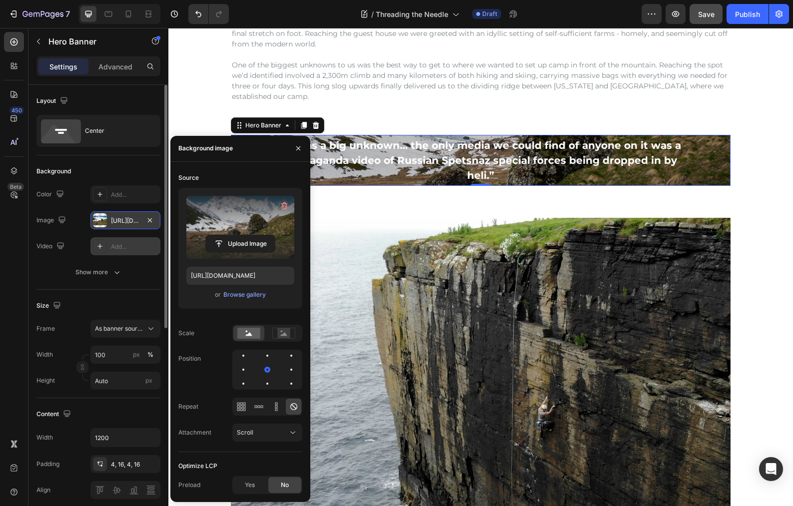
click at [96, 400] on div "Content Width 1200 Padding 4, 16, 4, 16 Align" at bounding box center [98, 452] width 124 height 109
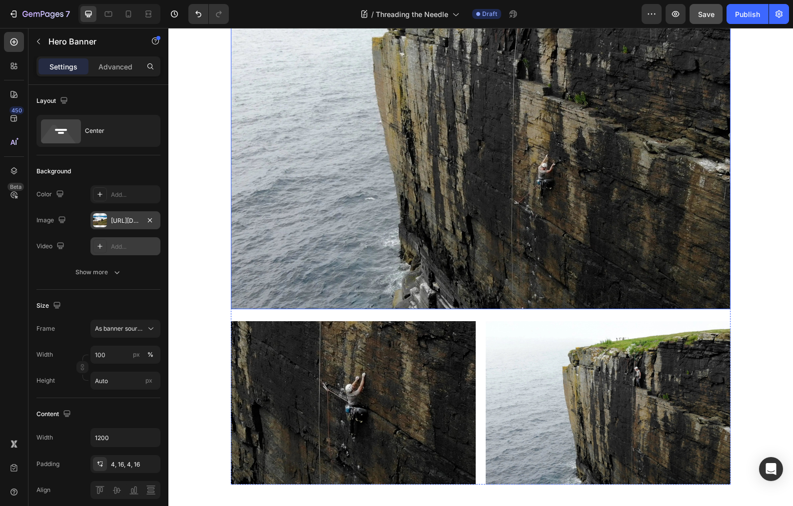
scroll to position [1238, 0]
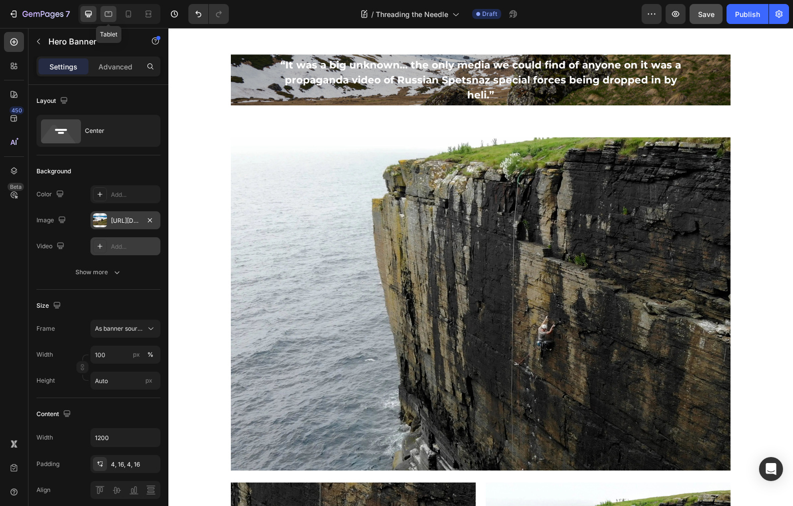
click at [107, 10] on icon at bounding box center [108, 14] width 10 height 10
type input "100%"
type input "100 vh"
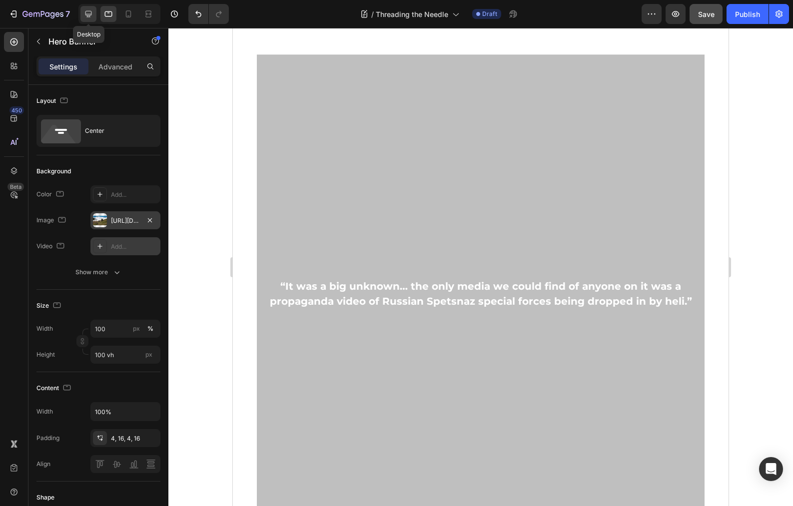
scroll to position [1229, 0]
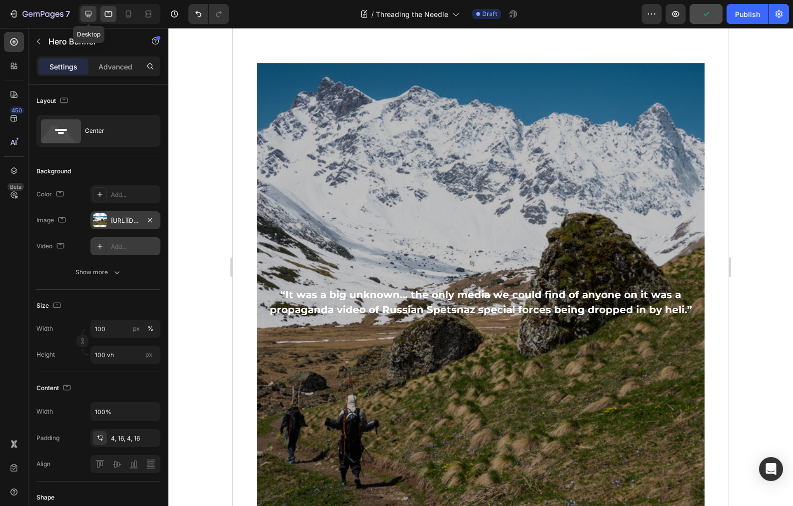
click at [86, 13] on icon at bounding box center [88, 14] width 10 height 10
type input "1200"
type input "Auto"
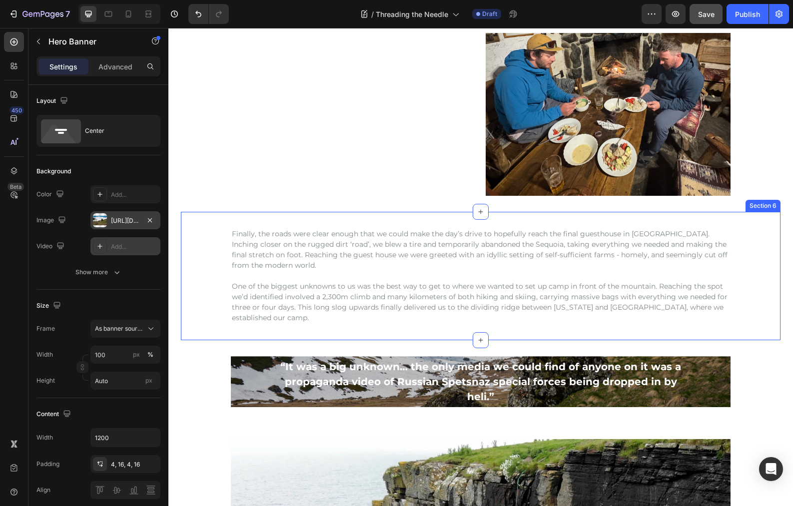
scroll to position [1022, 0]
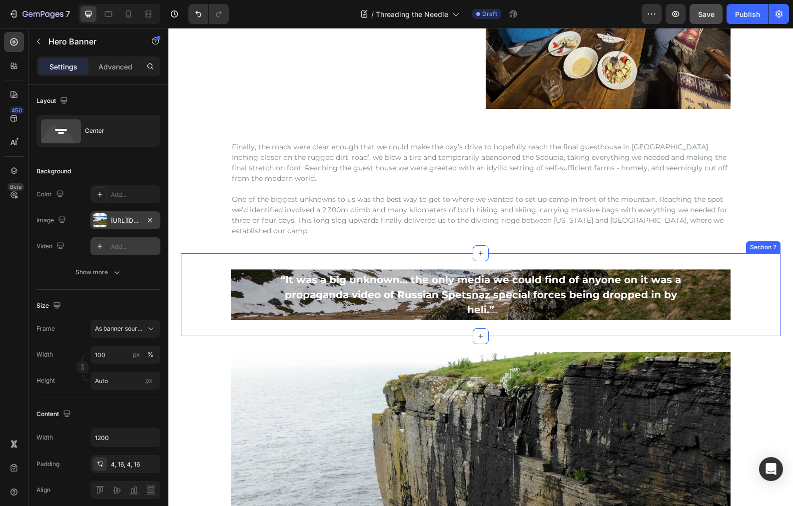
click at [737, 291] on div "“It was a big unknown… the only media we could find of anyone on it was a propa…" at bounding box center [481, 294] width 600 height 51
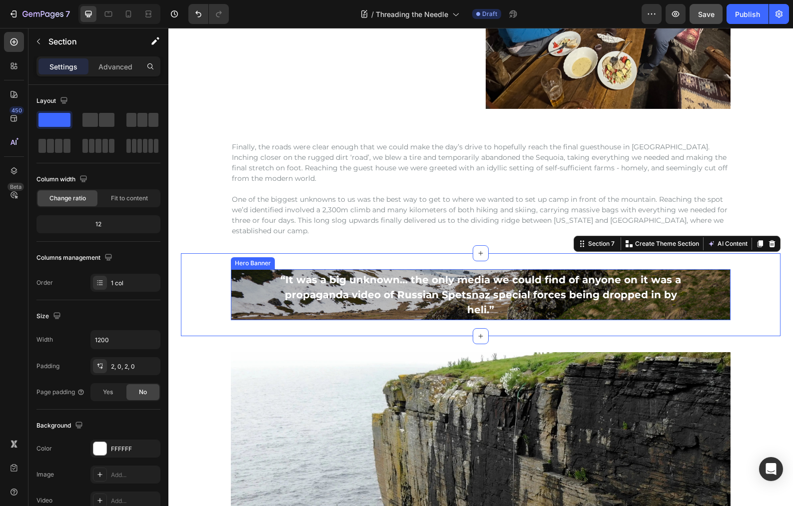
click at [725, 292] on div "“It was a big unknown… the only media we could find of anyone on it was a propa…" at bounding box center [481, 294] width 500 height 51
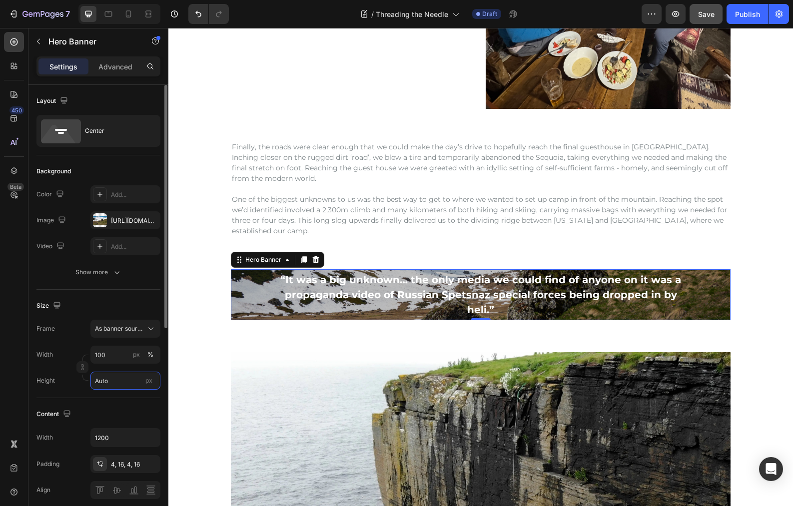
click at [116, 384] on input "Auto" at bounding box center [125, 381] width 70 height 18
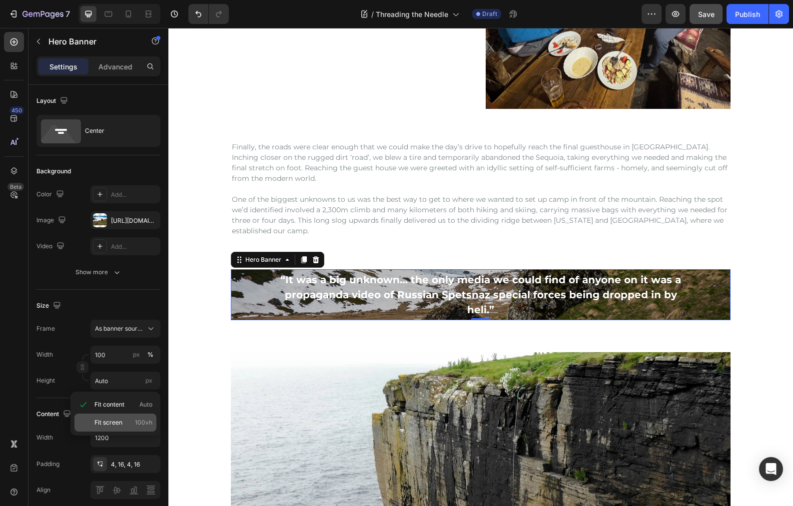
click at [108, 420] on span "Fit screen" at bounding box center [108, 422] width 28 height 9
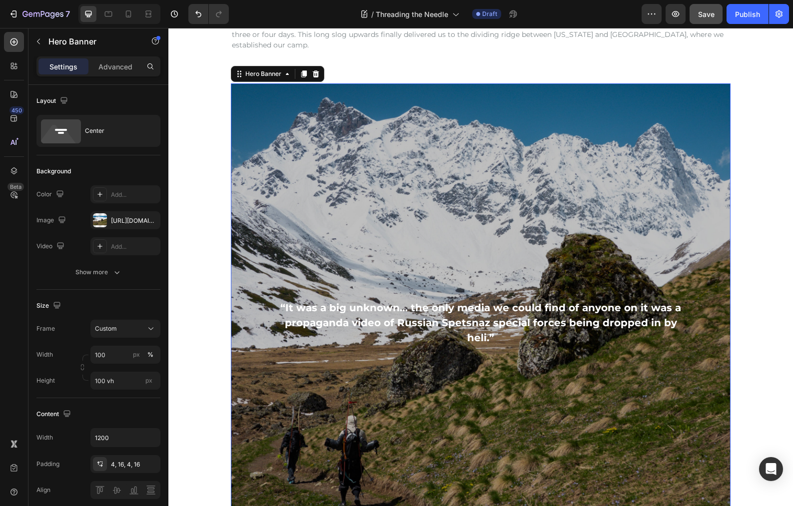
scroll to position [1174, 0]
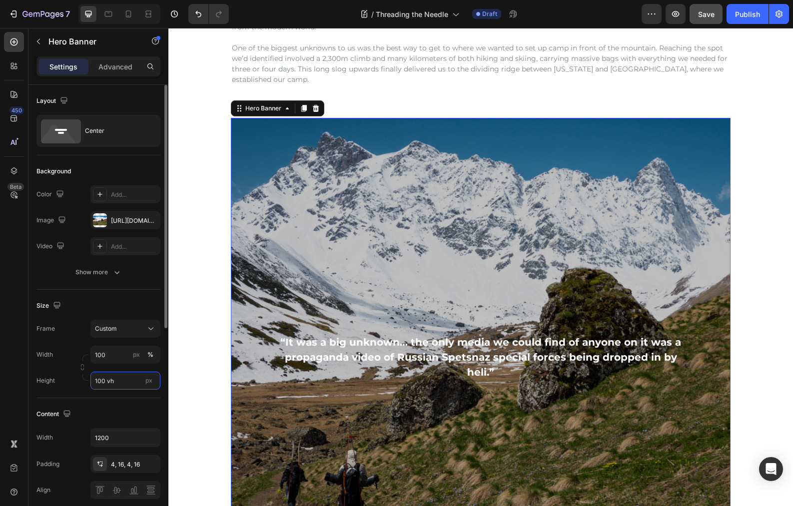
click at [135, 382] on input "100 vh" at bounding box center [125, 381] width 70 height 18
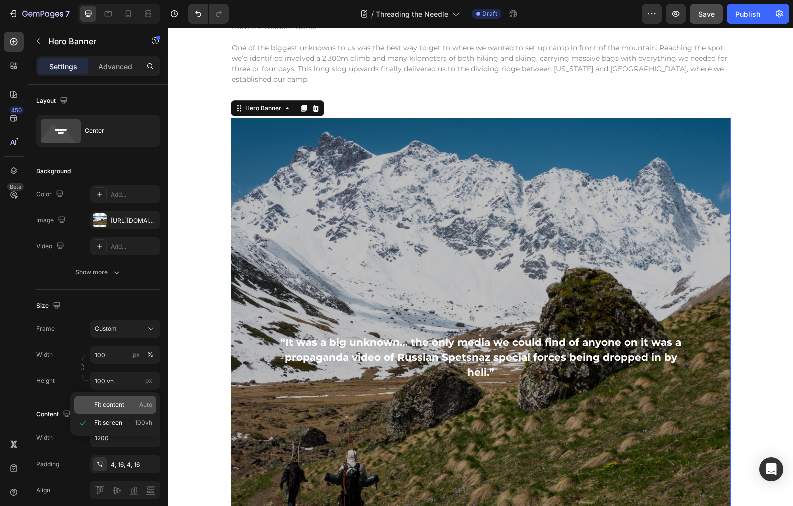
click at [113, 402] on span "Fit content" at bounding box center [109, 404] width 30 height 9
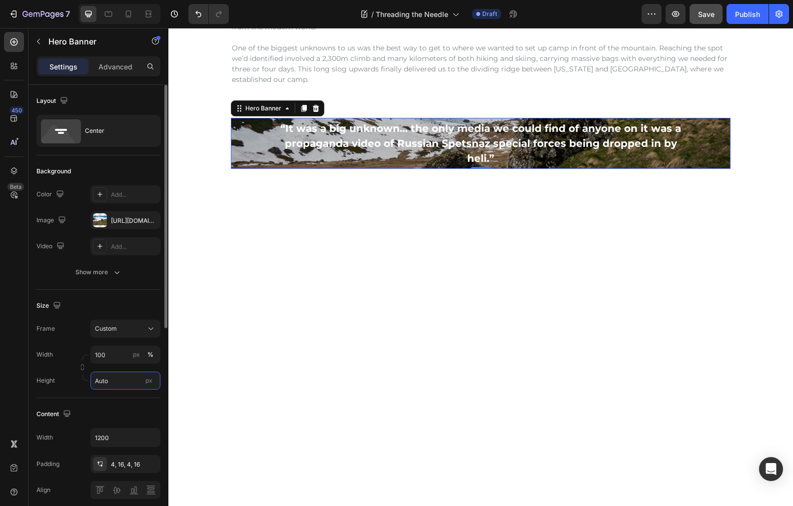
click at [118, 379] on input "Auto" at bounding box center [125, 381] width 70 height 18
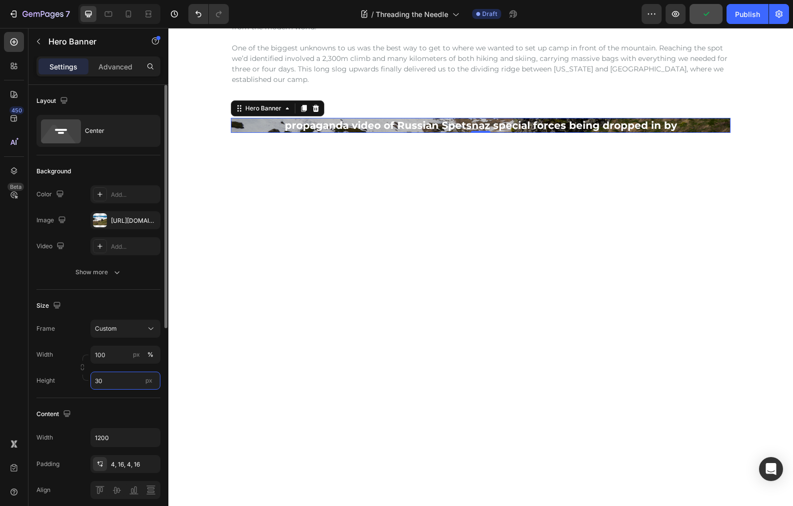
type input "3"
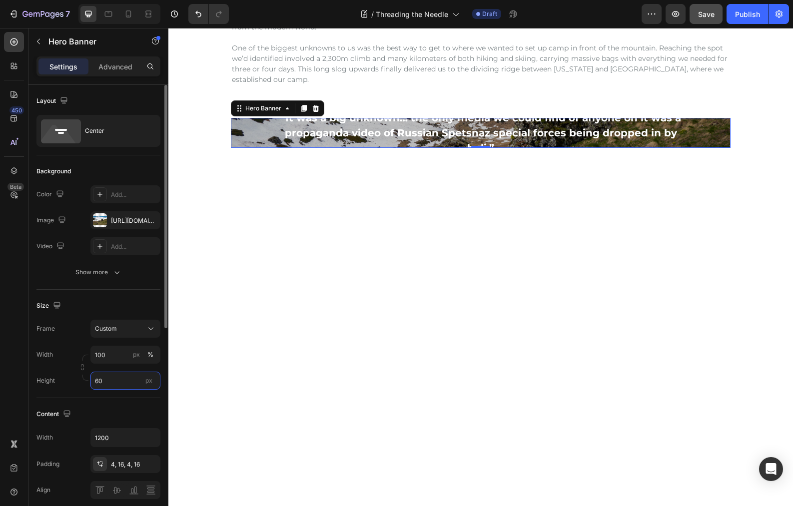
type input "600"
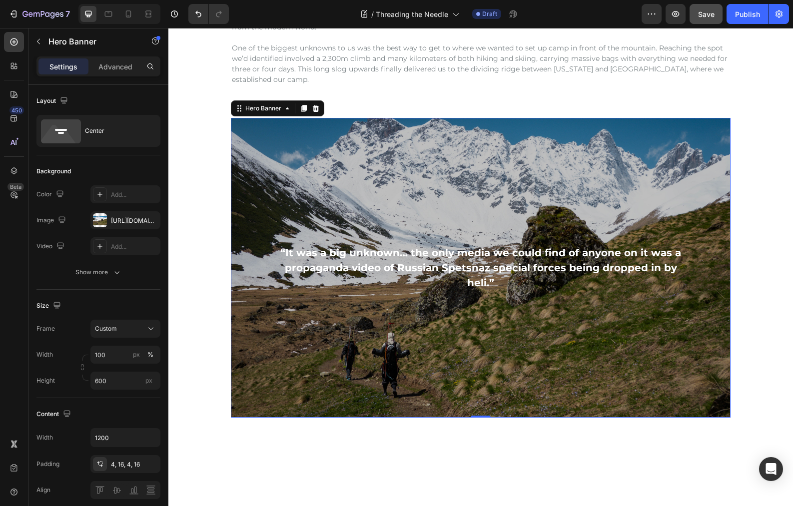
click at [360, 269] on p "“It was a big unknown… the only media we could find of anyone on it was a propa…" at bounding box center [481, 267] width 418 height 45
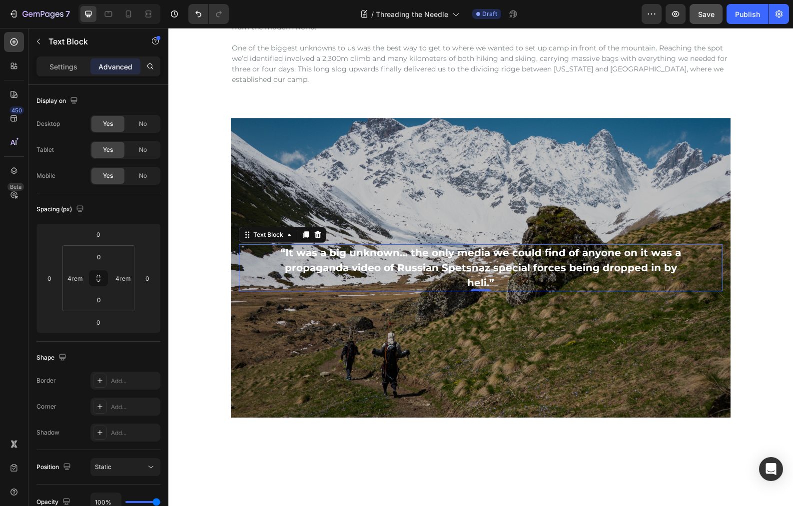
click at [255, 265] on div "“It was a big unknown… the only media we could find of anyone on it was a propa…" at bounding box center [481, 267] width 484 height 47
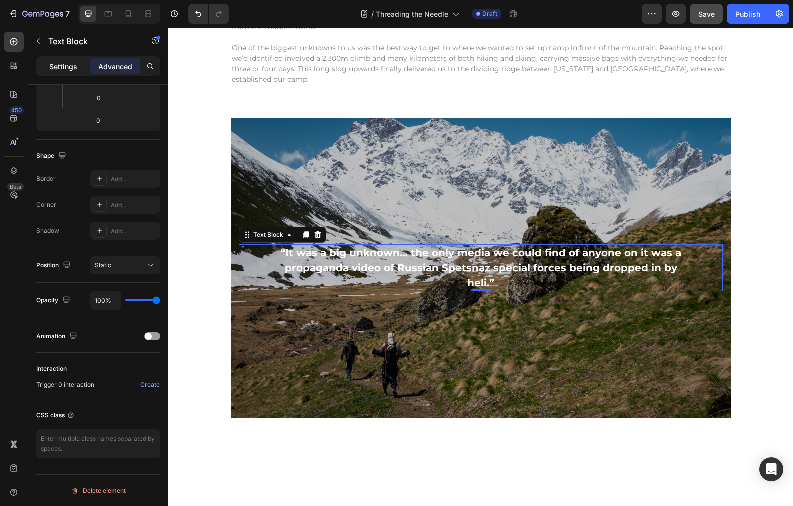
click at [58, 66] on p "Settings" at bounding box center [63, 66] width 28 height 10
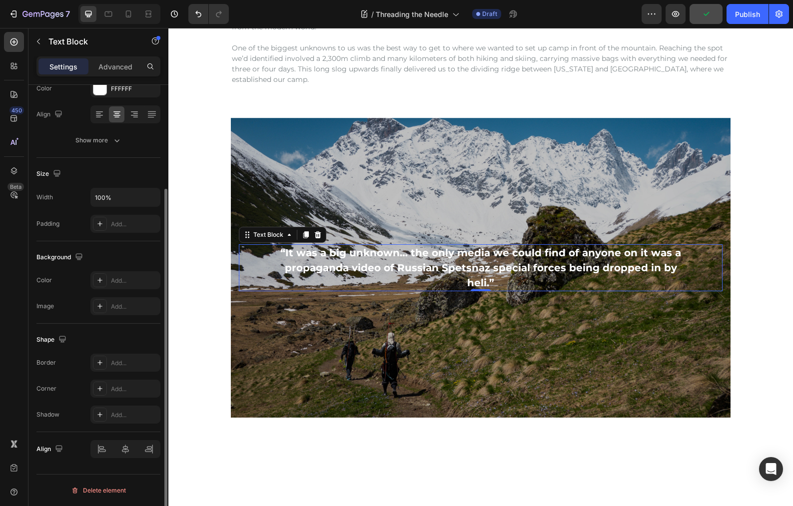
scroll to position [0, 0]
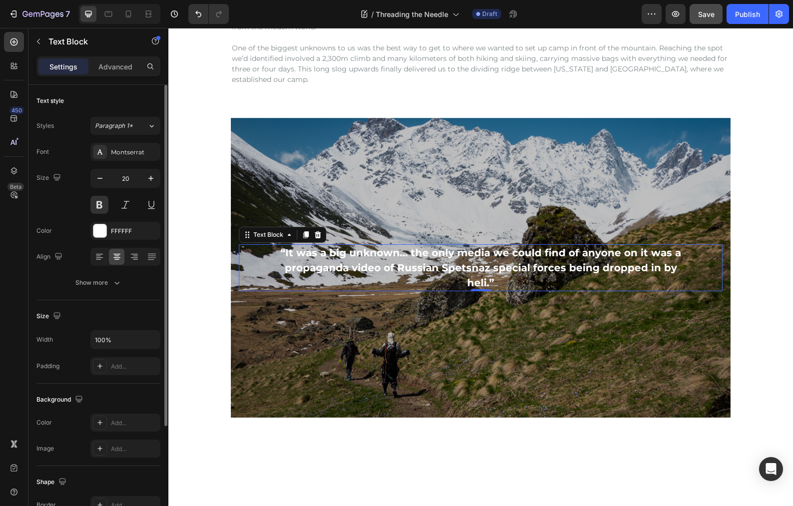
click at [251, 271] on div "“It was a big unknown… the only media we could find of anyone on it was a propa…" at bounding box center [481, 267] width 484 height 47
click at [113, 69] on p "Advanced" at bounding box center [115, 66] width 34 height 10
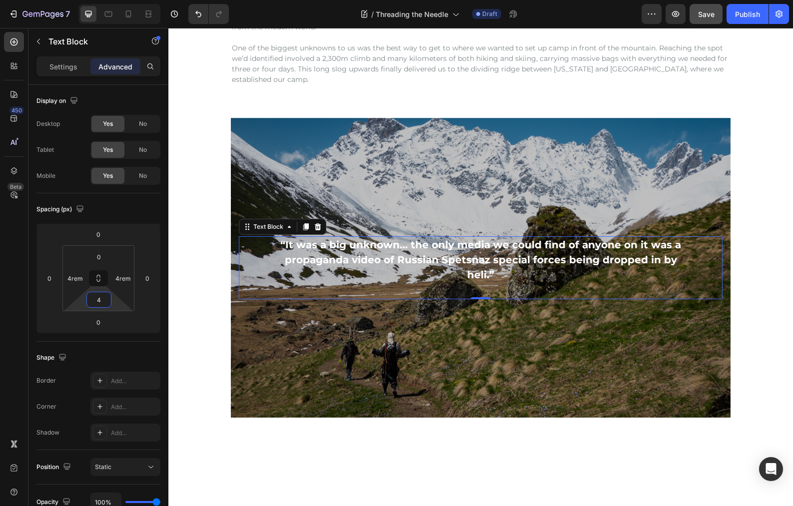
type input "0"
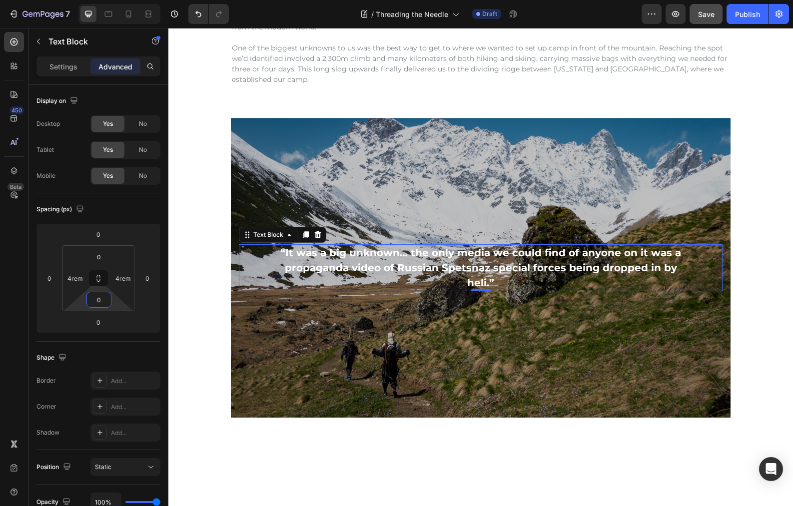
drag, startPoint x: 119, startPoint y: 305, endPoint x: 113, endPoint y: 311, distance: 8.1
click at [113, 0] on html "7 Version history / Threading the Needle Draft Preview Save Publish 450 Beta Se…" at bounding box center [396, 0] width 793 height 0
click at [766, 204] on div "“It was a big unknown… the only media we could find of anyone on it was a propa…" at bounding box center [481, 268] width 600 height 300
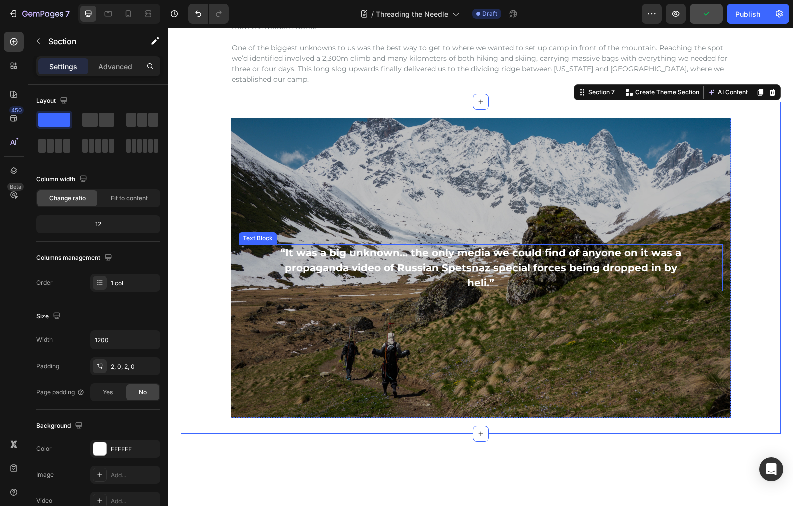
click at [690, 276] on div "“It was a big unknown… the only media we could find of anyone on it was a propa…" at bounding box center [481, 267] width 484 height 47
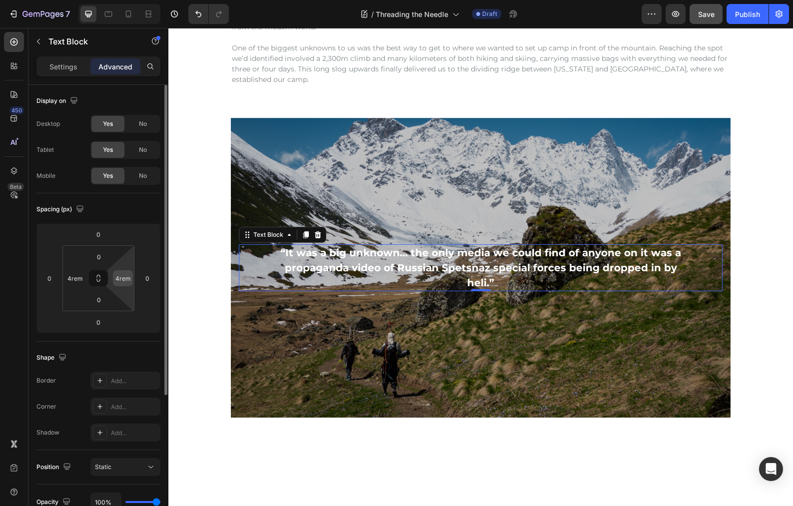
click at [121, 279] on input "4rem" at bounding box center [122, 278] width 15 height 15
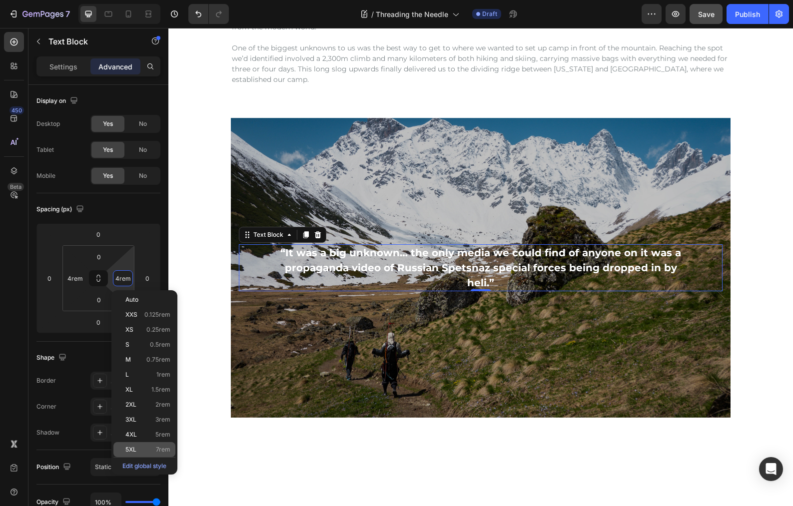
click at [141, 451] on p "5XL 7rem" at bounding box center [147, 449] width 45 height 7
type input "7rem"
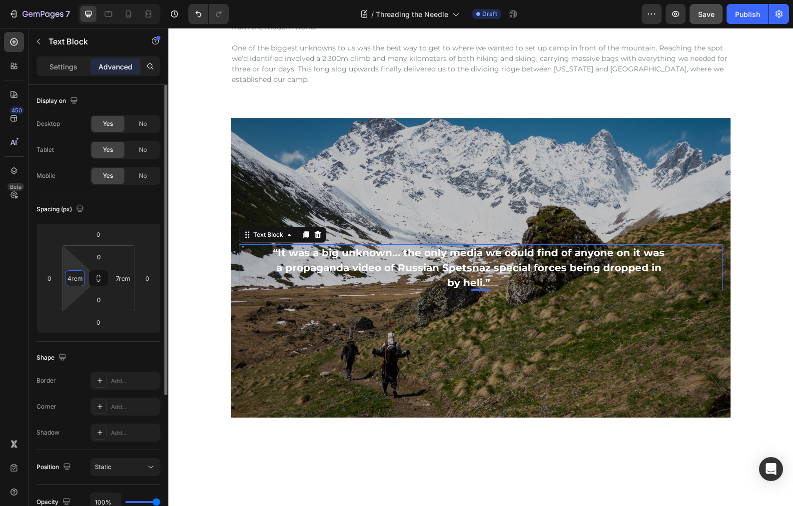
click at [76, 279] on input "4rem" at bounding box center [74, 278] width 15 height 15
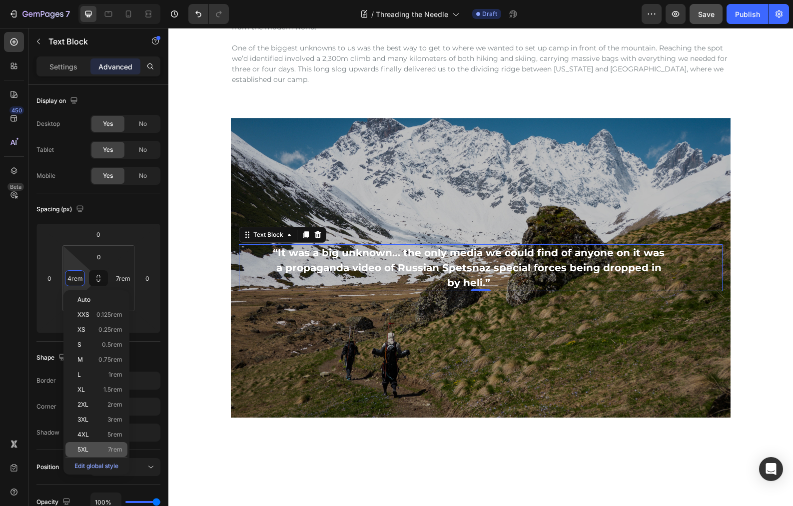
click at [99, 447] on p "5XL 7rem" at bounding box center [99, 449] width 45 height 7
type input "7rem"
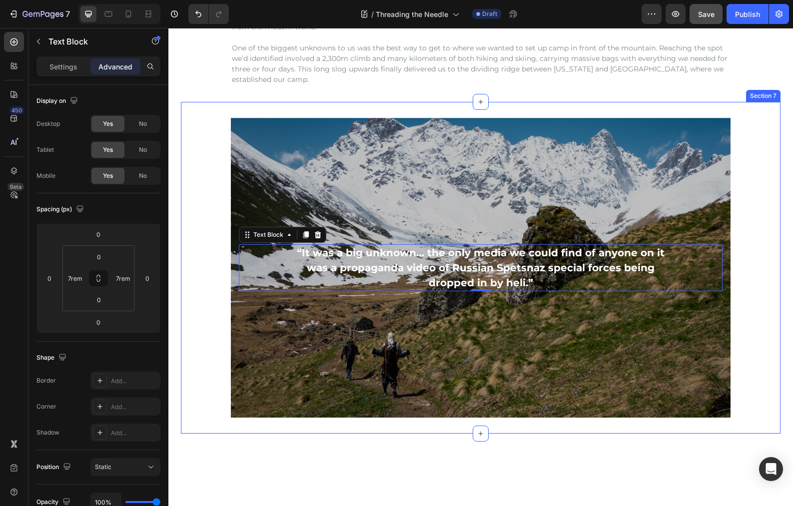
click at [749, 203] on div "“It was a big unknown… the only media we could find of anyone on it was a propa…" at bounding box center [481, 268] width 600 height 300
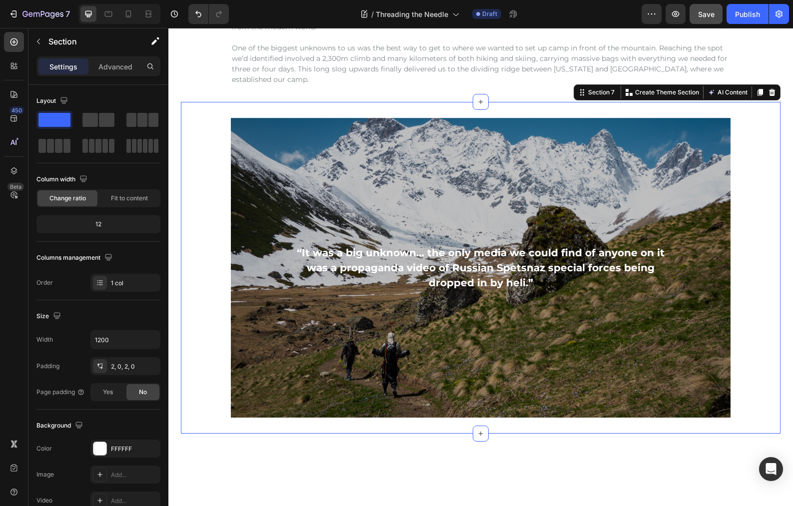
click at [640, 176] on div "Overlay" at bounding box center [481, 268] width 500 height 300
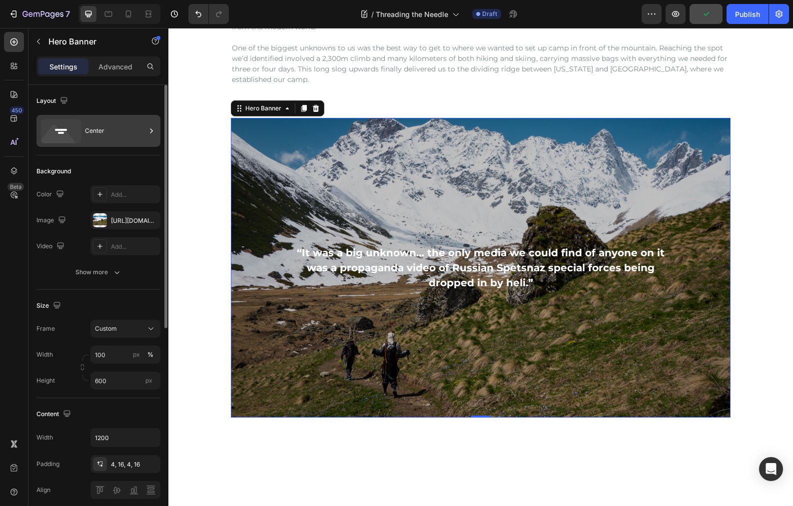
click at [93, 134] on div "Center" at bounding box center [115, 130] width 61 height 23
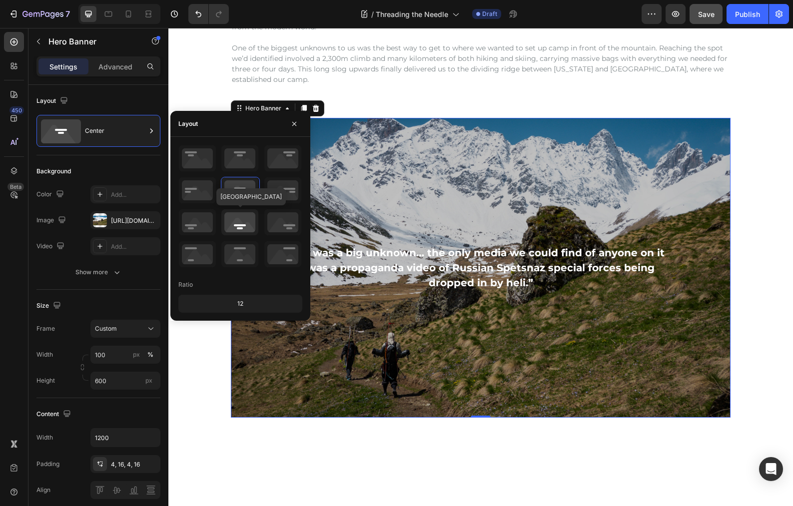
click at [240, 220] on icon at bounding box center [239, 222] width 37 height 26
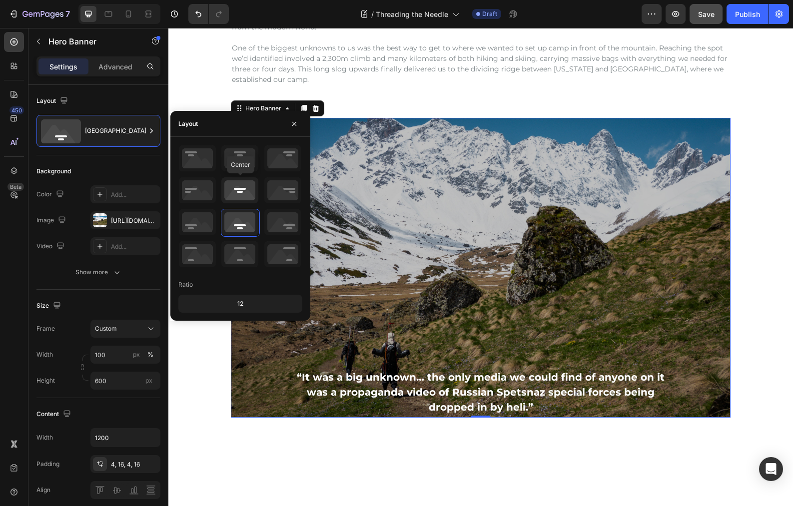
click at [246, 190] on icon at bounding box center [239, 190] width 37 height 26
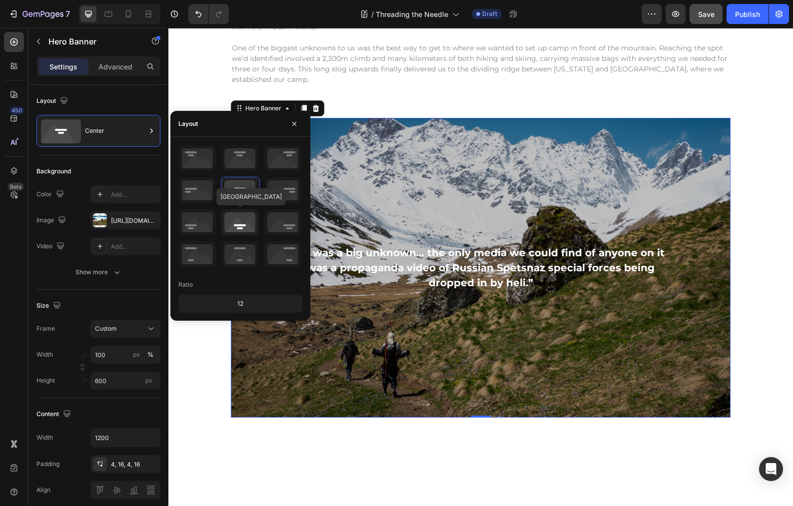
click at [239, 225] on icon at bounding box center [239, 222] width 37 height 26
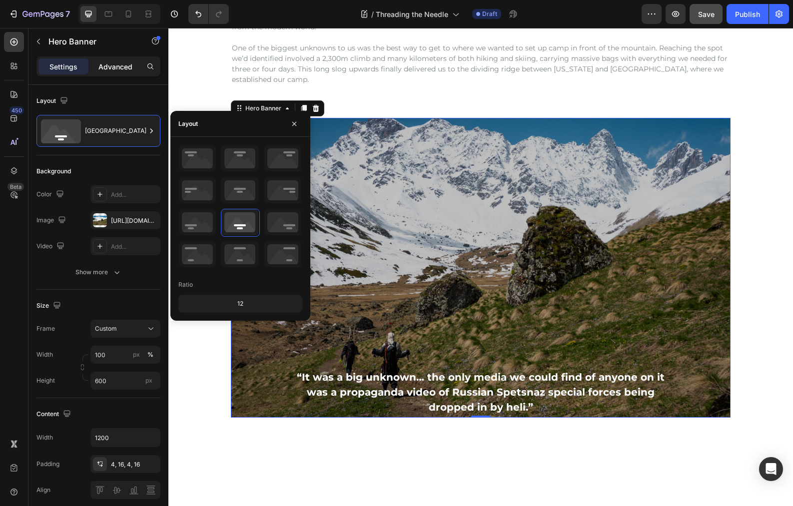
click at [116, 70] on p "Advanced" at bounding box center [115, 66] width 34 height 10
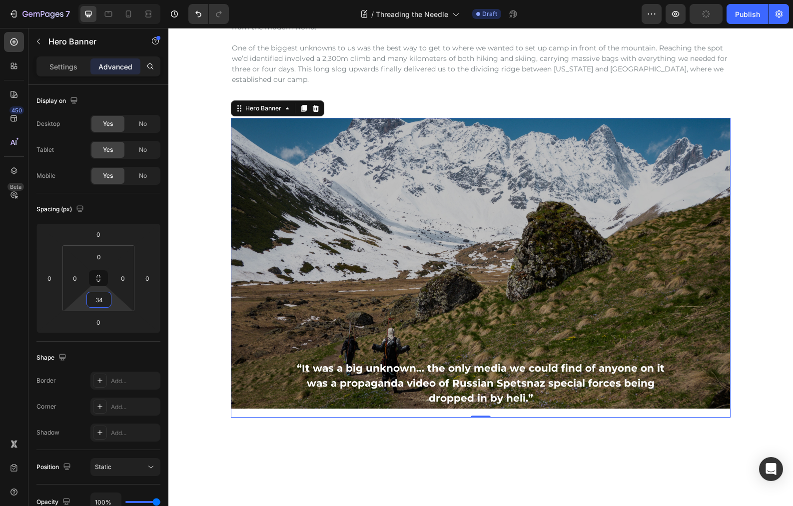
type input "36"
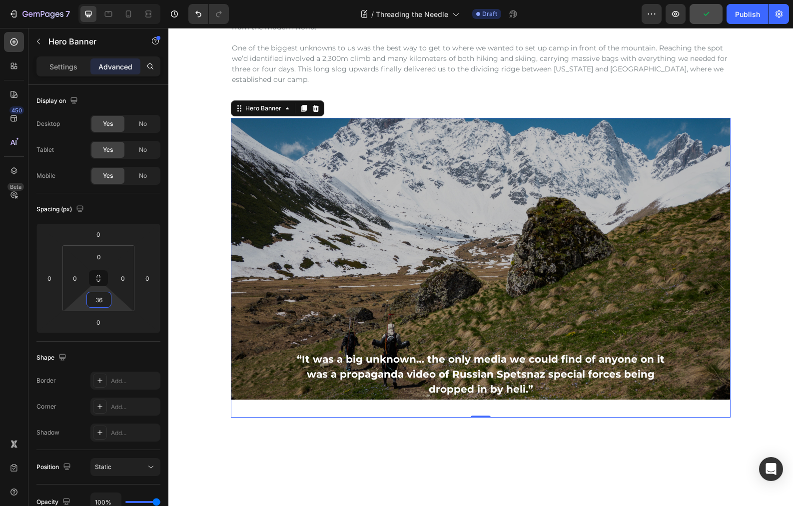
drag, startPoint x: 117, startPoint y: 303, endPoint x: 118, endPoint y: 294, distance: 9.1
click at [118, 0] on html "7 Version history / Threading the Needle Draft Preview Publish 450 Beta Section…" at bounding box center [396, 0] width 793 height 0
click at [200, 19] on button "Undo/Redo" at bounding box center [198, 14] width 20 height 20
click at [283, 370] on div "“It was a big unknown… the only media we could find of anyone on it was a propa…" at bounding box center [481, 374] width 484 height 47
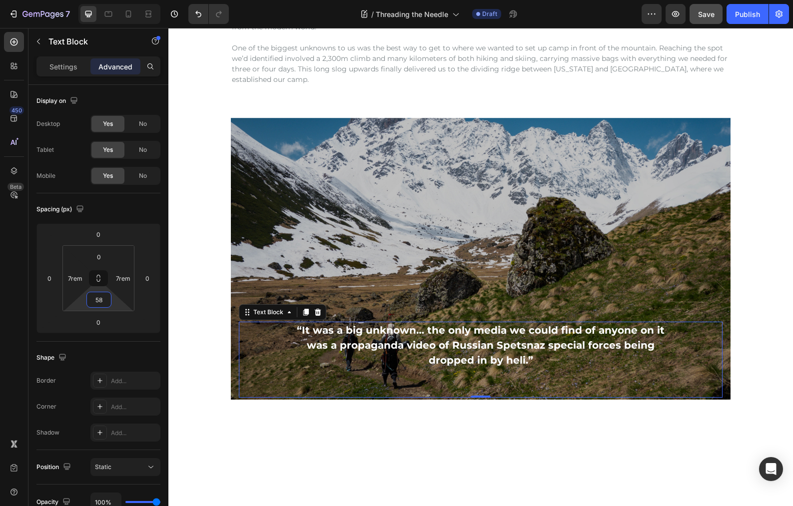
type input "62"
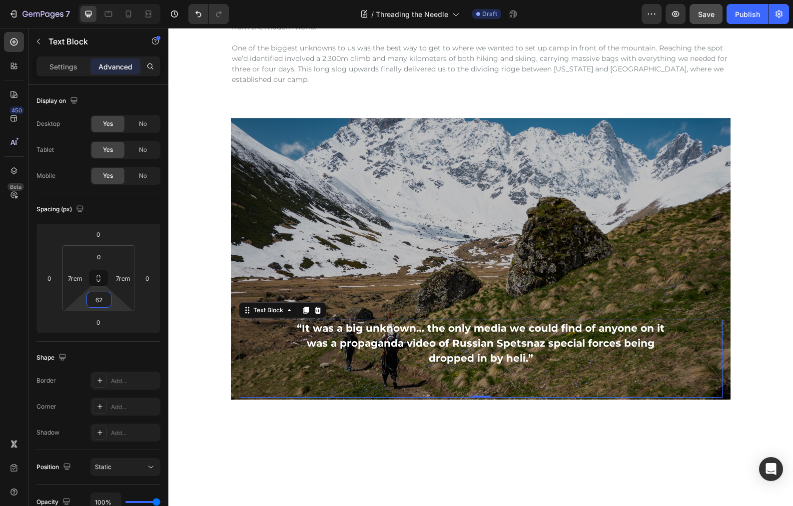
drag, startPoint x: 119, startPoint y: 302, endPoint x: 133, endPoint y: 286, distance: 21.2
click at [133, 0] on html "7 Version history / Threading the Needle Draft Preview Save Publish 450 Beta Se…" at bounding box center [396, 0] width 793 height 0
click at [271, 344] on div "“It was a big unknown… the only media we could find of anyone on it was a propa…" at bounding box center [481, 359] width 484 height 78
click at [70, 68] on p "Settings" at bounding box center [63, 66] width 28 height 10
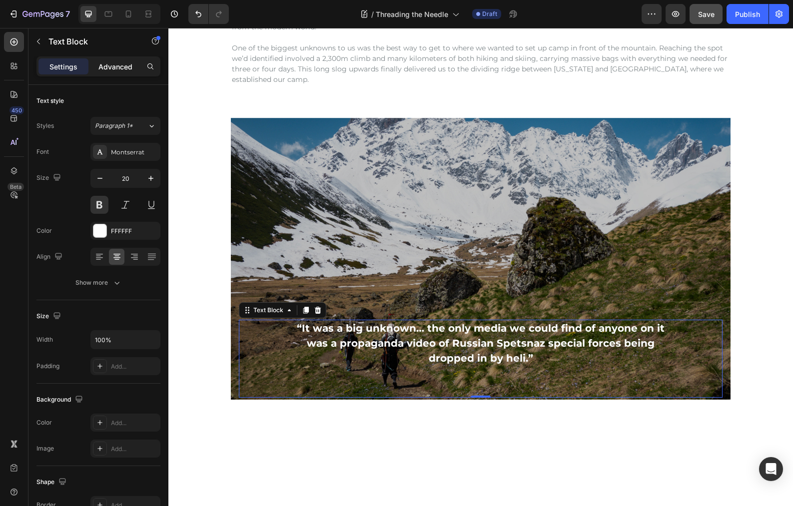
click at [116, 64] on p "Advanced" at bounding box center [115, 66] width 34 height 10
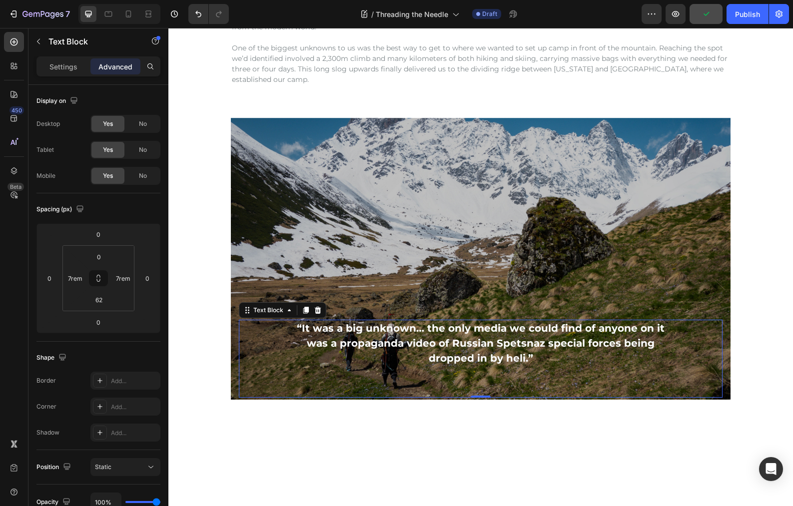
click at [279, 353] on div "“It was a big unknown… the only media we could find of anyone on it was a propa…" at bounding box center [481, 359] width 484 height 78
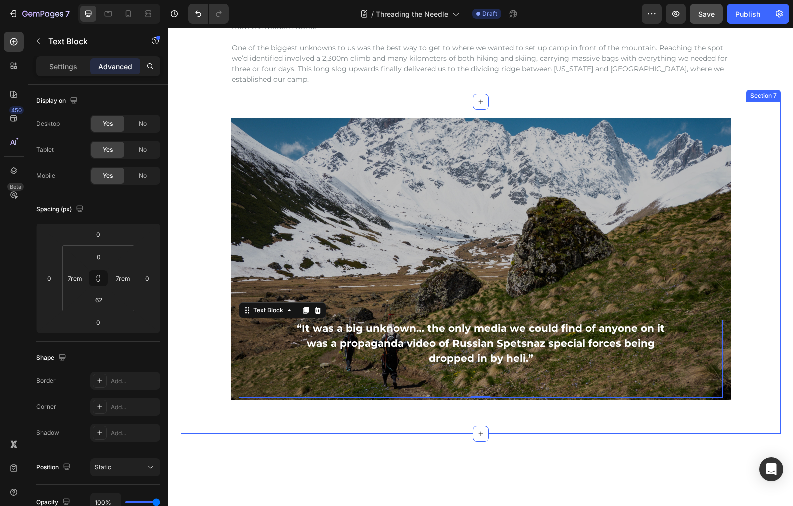
click at [206, 361] on div "“It was a big unknown… the only media we could find of anyone on it was a propa…" at bounding box center [481, 268] width 600 height 300
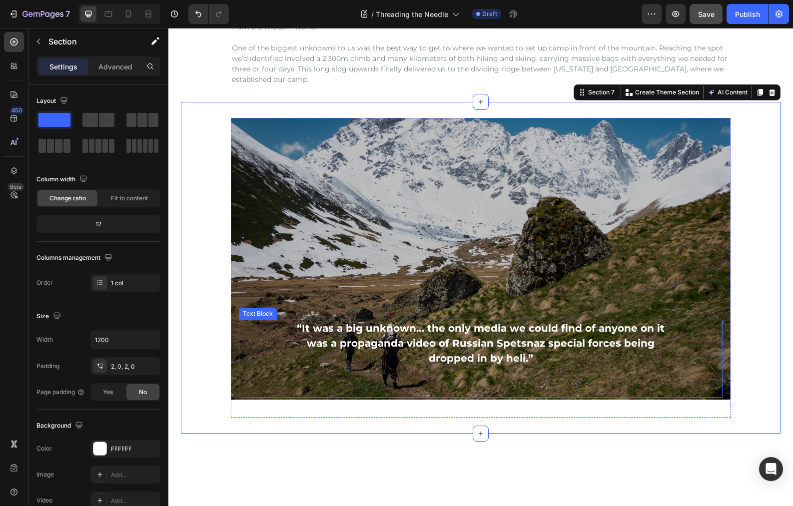
click at [257, 355] on div "“It was a big unknown… the only media we could find of anyone on it was a propa…" at bounding box center [481, 359] width 484 height 78
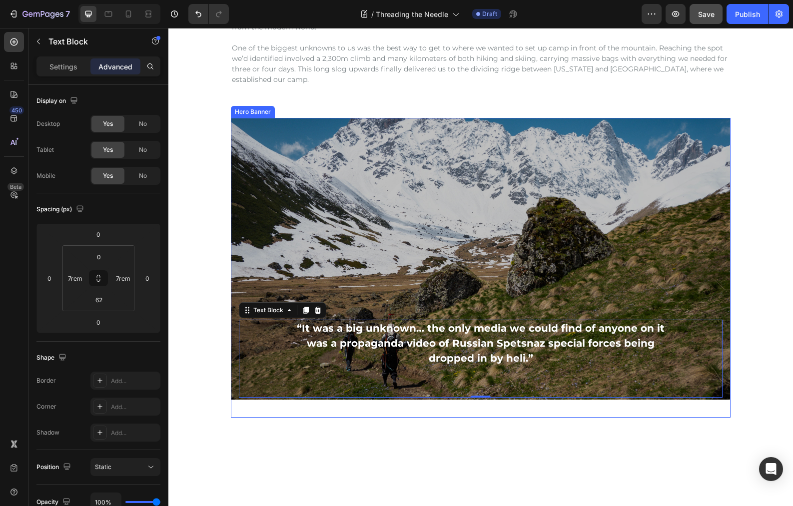
click at [251, 237] on div "Overlay" at bounding box center [481, 259] width 500 height 282
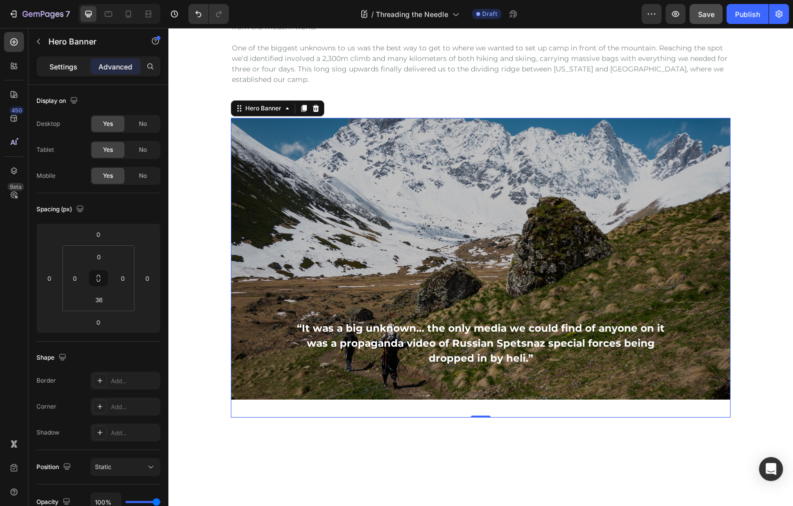
click at [70, 72] on div "Settings" at bounding box center [63, 66] width 50 height 16
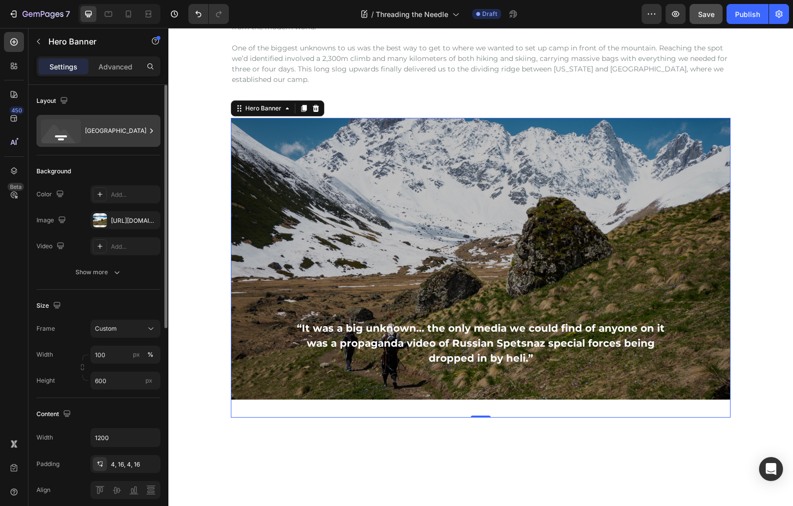
click at [111, 130] on div "[GEOGRAPHIC_DATA]" at bounding box center [115, 130] width 61 height 23
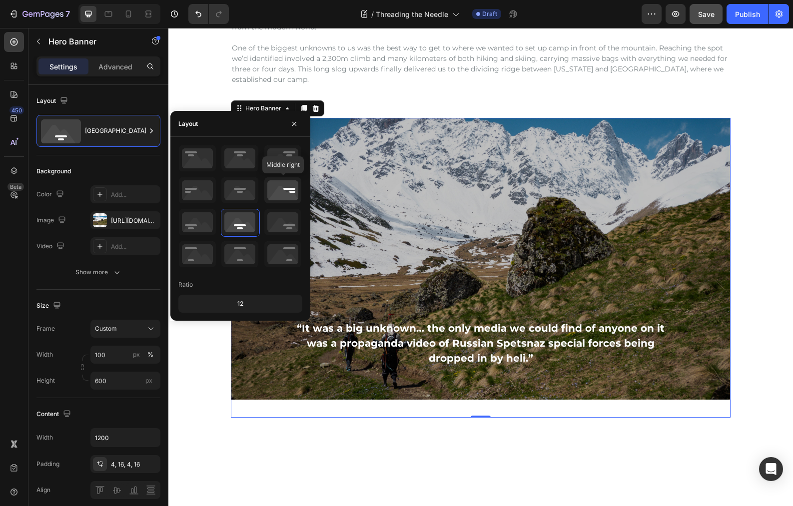
click at [290, 191] on icon at bounding box center [282, 190] width 37 height 26
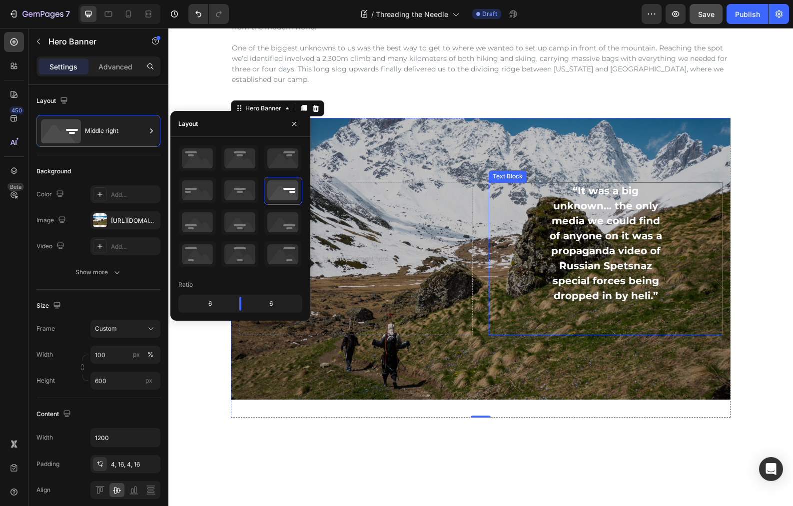
click at [554, 245] on p "“It was a big unknown… the only media we could find of anyone on it was a propa…" at bounding box center [606, 243] width 120 height 120
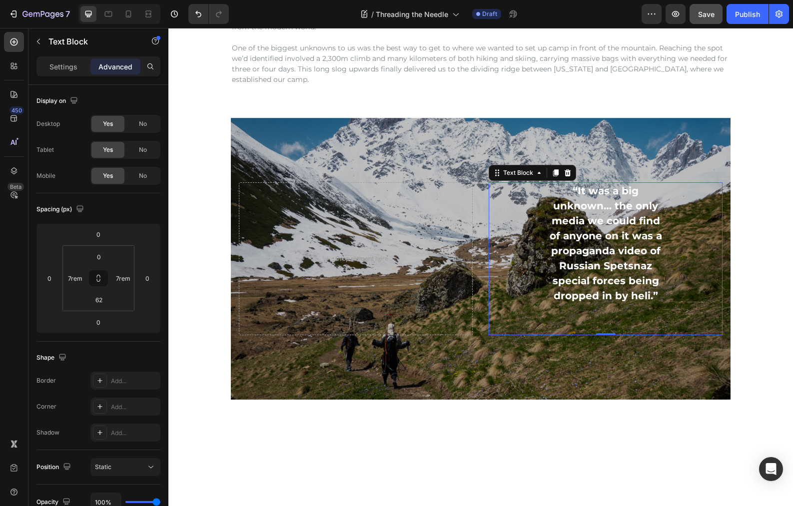
click at [546, 246] on p "“It was a big unknown… the only media we could find of anyone on it was a propa…" at bounding box center [606, 243] width 120 height 120
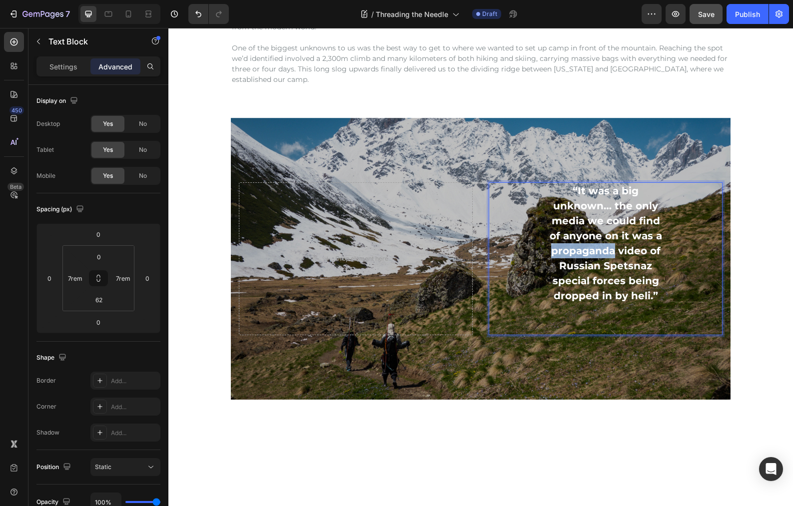
click at [546, 246] on p "“It was a big unknown… the only media we could find of anyone on it was a propa…" at bounding box center [606, 243] width 120 height 120
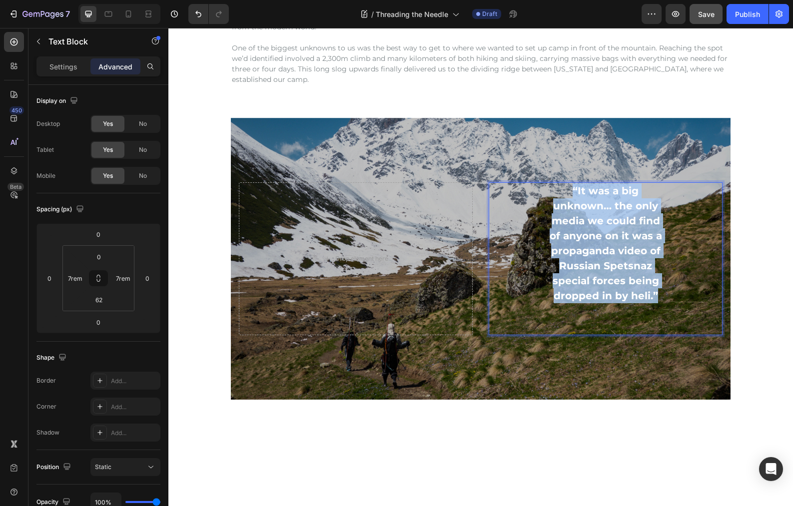
click at [546, 246] on p "“It was a big unknown… the only media we could find of anyone on it was a propa…" at bounding box center [606, 243] width 120 height 120
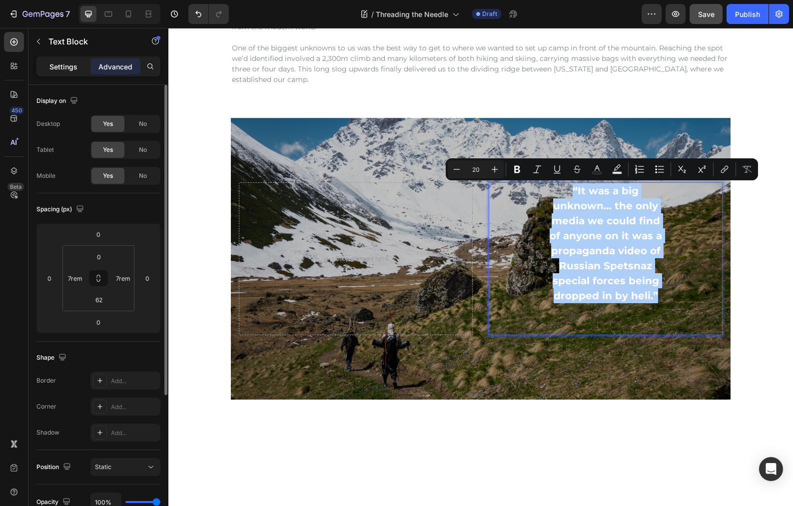
click at [50, 69] on p "Settings" at bounding box center [63, 66] width 28 height 10
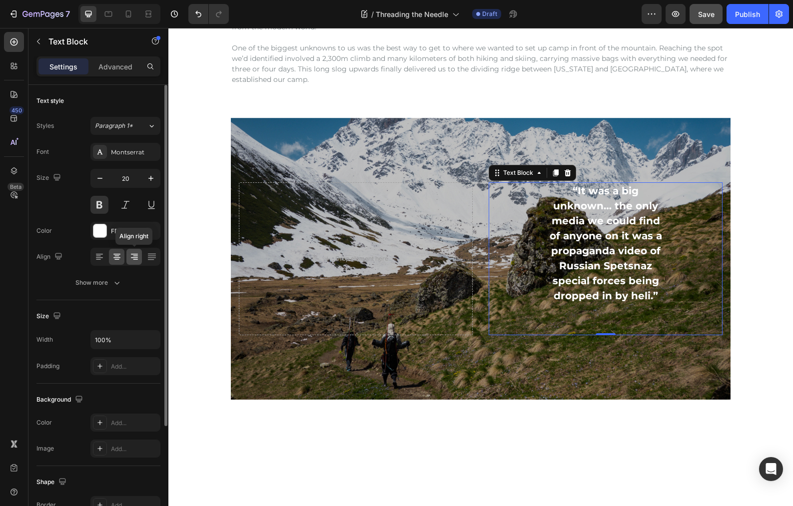
click at [133, 259] on icon at bounding box center [135, 259] width 5 height 1
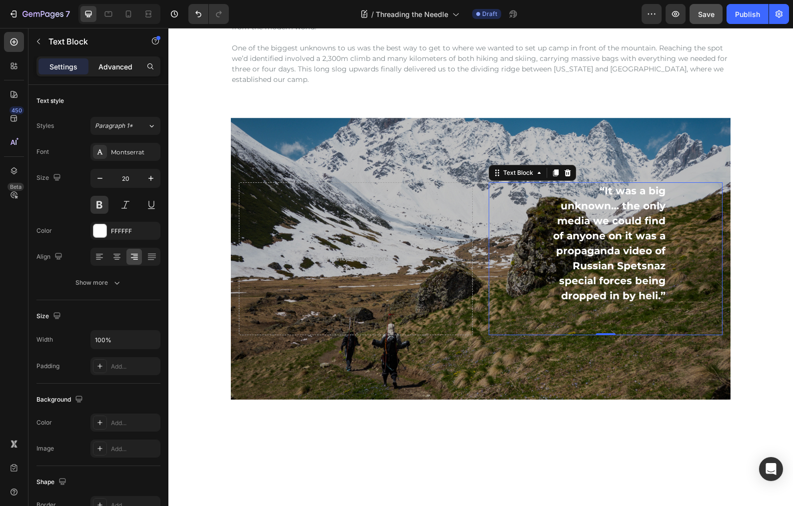
click at [120, 66] on p "Advanced" at bounding box center [115, 66] width 34 height 10
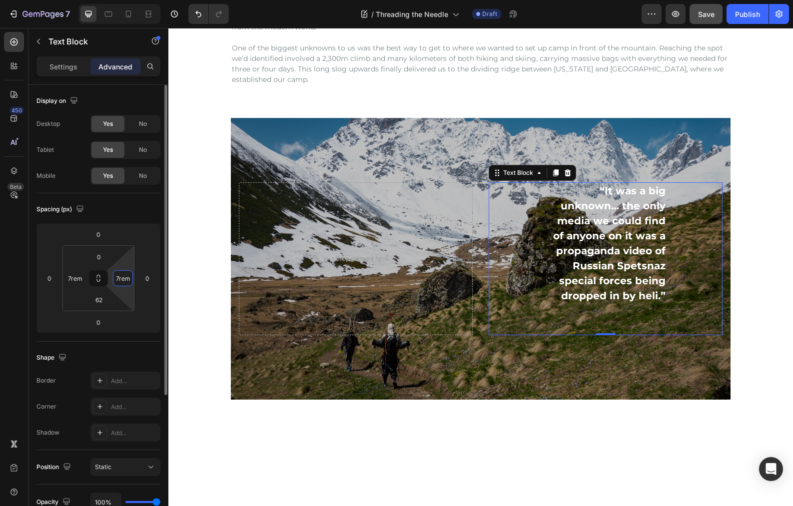
click at [125, 283] on input "7rem" at bounding box center [122, 278] width 15 height 15
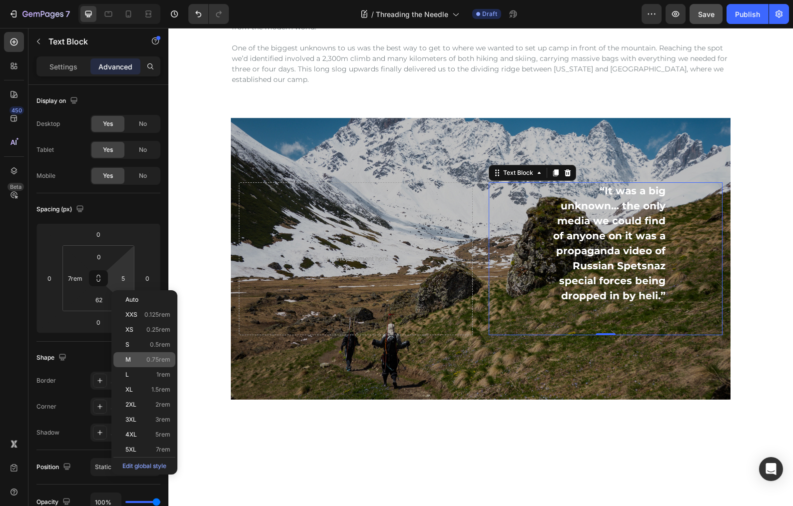
click at [135, 355] on div "M 0.75rem" at bounding box center [144, 359] width 62 height 15
type input "0.75rem"
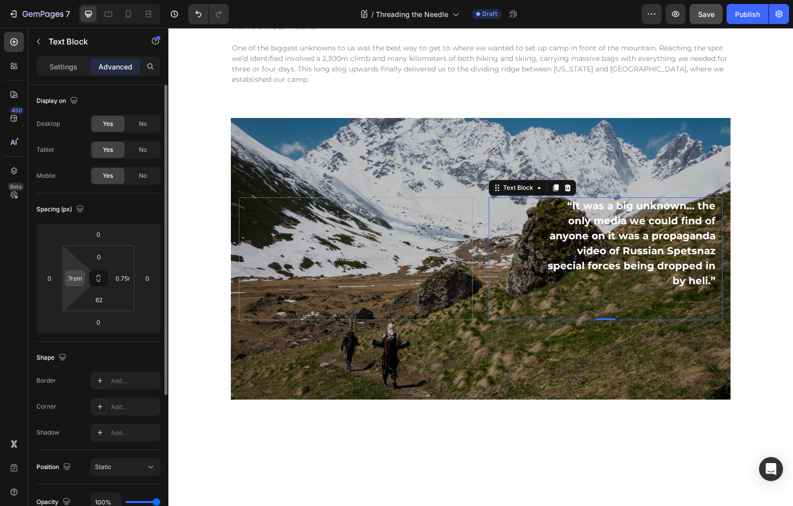
click at [80, 283] on input "7rem" at bounding box center [74, 278] width 15 height 15
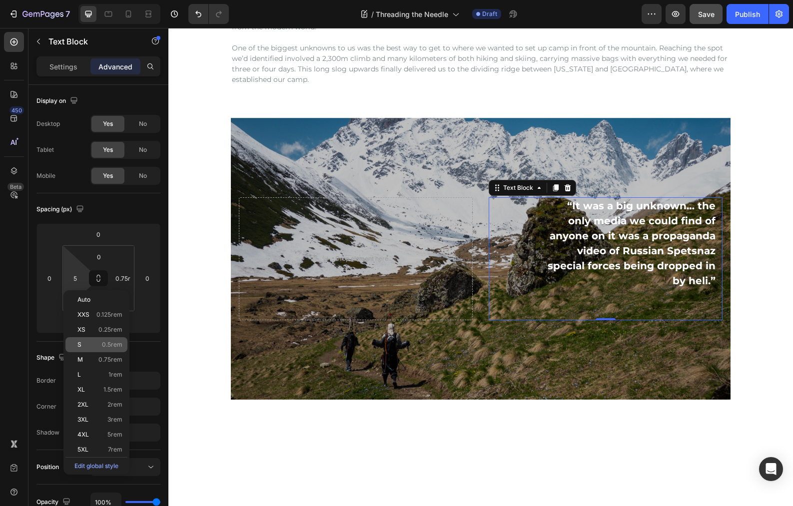
click at [91, 342] on p "S 0.5rem" at bounding box center [99, 344] width 45 height 7
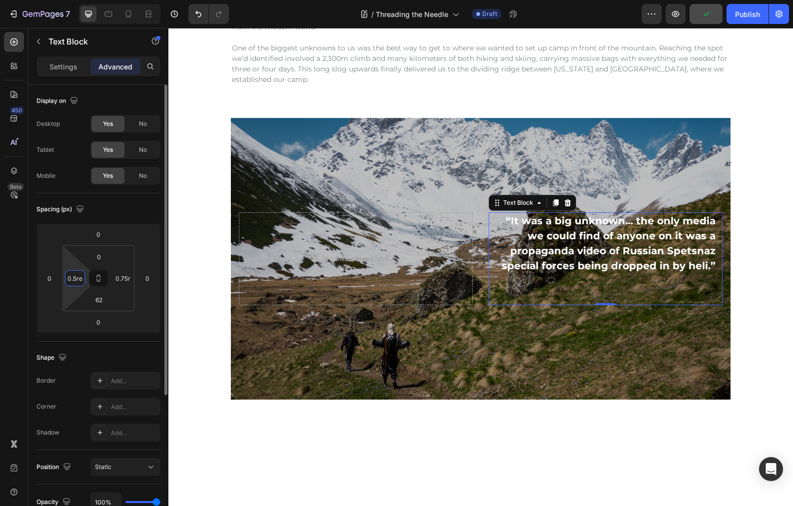
click at [73, 283] on input "0.5rem" at bounding box center [74, 278] width 15 height 15
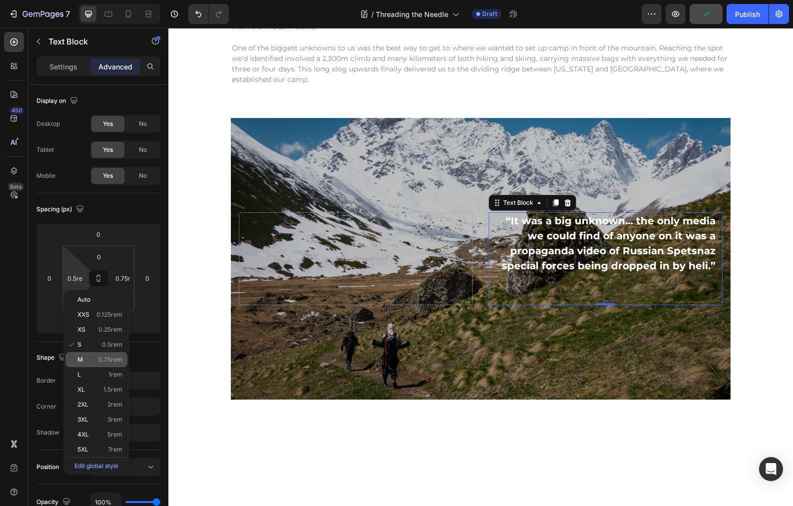
click at [94, 354] on div "M 0.75rem" at bounding box center [96, 359] width 62 height 15
type input "0.75rem"
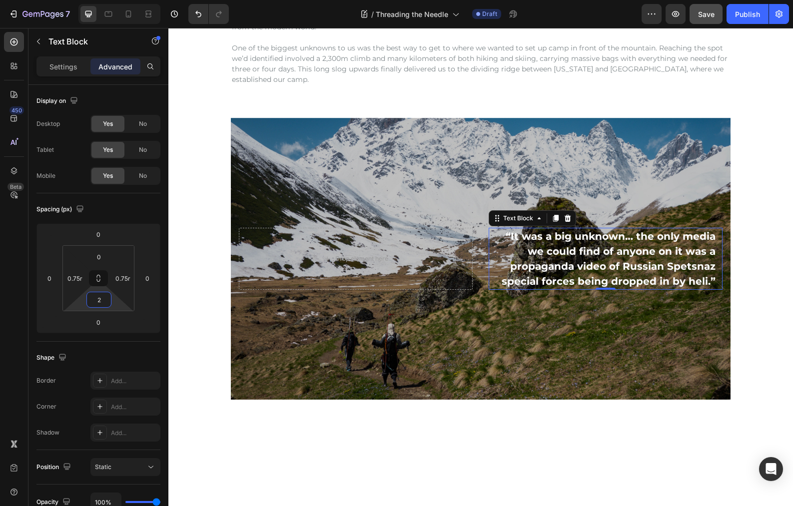
type input "0"
drag, startPoint x: 117, startPoint y: 308, endPoint x: 116, endPoint y: 321, distance: 13.0
click at [116, 0] on html "7 Version history / Threading the Needle Draft Preview Save Publish 450 Beta Se…" at bounding box center [396, 0] width 793 height 0
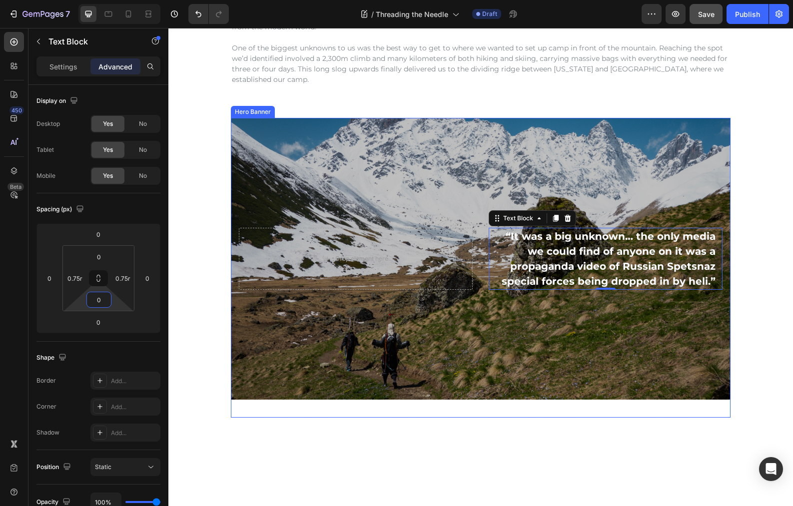
click at [522, 351] on div "Overlay" at bounding box center [481, 259] width 500 height 282
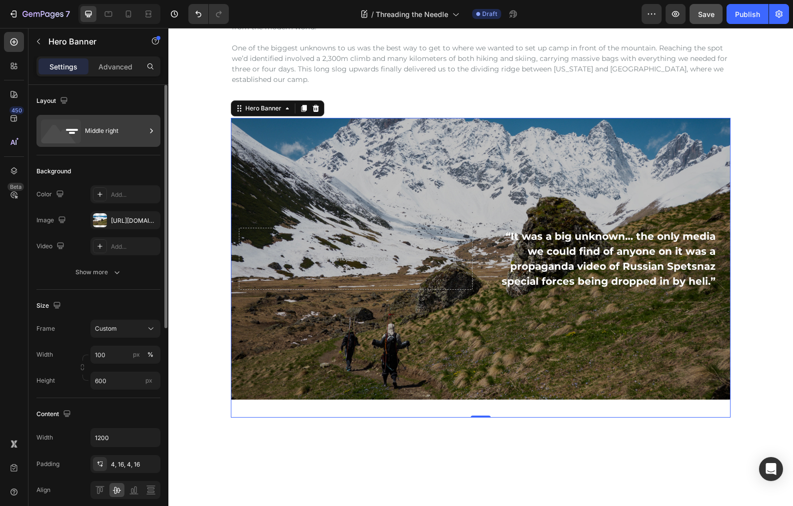
click at [149, 128] on icon at bounding box center [151, 131] width 10 height 10
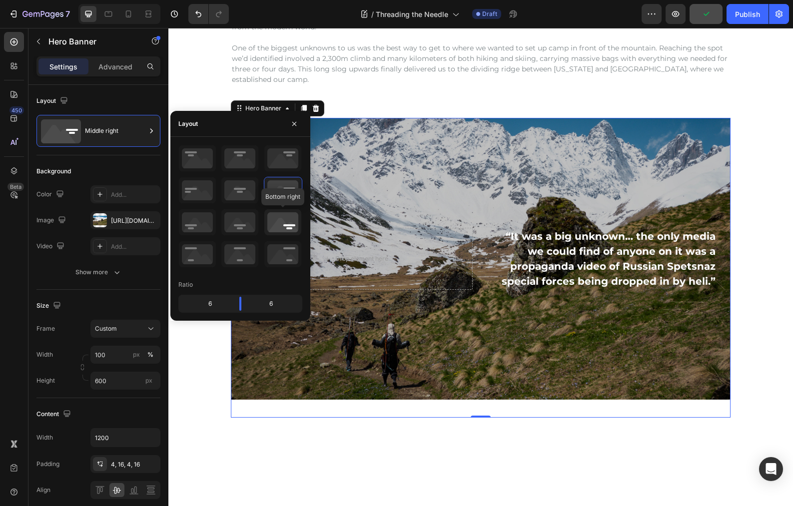
click at [284, 226] on icon at bounding box center [282, 222] width 37 height 26
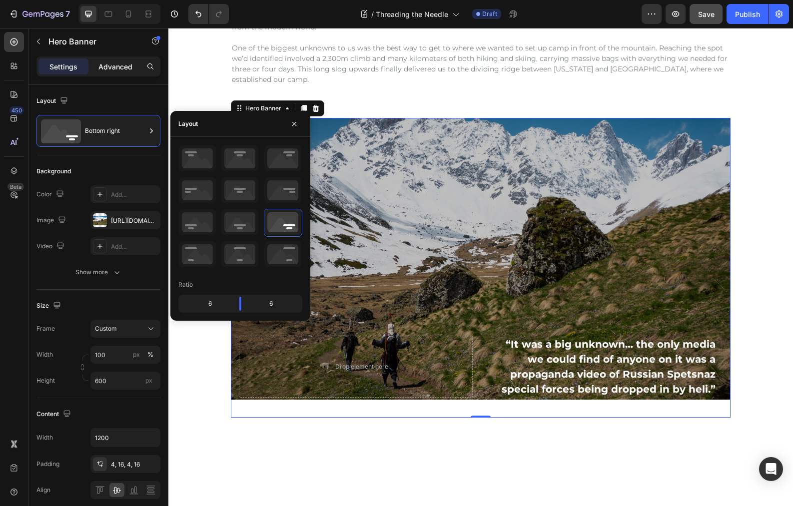
click at [111, 63] on p "Advanced" at bounding box center [115, 66] width 34 height 10
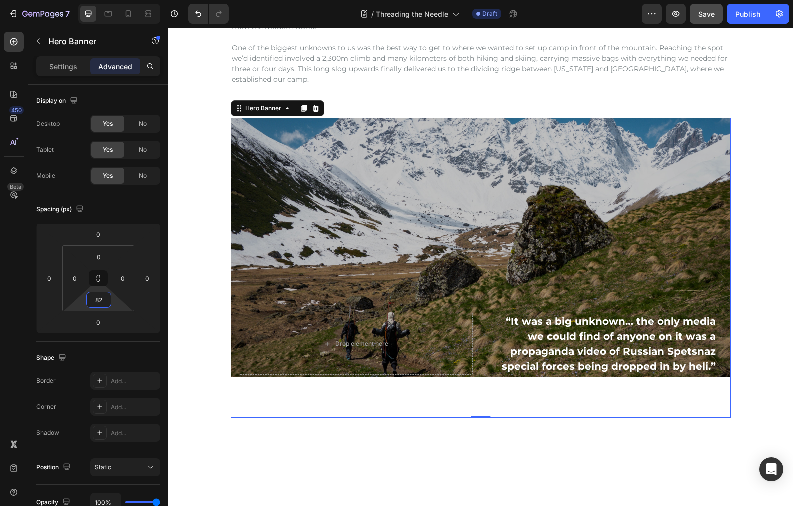
drag, startPoint x: 118, startPoint y: 303, endPoint x: 119, endPoint y: 292, distance: 11.5
click at [119, 0] on html "7 Version history / Threading the Needle Draft Preview Save Publish 450 Beta Se…" at bounding box center [396, 0] width 793 height 0
drag, startPoint x: 196, startPoint y: 11, endPoint x: 215, endPoint y: 26, distance: 24.5
click at [196, 11] on icon "Undo/Redo" at bounding box center [198, 14] width 10 height 10
click at [332, 283] on div "Overlay" at bounding box center [481, 247] width 500 height 259
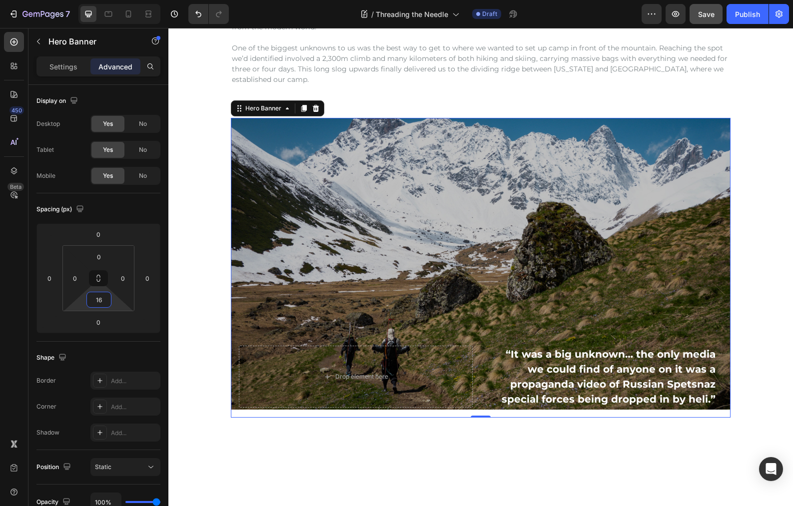
type input "0"
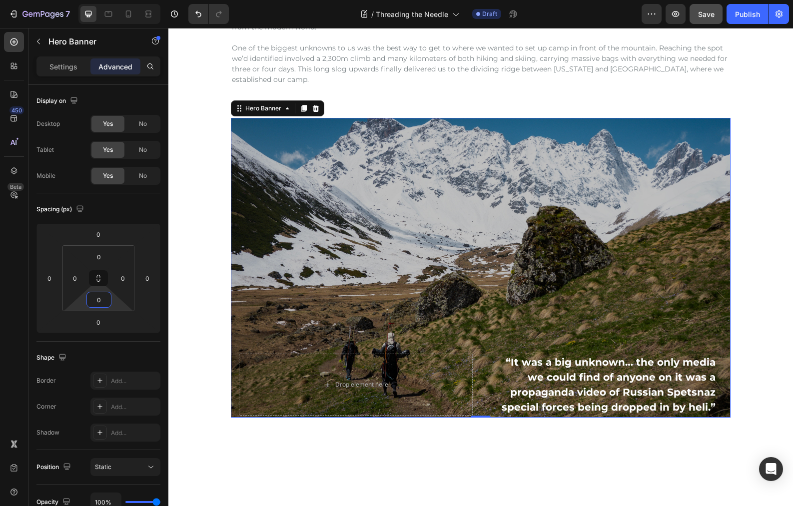
click at [117, 0] on html "7 Version history / Threading the Needle Draft Preview Save Publish 450 Beta Se…" at bounding box center [396, 0] width 793 height 0
drag, startPoint x: 508, startPoint y: 350, endPoint x: 495, endPoint y: 362, distance: 17.7
click at [508, 350] on div "Overlay" at bounding box center [481, 268] width 500 height 300
click at [500, 368] on p "“It was a big unknown… the only media we could find of anyone on it was a propa…" at bounding box center [606, 385] width 220 height 60
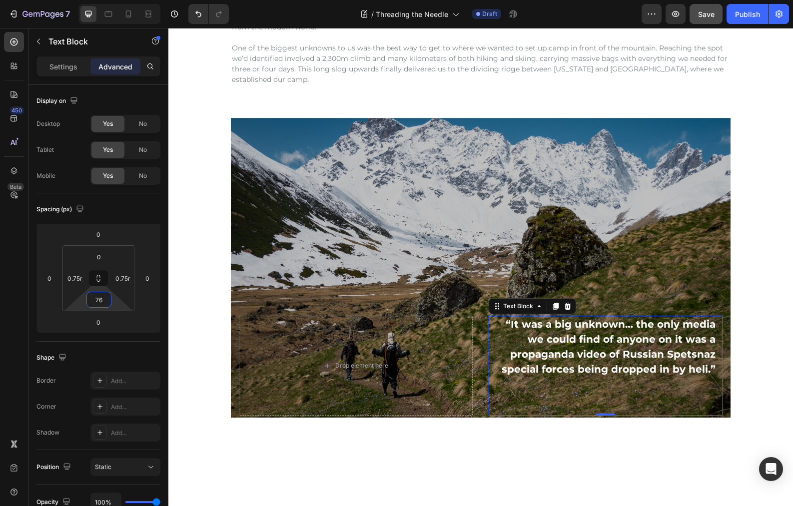
type input "70"
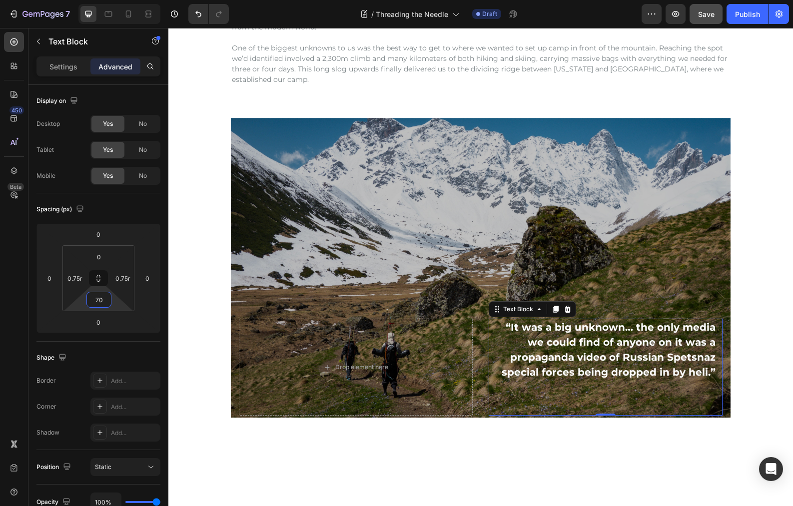
drag, startPoint x: 116, startPoint y: 302, endPoint x: 118, endPoint y: 284, distance: 17.6
click at [118, 0] on html "7 Version history / Threading the Needle Draft Preview Save Publish 450 Beta Se…" at bounding box center [396, 0] width 793 height 0
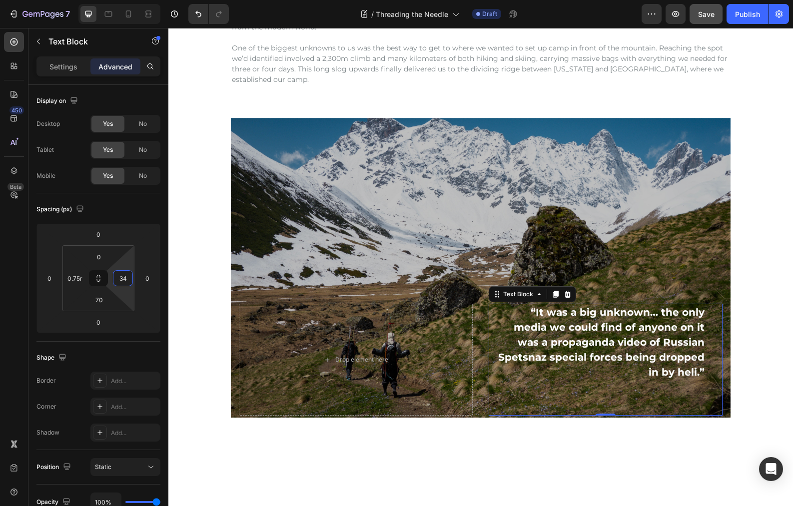
type input "30"
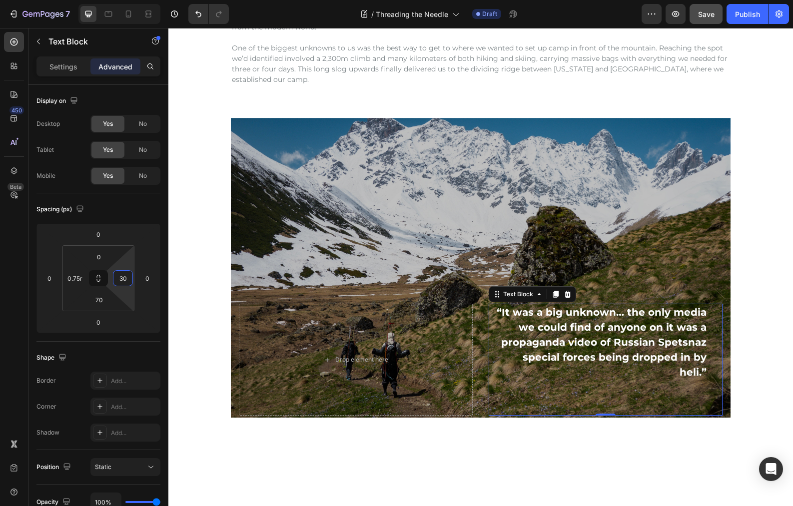
drag, startPoint x: 130, startPoint y: 262, endPoint x: 126, endPoint y: 255, distance: 8.5
click at [126, 0] on html "7 Version history / Threading the Needle Draft Preview Save Publish 450 Beta Se…" at bounding box center [396, 0] width 793 height 0
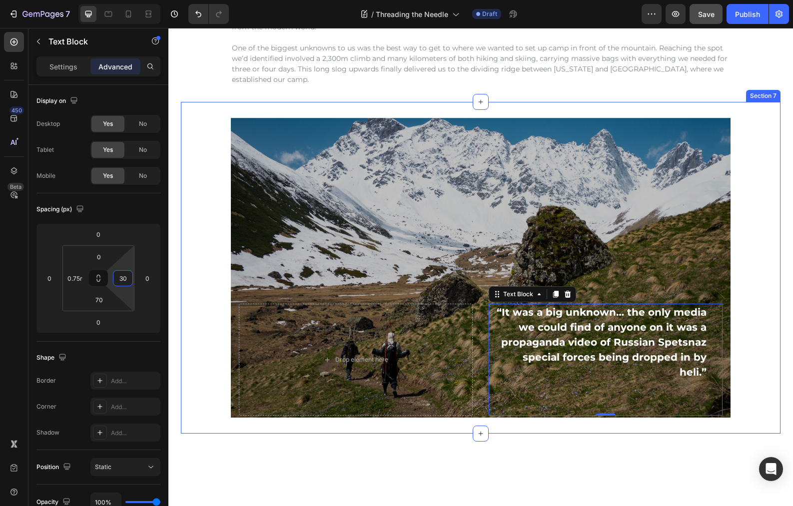
click at [757, 221] on div "“It was a big unknown… the only media we could find of anyone on it was a propa…" at bounding box center [481, 268] width 600 height 300
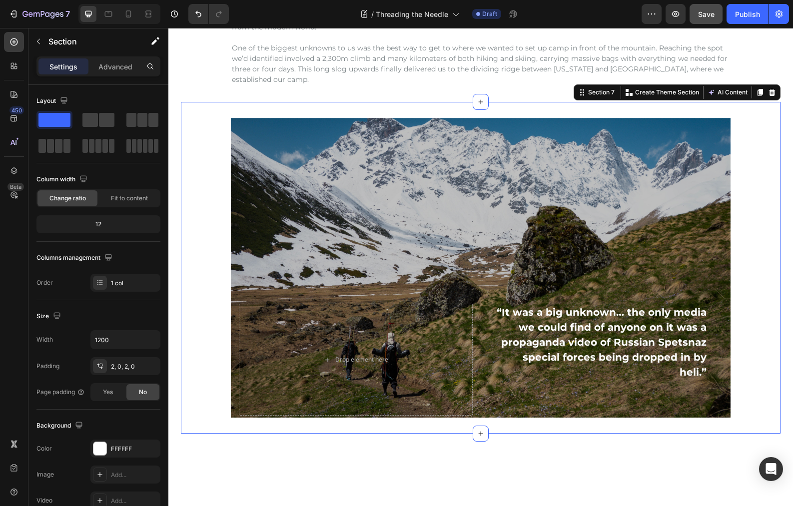
click at [217, 172] on div "“It was a big unknown… the only media we could find of anyone on it was a propa…" at bounding box center [481, 268] width 600 height 300
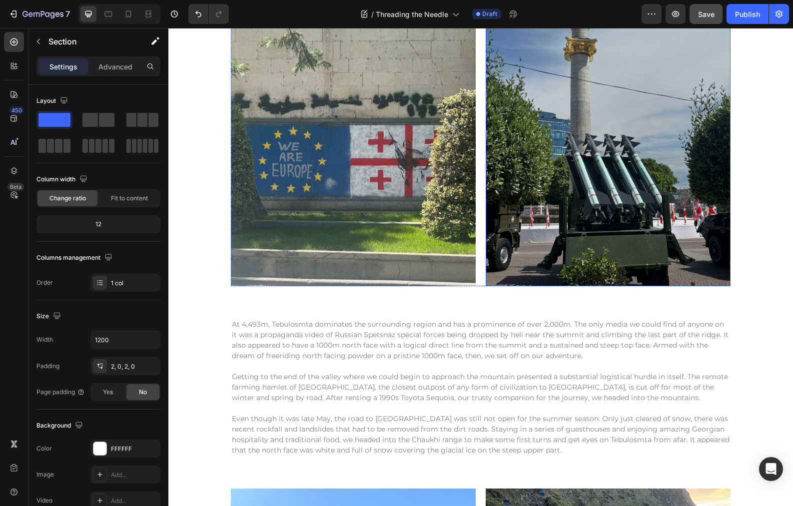
scroll to position [356, 0]
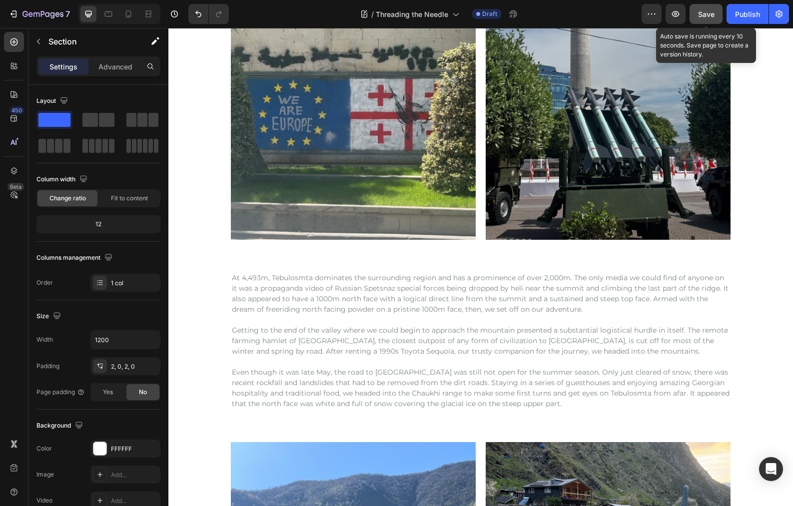
click at [703, 16] on span "Save" at bounding box center [706, 14] width 16 height 8
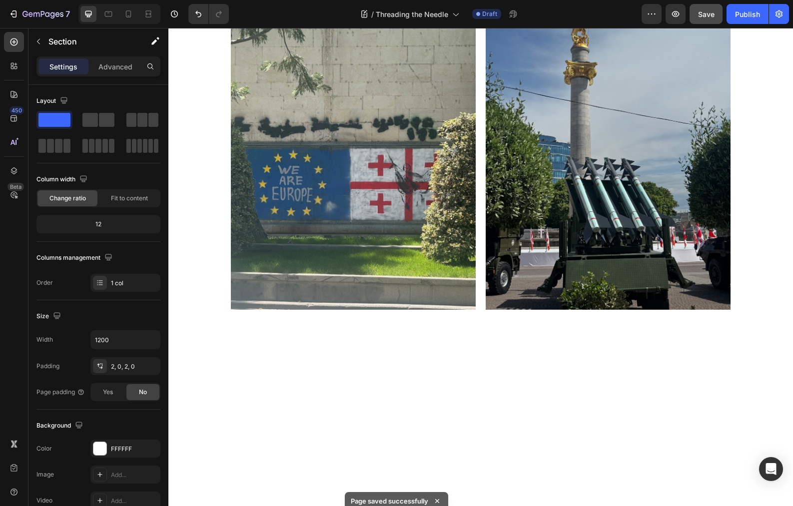
scroll to position [0, 0]
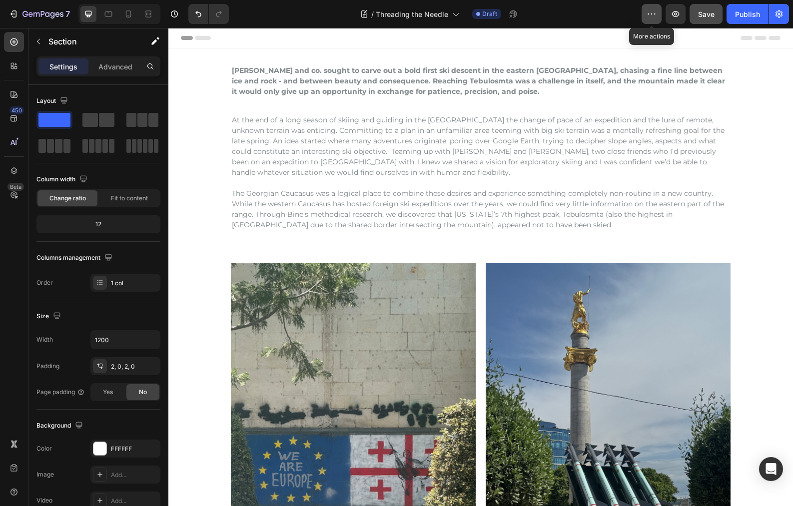
click at [652, 18] on icon "button" at bounding box center [652, 14] width 10 height 10
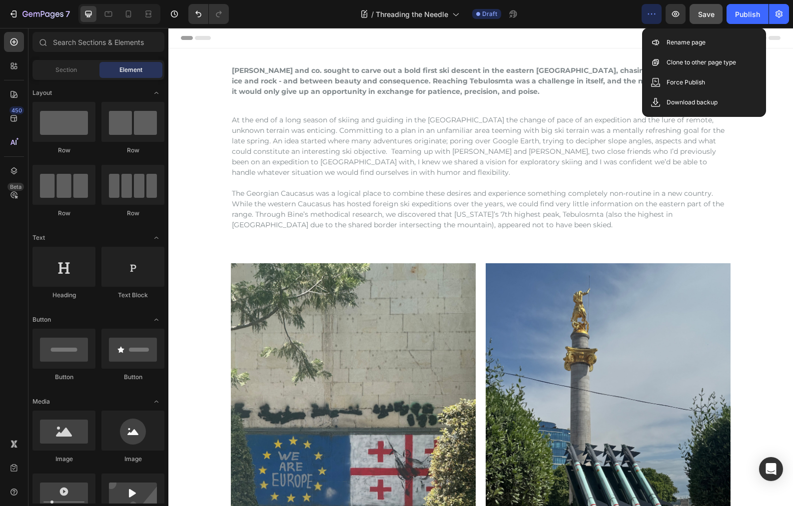
click at [621, 42] on div "Header" at bounding box center [481, 38] width 600 height 20
click at [24, 20] on button "7" at bounding box center [39, 14] width 70 height 20
